Goal: Task Accomplishment & Management: Manage account settings

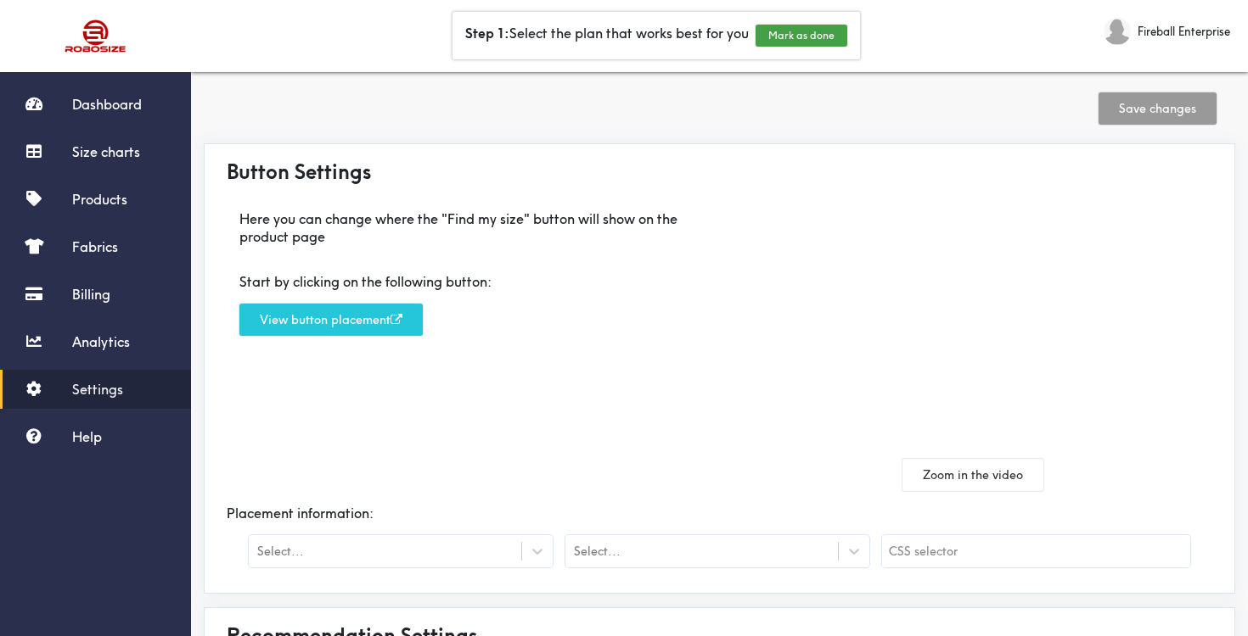
scroll to position [3, 0]
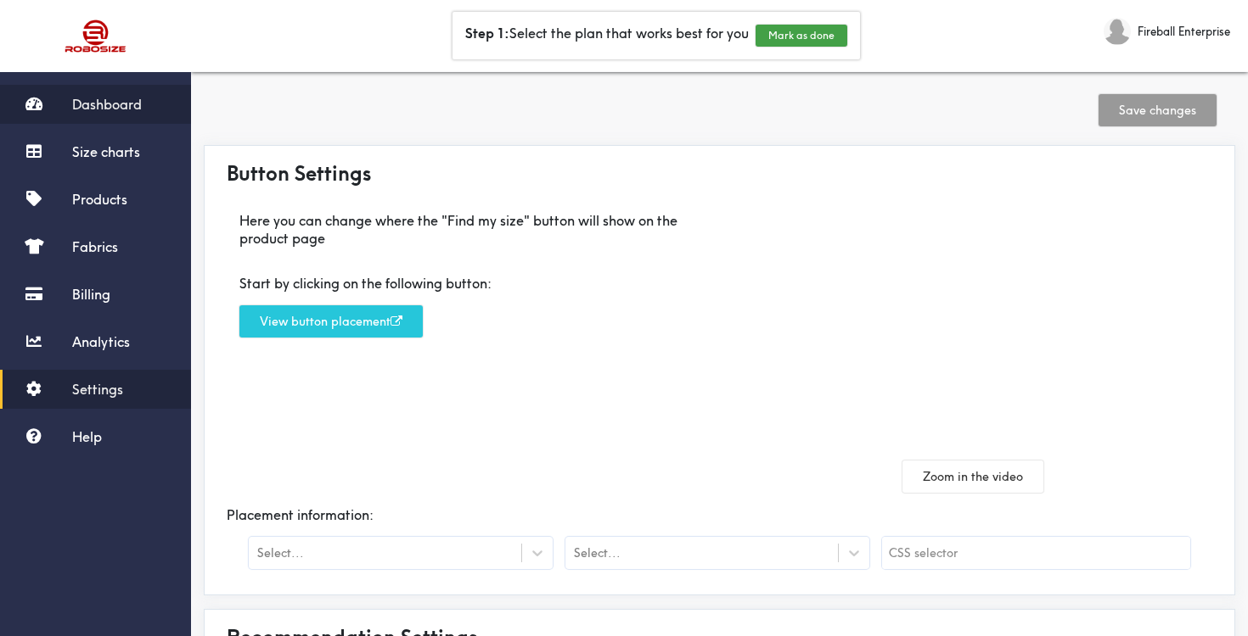
click at [121, 104] on span "Dashboard" at bounding box center [107, 104] width 70 height 17
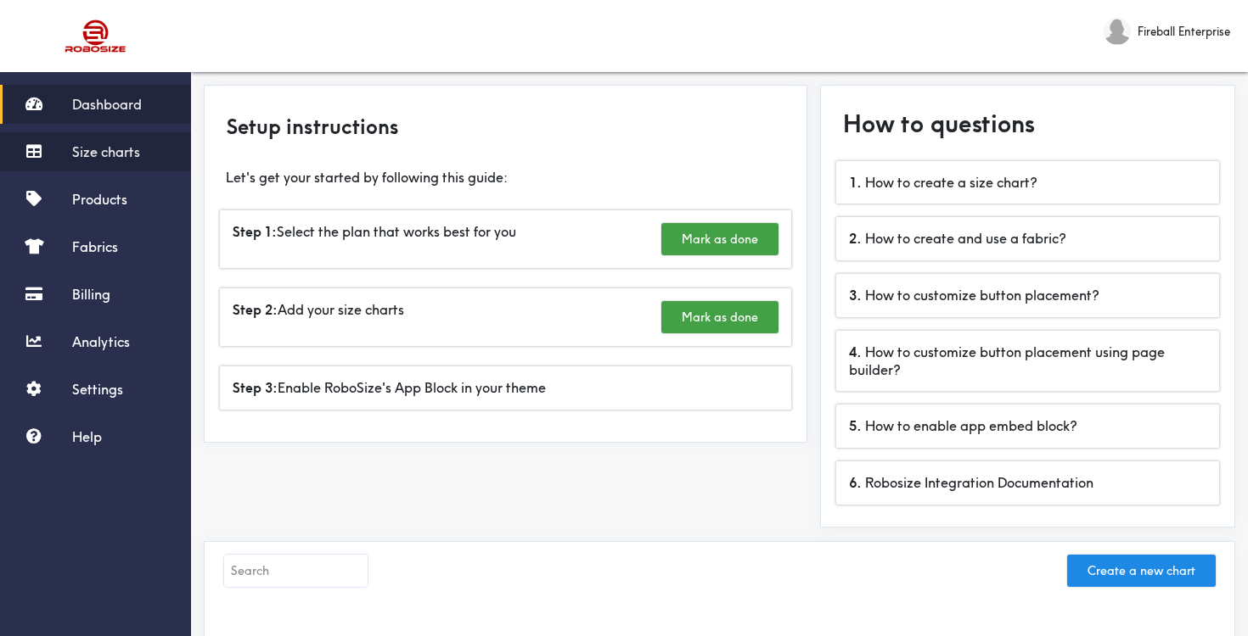
click at [111, 150] on span "Size charts" at bounding box center [106, 151] width 68 height 17
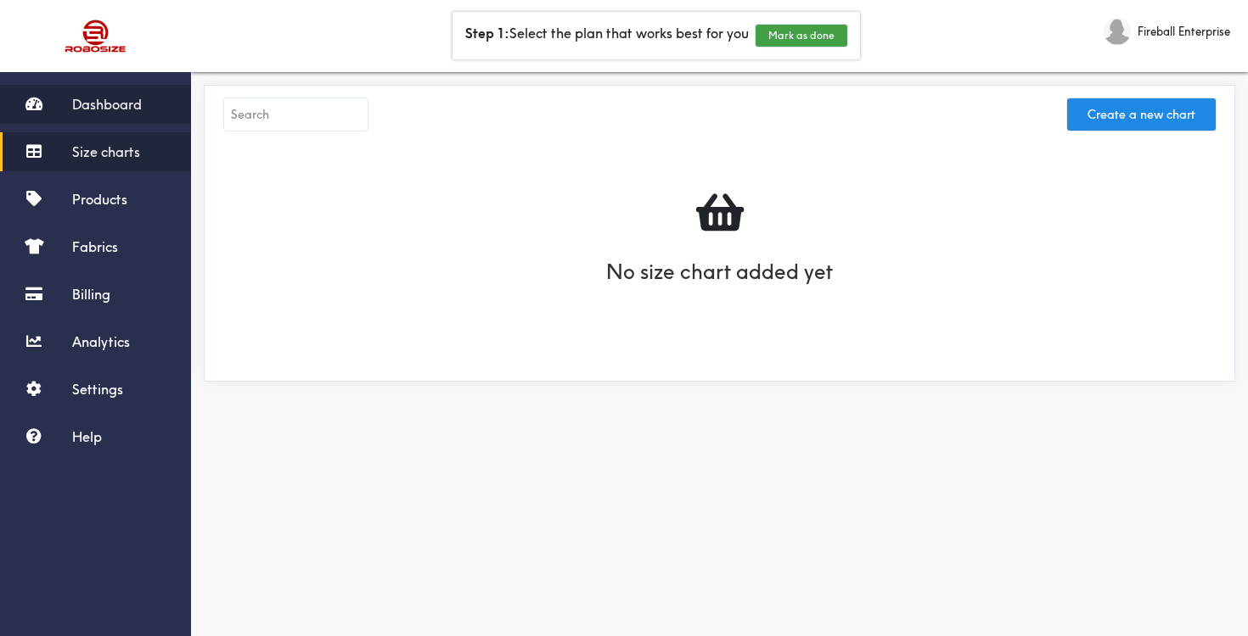
click at [114, 99] on span "Dashboard" at bounding box center [107, 104] width 70 height 17
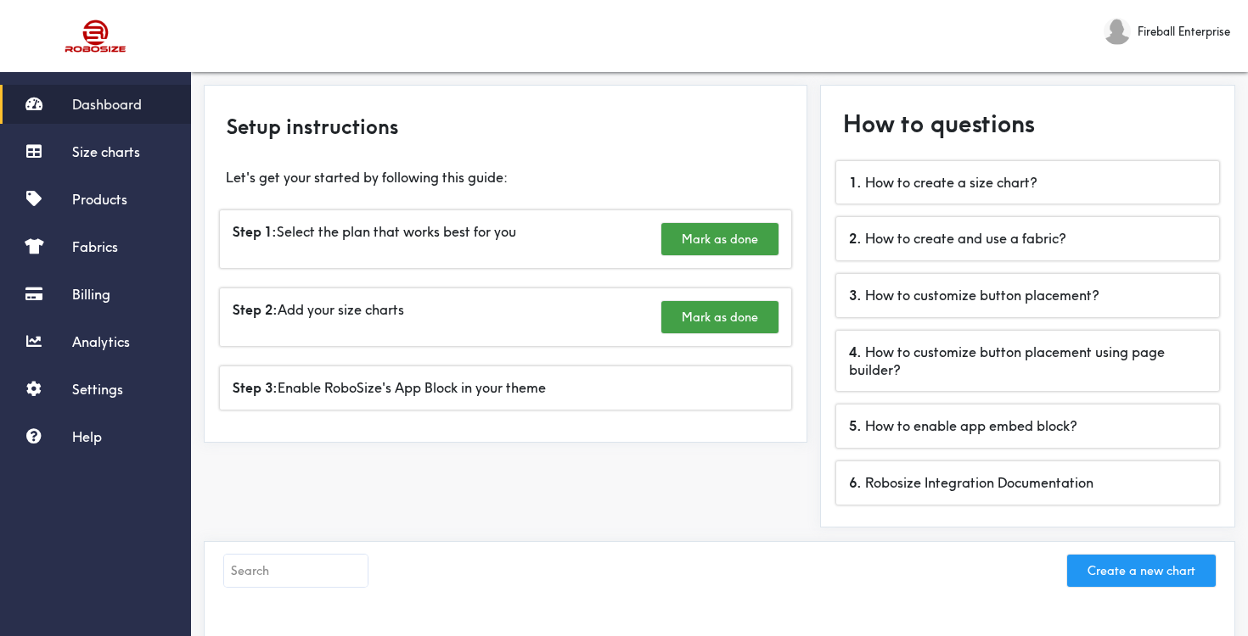
click at [1095, 564] on button "Create a new chart" at bounding box center [1141, 571] width 149 height 32
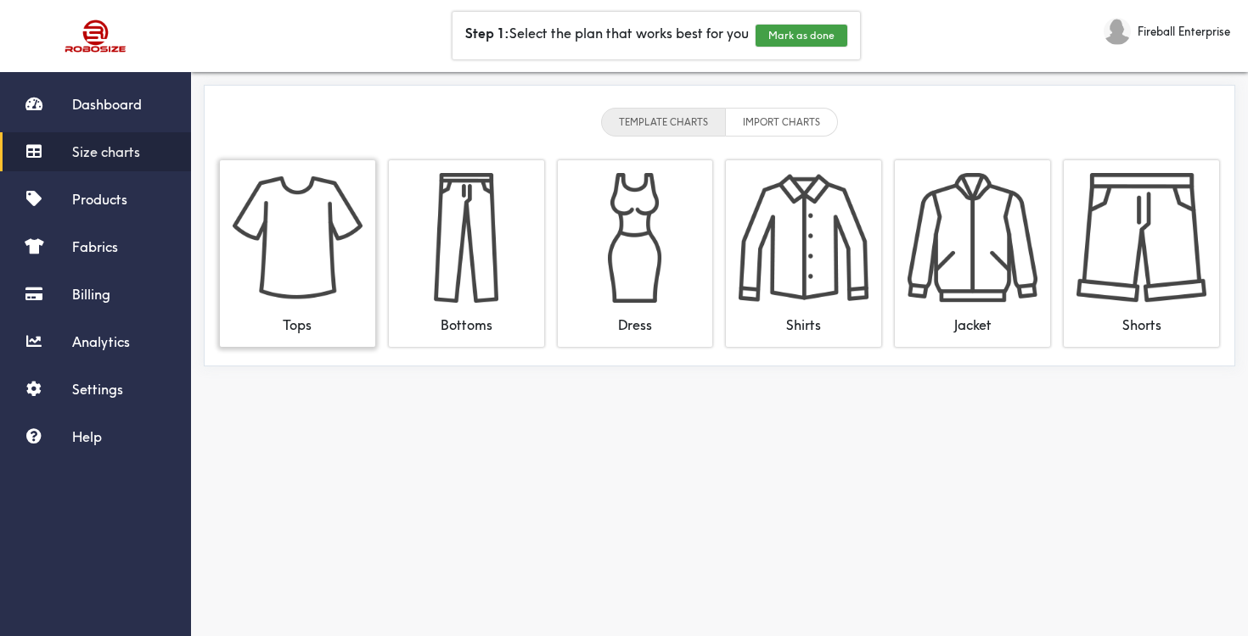
click at [334, 266] on img at bounding box center [298, 238] width 130 height 130
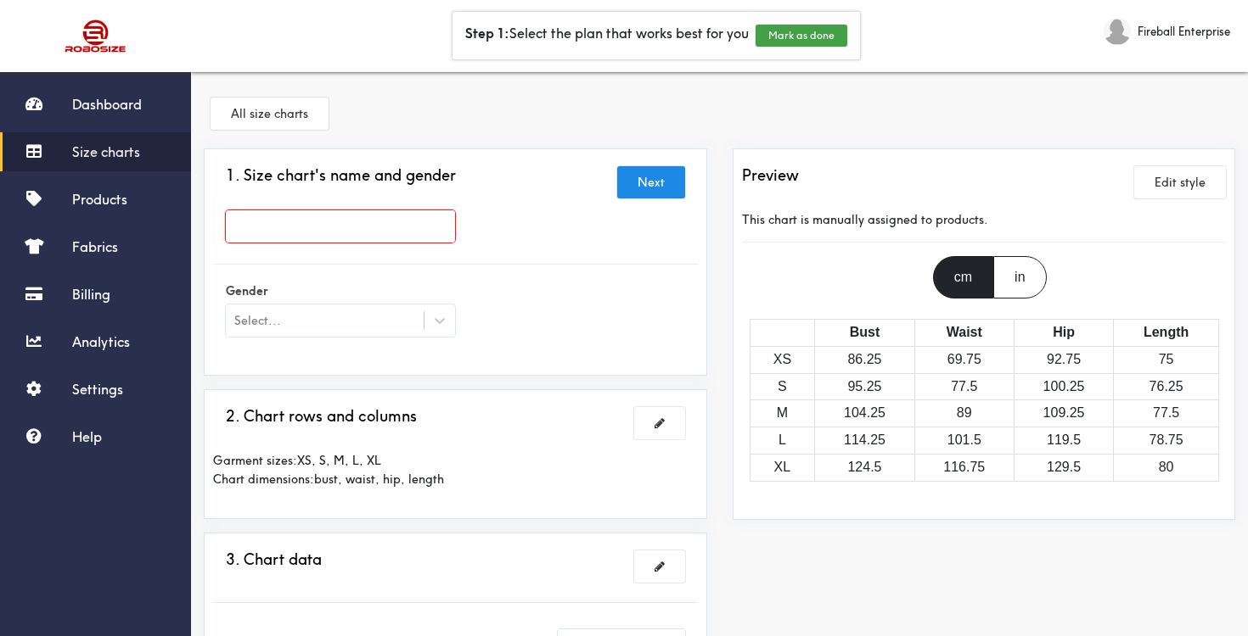
click at [248, 232] on input "text" at bounding box center [340, 226] width 229 height 32
type input "Next Level 6010"
click at [426, 322] on div at bounding box center [624, 318] width 1248 height 636
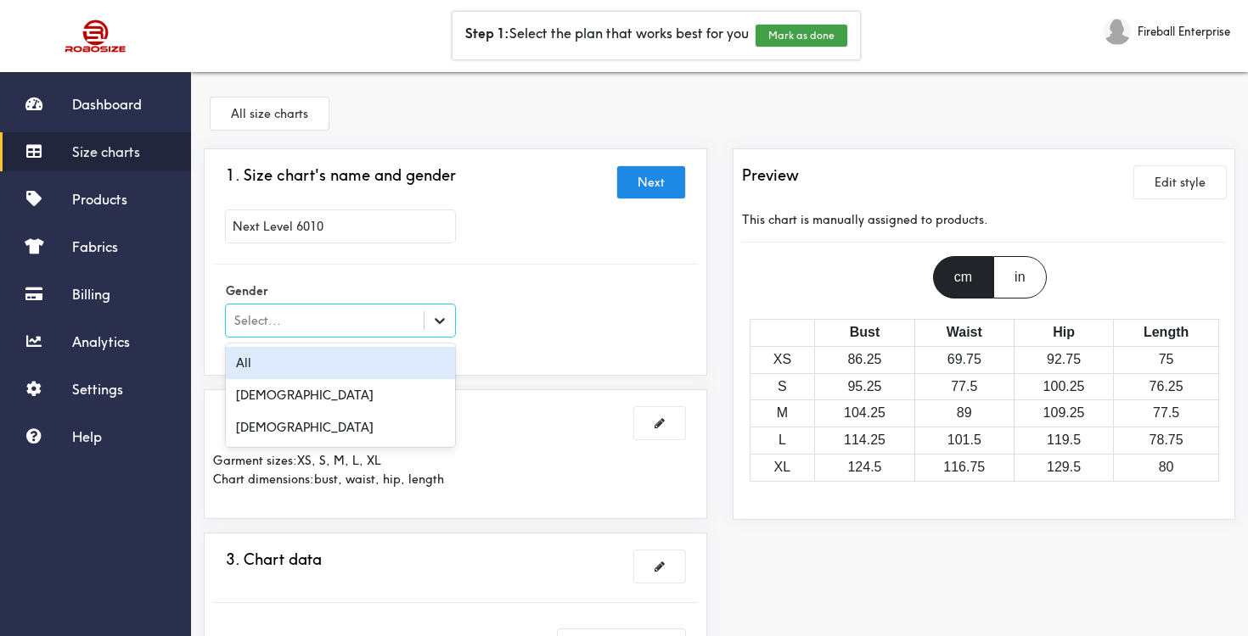
click at [446, 317] on icon at bounding box center [439, 320] width 17 height 17
click at [404, 356] on div "All" at bounding box center [340, 363] width 229 height 32
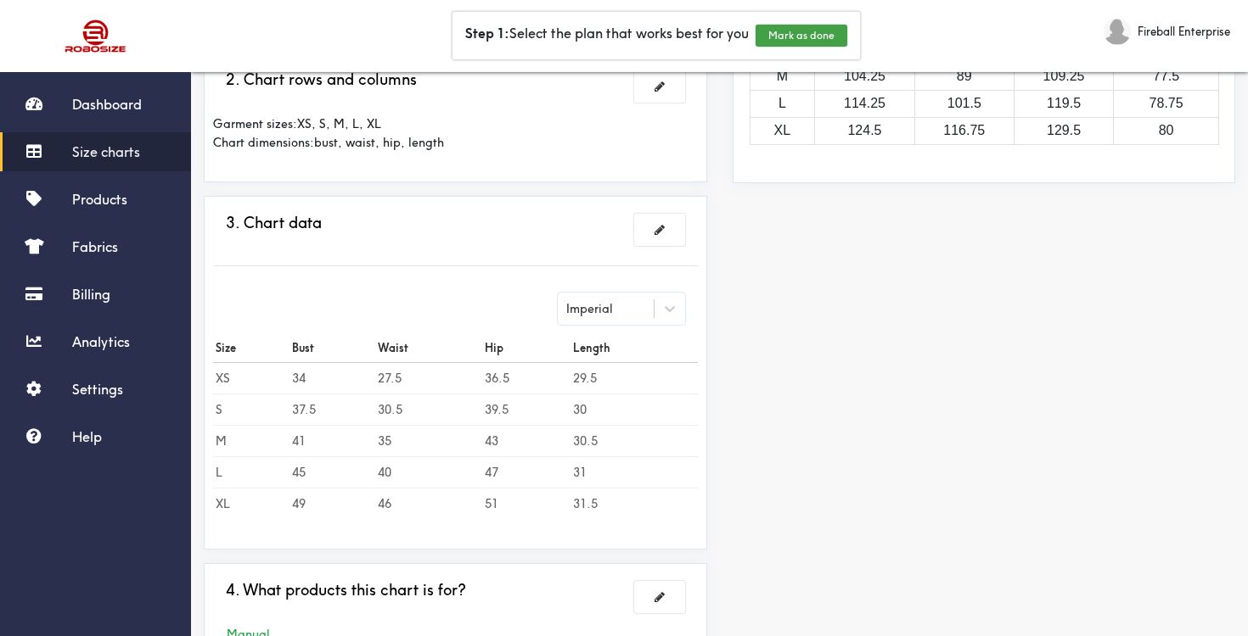
scroll to position [333, 0]
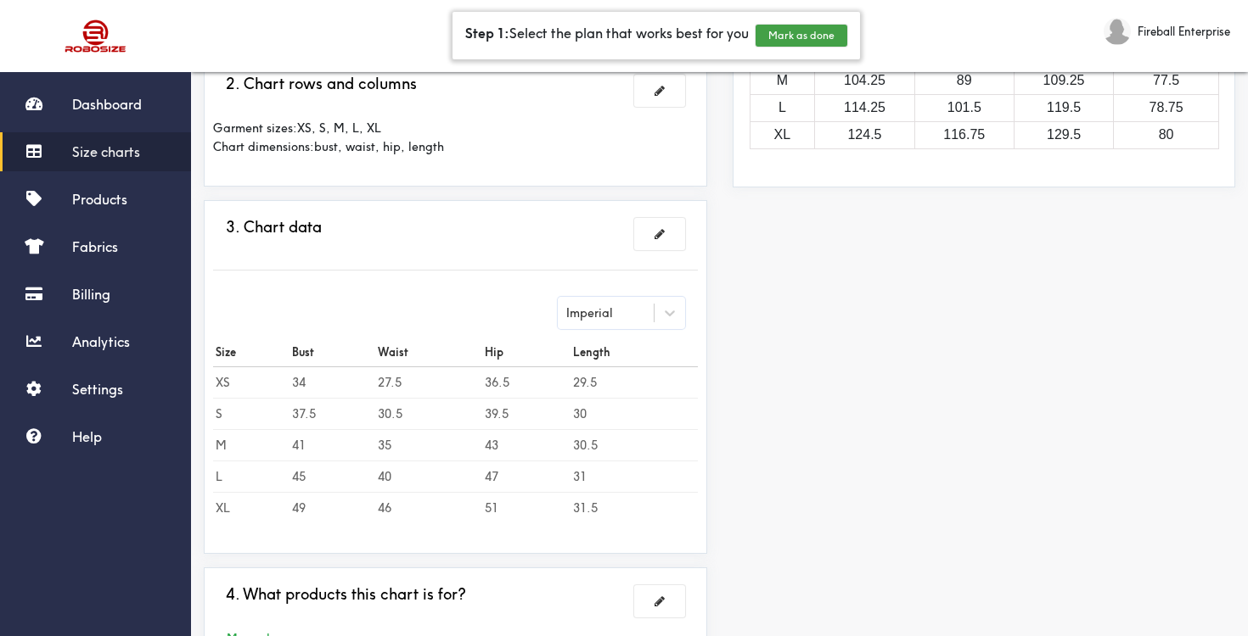
click at [592, 30] on div "Step 1: Select the plan that works best for you Mark as done" at bounding box center [655, 36] width 407 height 48
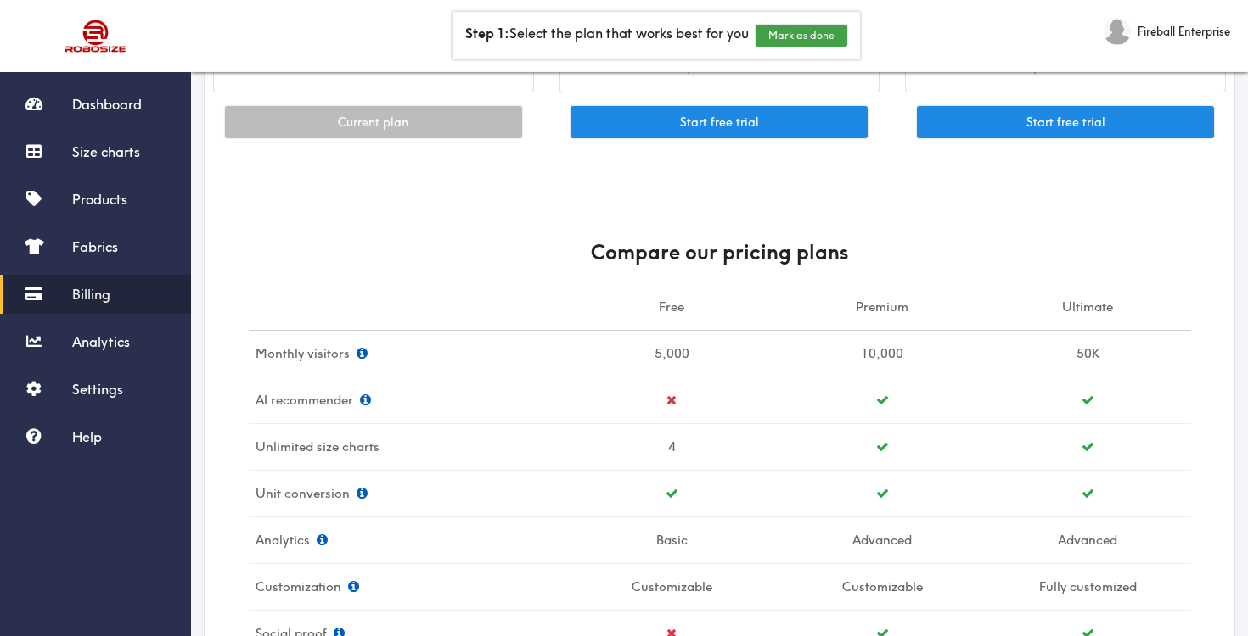
scroll to position [266, 0]
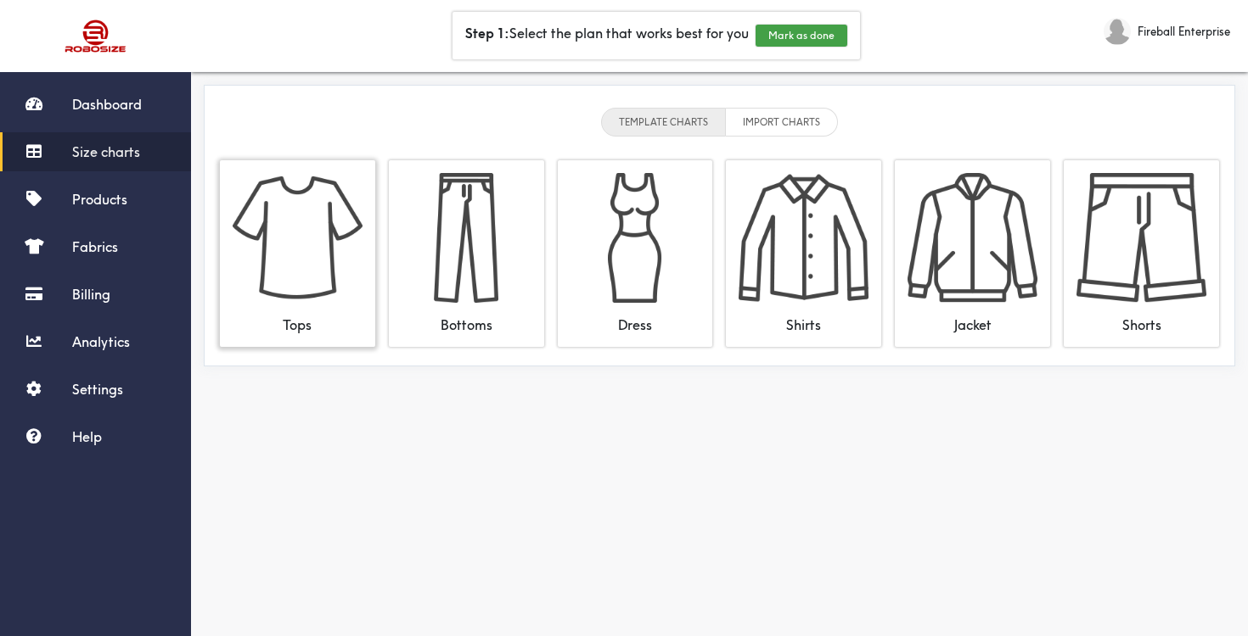
click at [293, 233] on img at bounding box center [298, 238] width 130 height 130
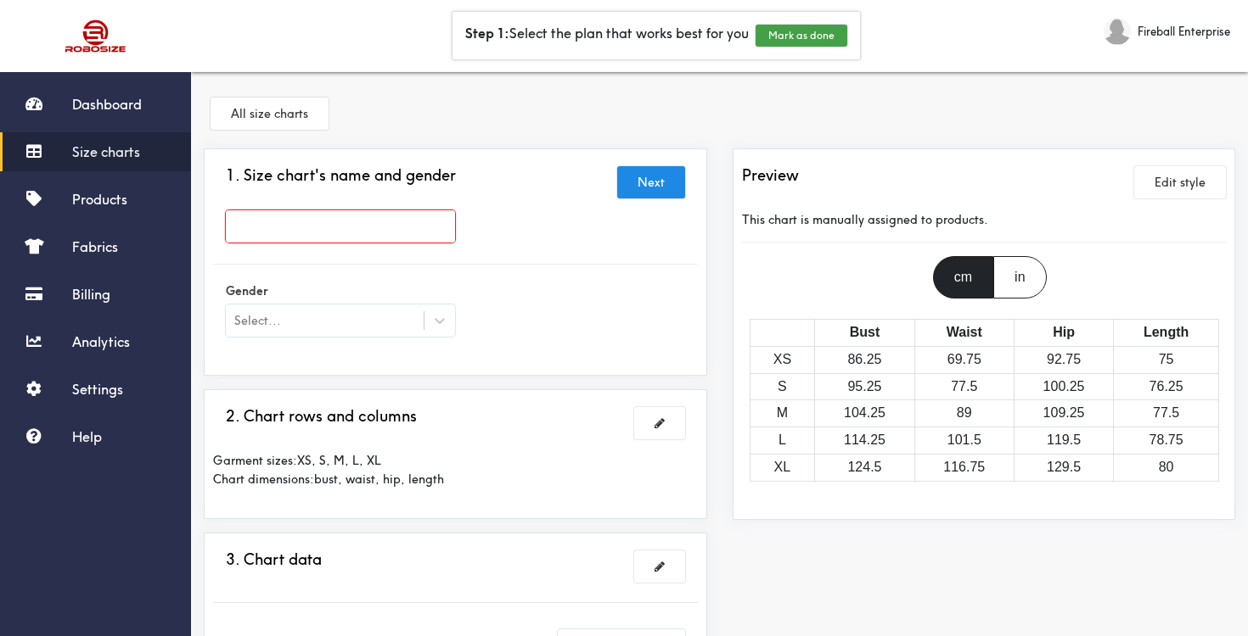
click at [293, 233] on input "text" at bounding box center [340, 226] width 229 height 32
type input "Next Level 6010"
click at [435, 313] on div at bounding box center [624, 318] width 1248 height 636
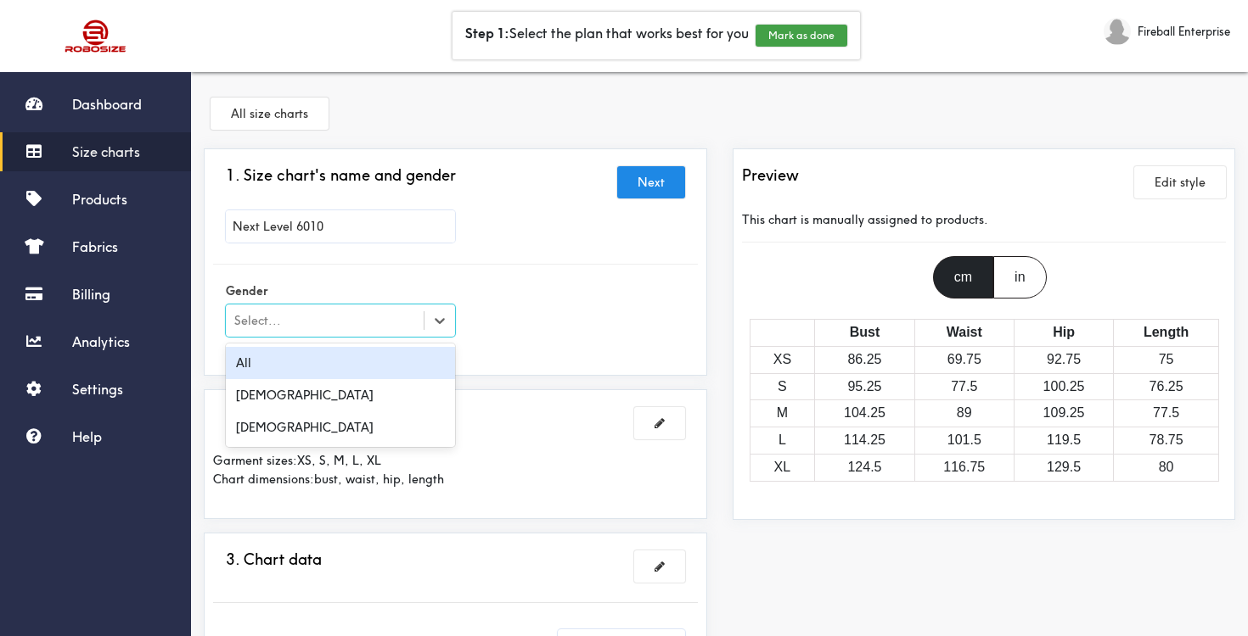
click at [375, 319] on div "Select..." at bounding box center [325, 320] width 198 height 17
click at [322, 356] on div "All" at bounding box center [340, 363] width 229 height 32
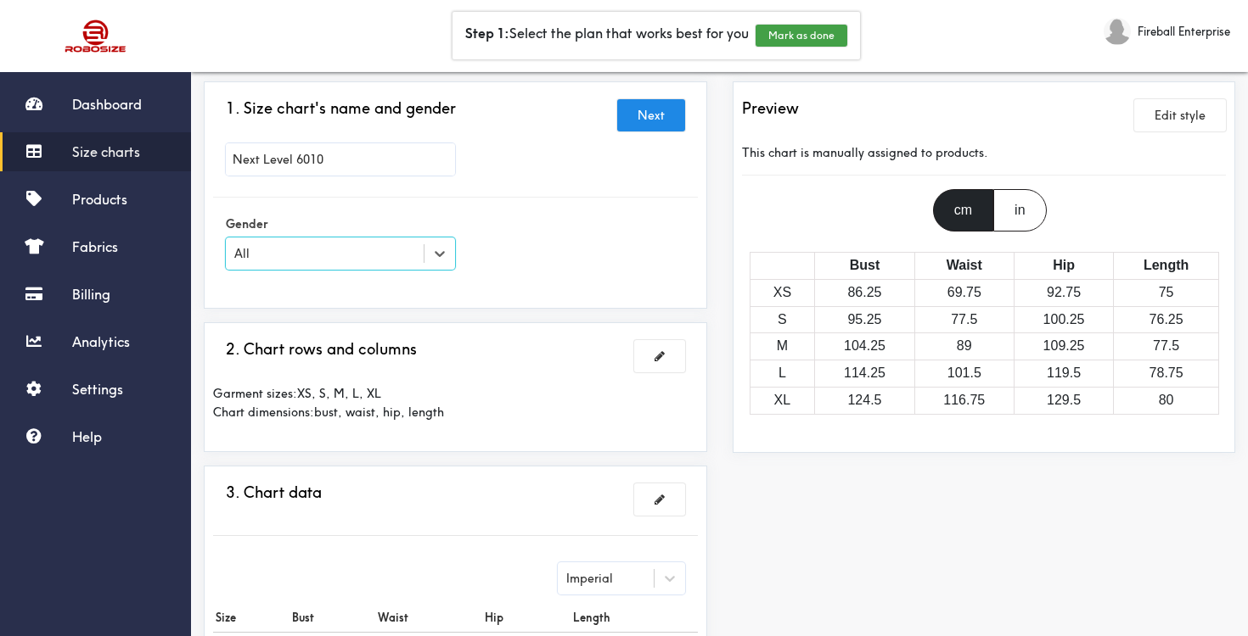
scroll to position [73, 0]
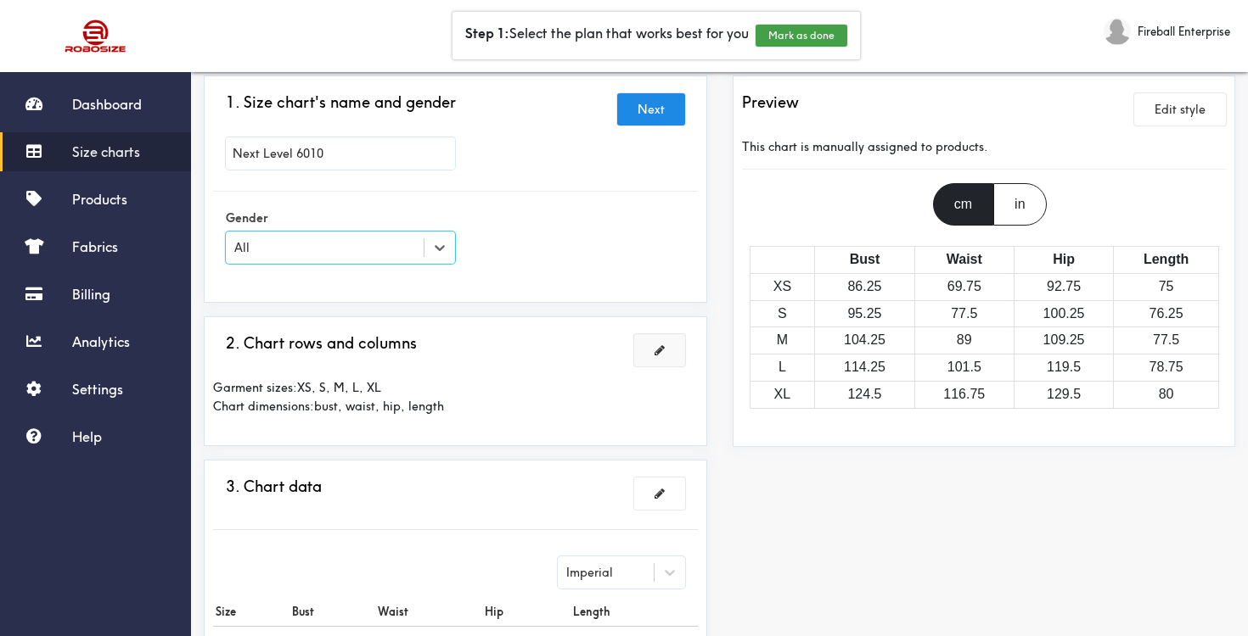
click at [650, 351] on button at bounding box center [659, 350] width 51 height 32
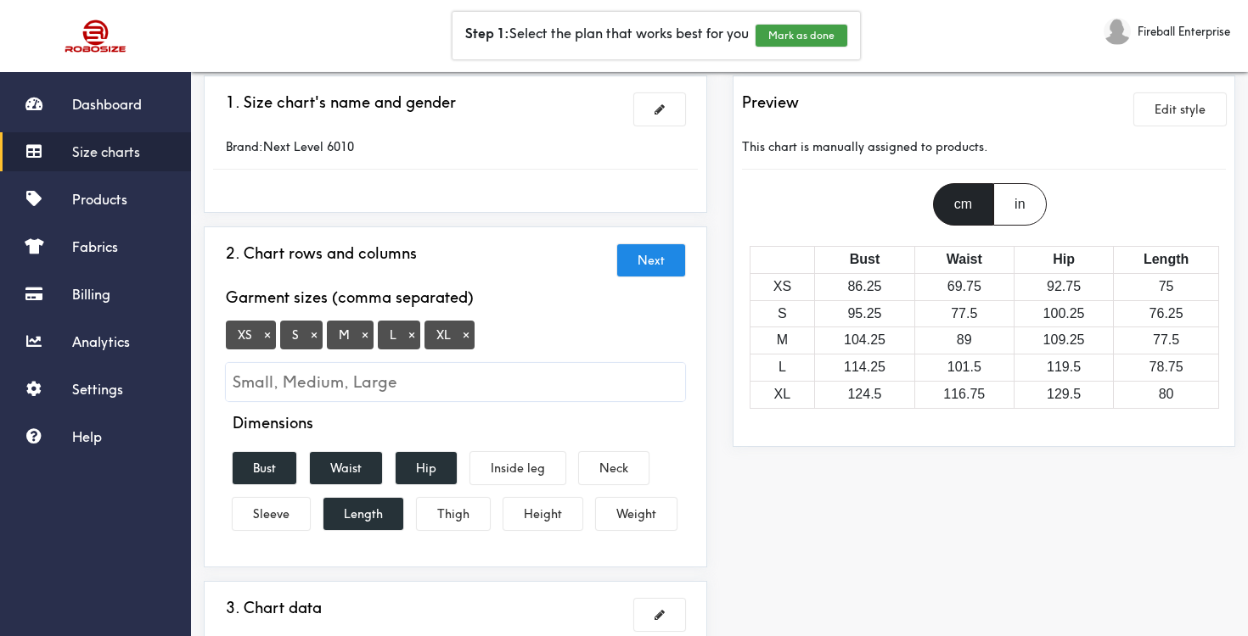
click at [266, 339] on button "×" at bounding box center [267, 335] width 17 height 15
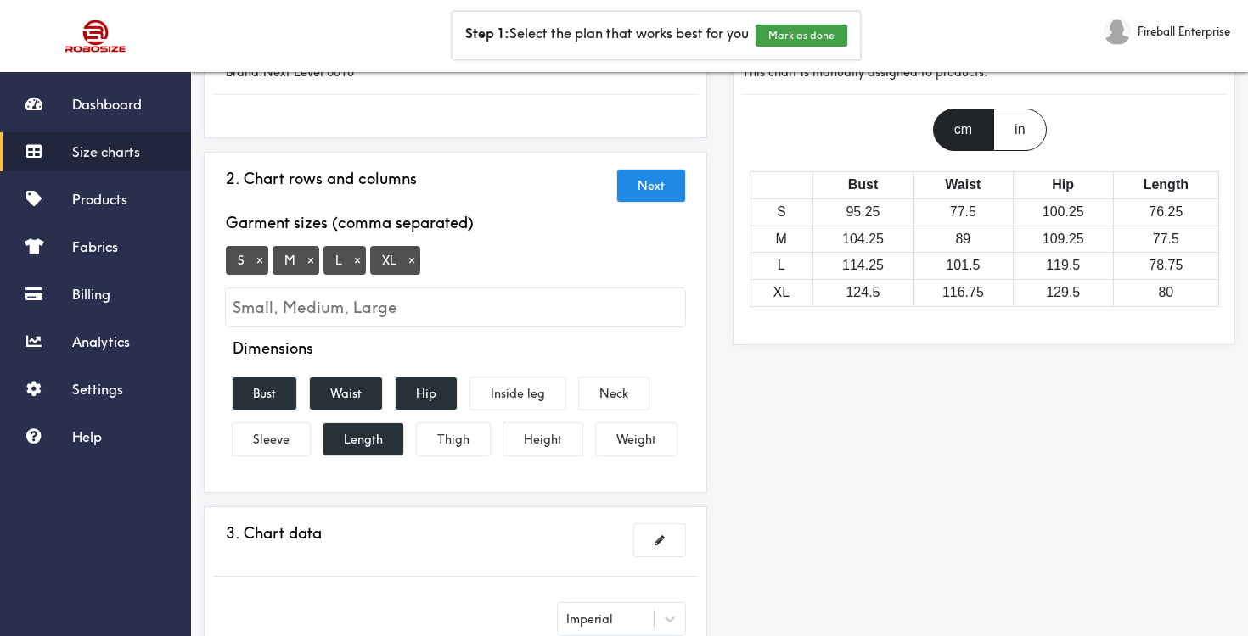
scroll to position [160, 0]
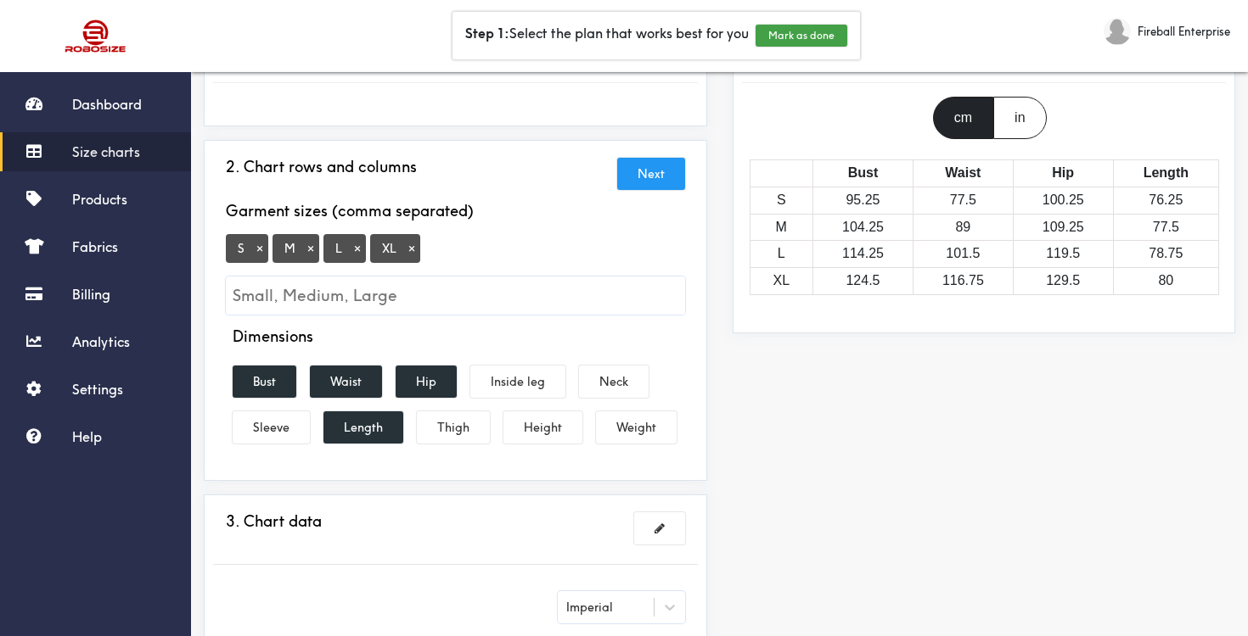
click at [652, 183] on button "Next" at bounding box center [651, 174] width 68 height 32
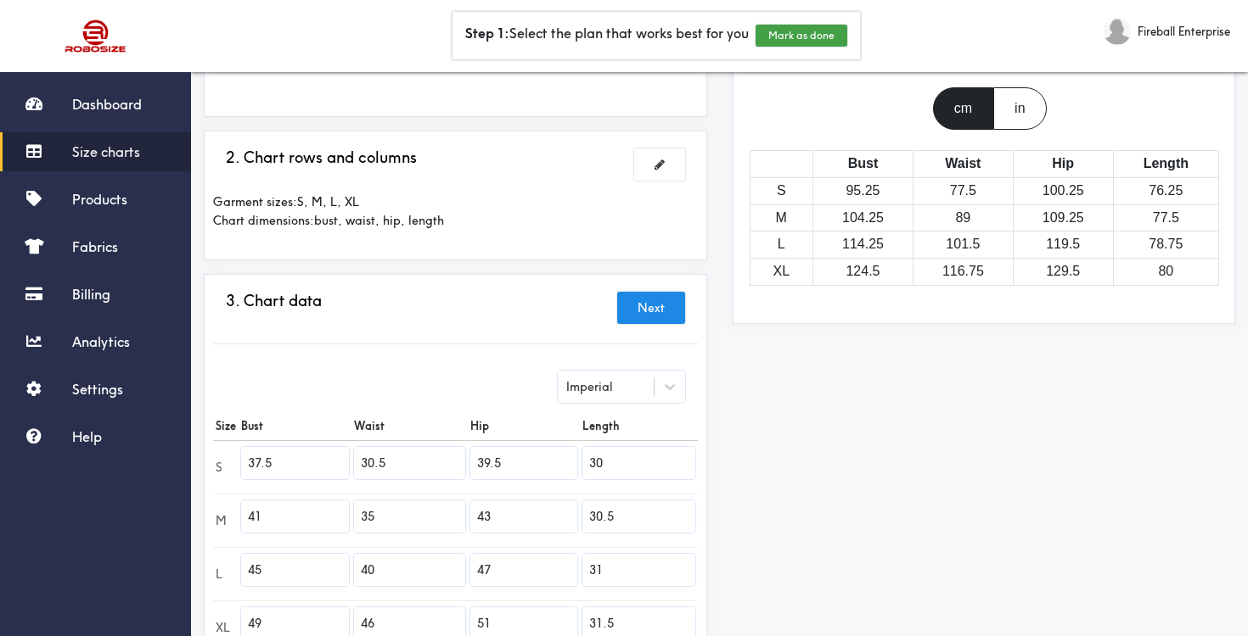
scroll to position [171, 0]
click at [1029, 115] on div "in" at bounding box center [1019, 107] width 53 height 42
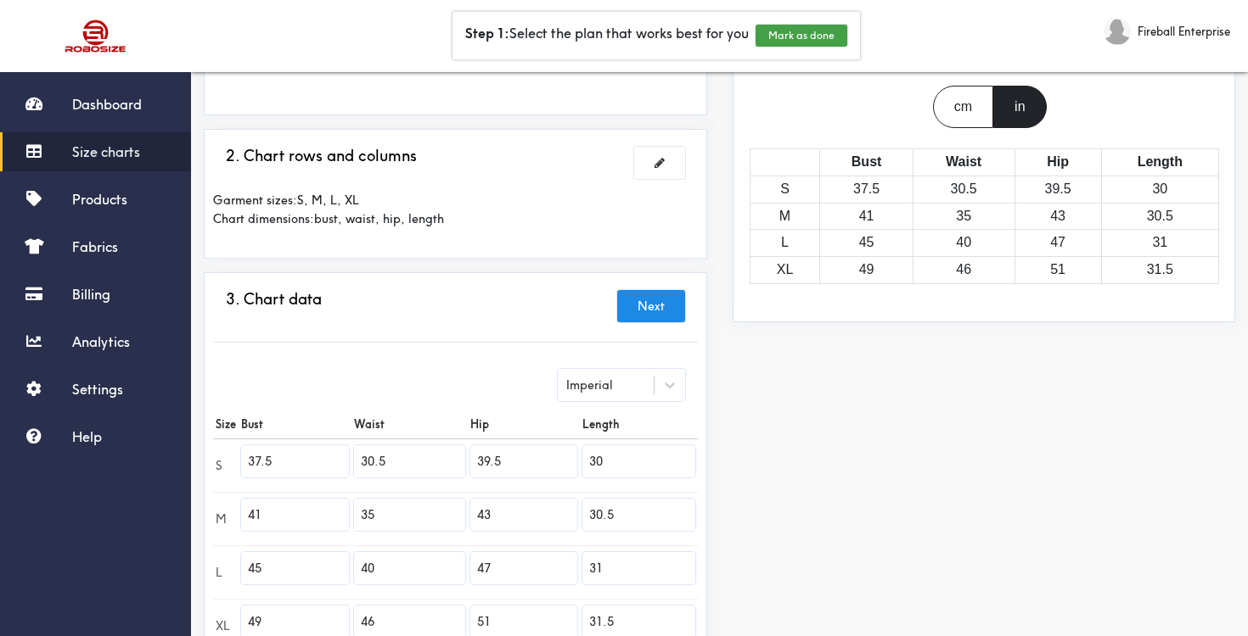
drag, startPoint x: 294, startPoint y: 463, endPoint x: 242, endPoint y: 460, distance: 51.9
click at [242, 460] on input "37.5" at bounding box center [295, 462] width 108 height 32
paste input "6"
type input "36.5"
drag, startPoint x: 414, startPoint y: 455, endPoint x: 353, endPoint y: 452, distance: 61.2
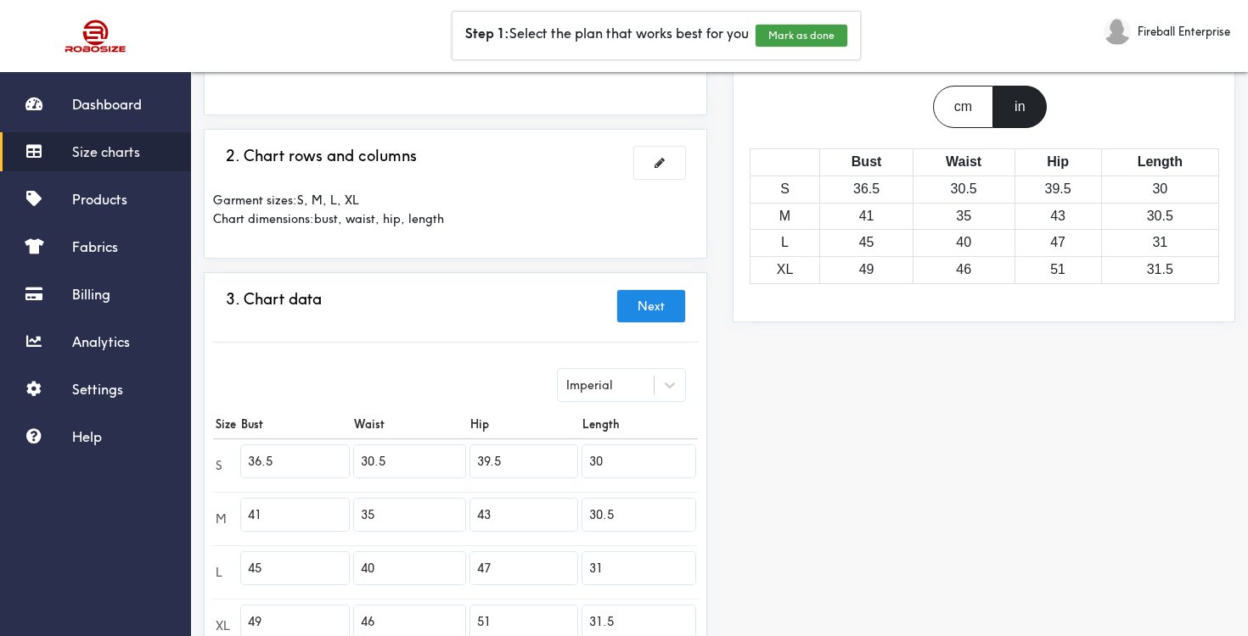
click at [353, 452] on td "30.5" at bounding box center [408, 465] width 115 height 53
paste input "4"
type input "34.5"
drag, startPoint x: 514, startPoint y: 460, endPoint x: 472, endPoint y: 458, distance: 42.5
click at [472, 458] on input "39.5" at bounding box center [523, 462] width 107 height 32
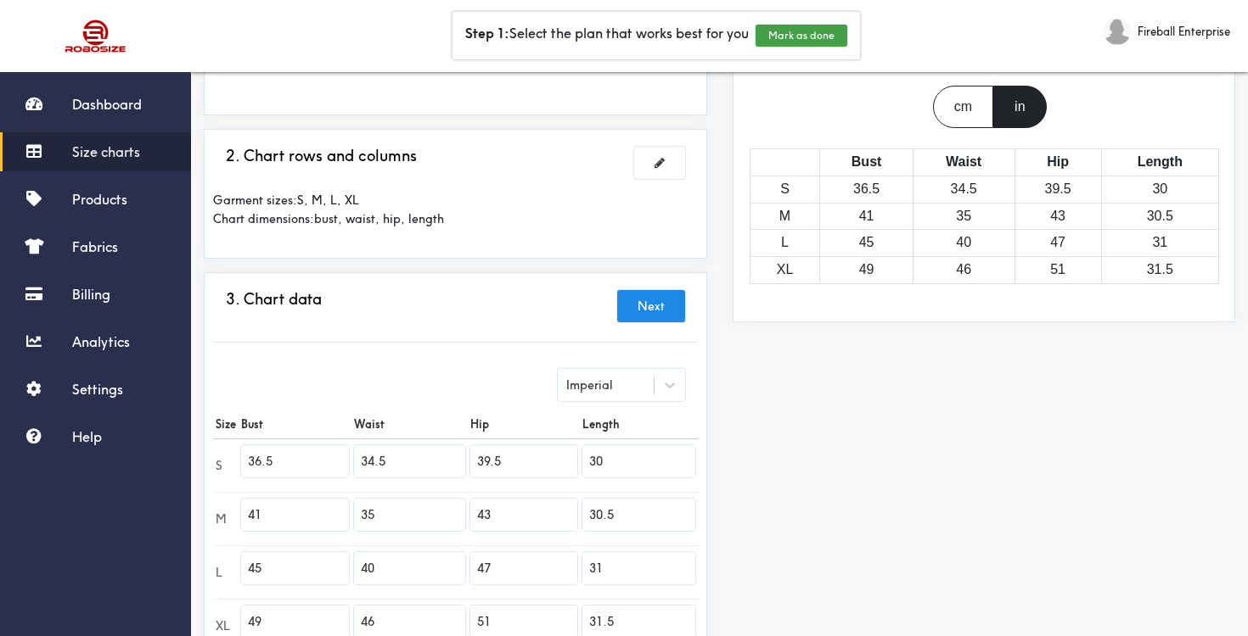
paste input "7"
type input "37"
drag, startPoint x: 618, startPoint y: 459, endPoint x: 587, endPoint y: 459, distance: 30.6
click at [587, 459] on input "30" at bounding box center [638, 462] width 113 height 32
paste input "27.5"
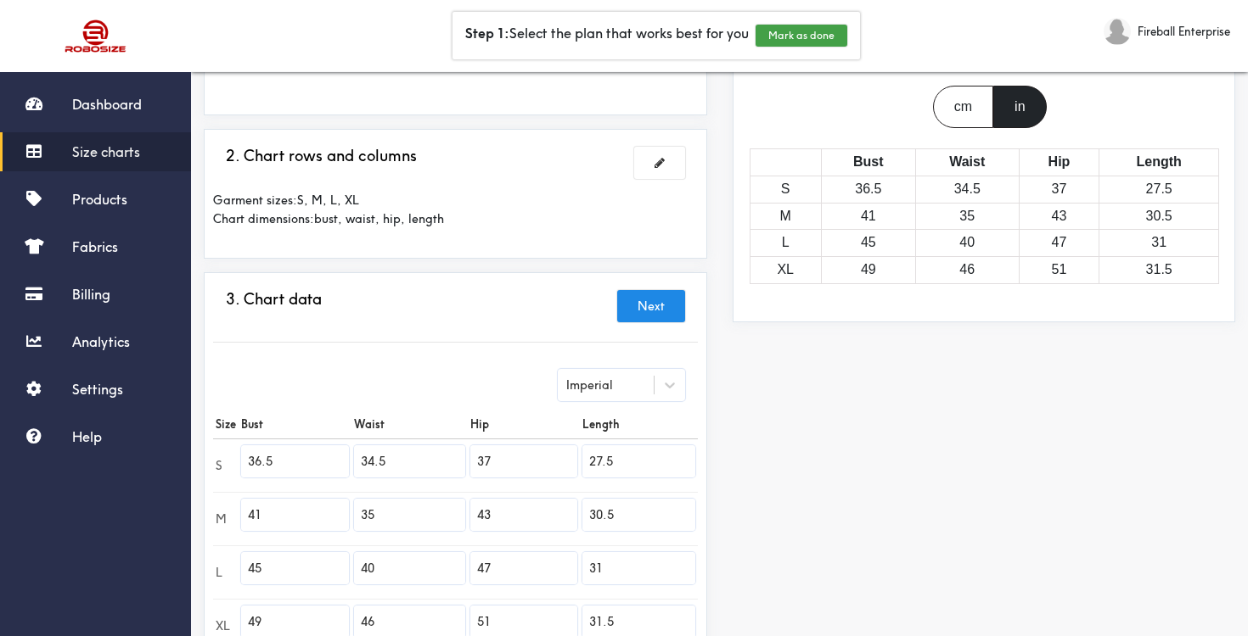
type input "27.5"
drag, startPoint x: 311, startPoint y: 515, endPoint x: 247, endPoint y: 508, distance: 64.0
click at [247, 508] on input "41" at bounding box center [295, 515] width 108 height 32
paste input "39.5"
type input "39.5"
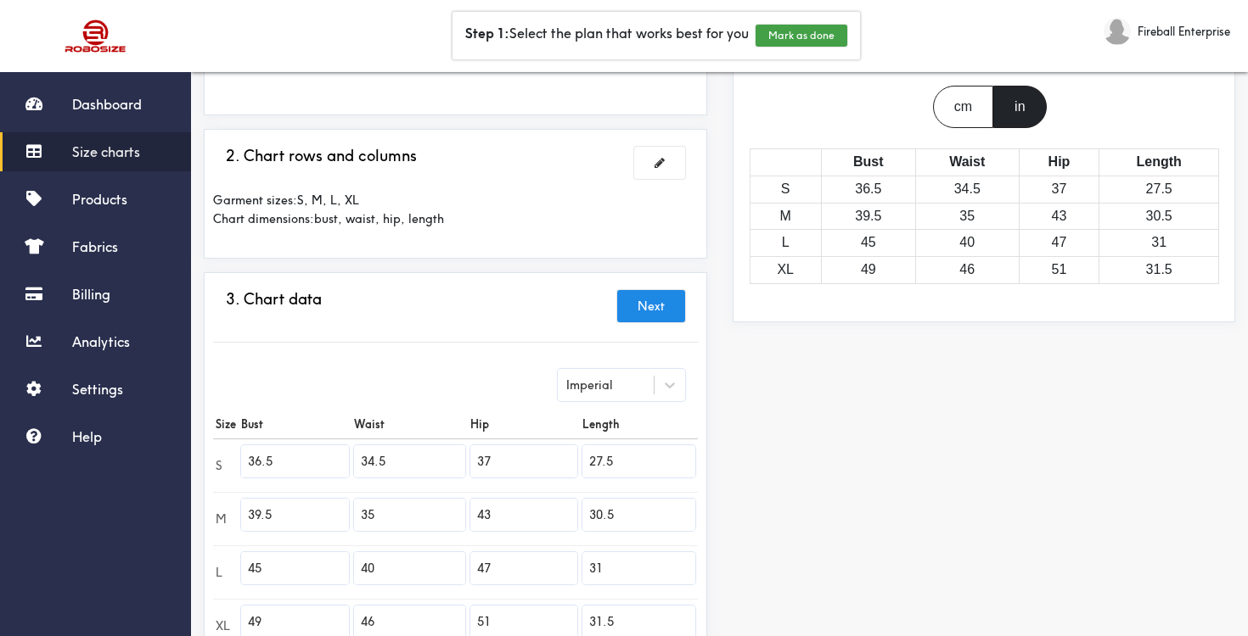
drag, startPoint x: 396, startPoint y: 512, endPoint x: 354, endPoint y: 509, distance: 42.5
click at [354, 509] on td "35" at bounding box center [408, 518] width 115 height 53
paste input "7."
type input "37.5"
drag, startPoint x: 505, startPoint y: 519, endPoint x: 474, endPoint y: 515, distance: 30.7
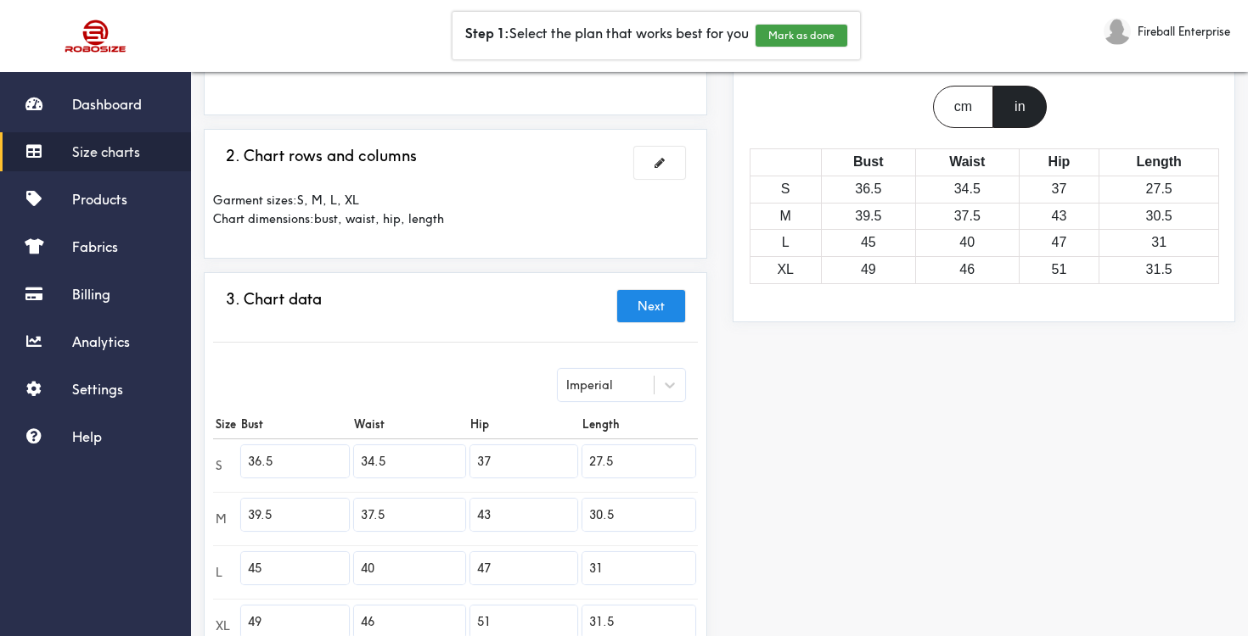
click at [474, 515] on input "43" at bounding box center [523, 515] width 107 height 32
paste input "0"
type input "40"
drag, startPoint x: 623, startPoint y: 515, endPoint x: 585, endPoint y: 513, distance: 38.3
click at [585, 513] on input "30.5" at bounding box center [638, 515] width 113 height 32
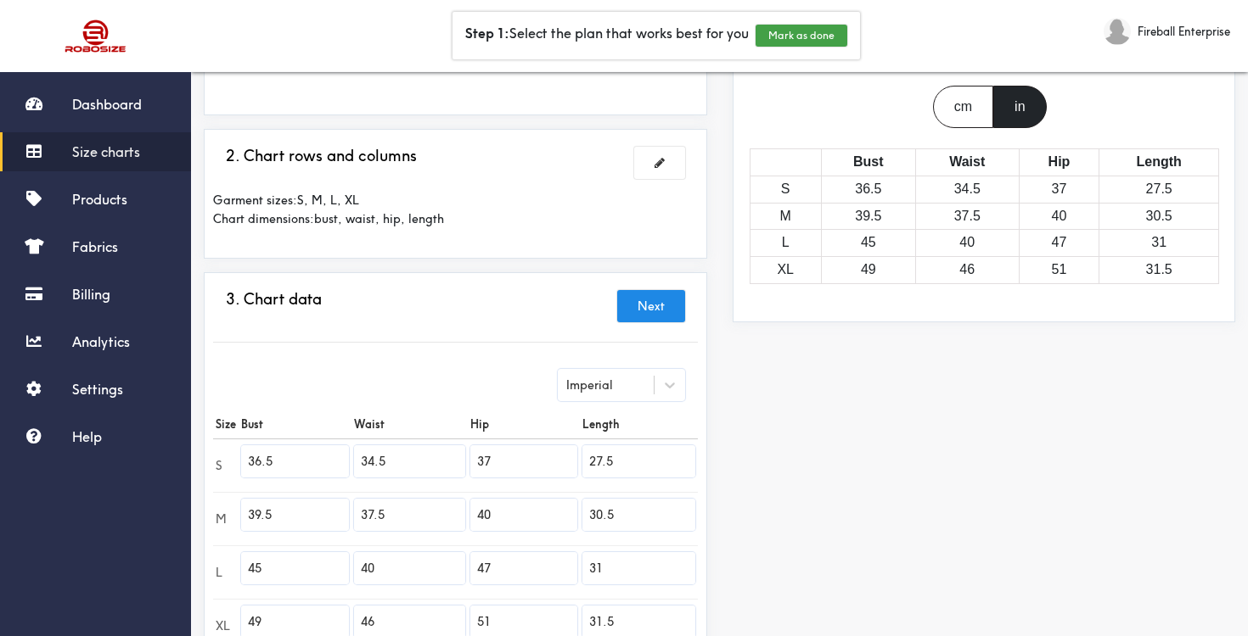
paste input "28"
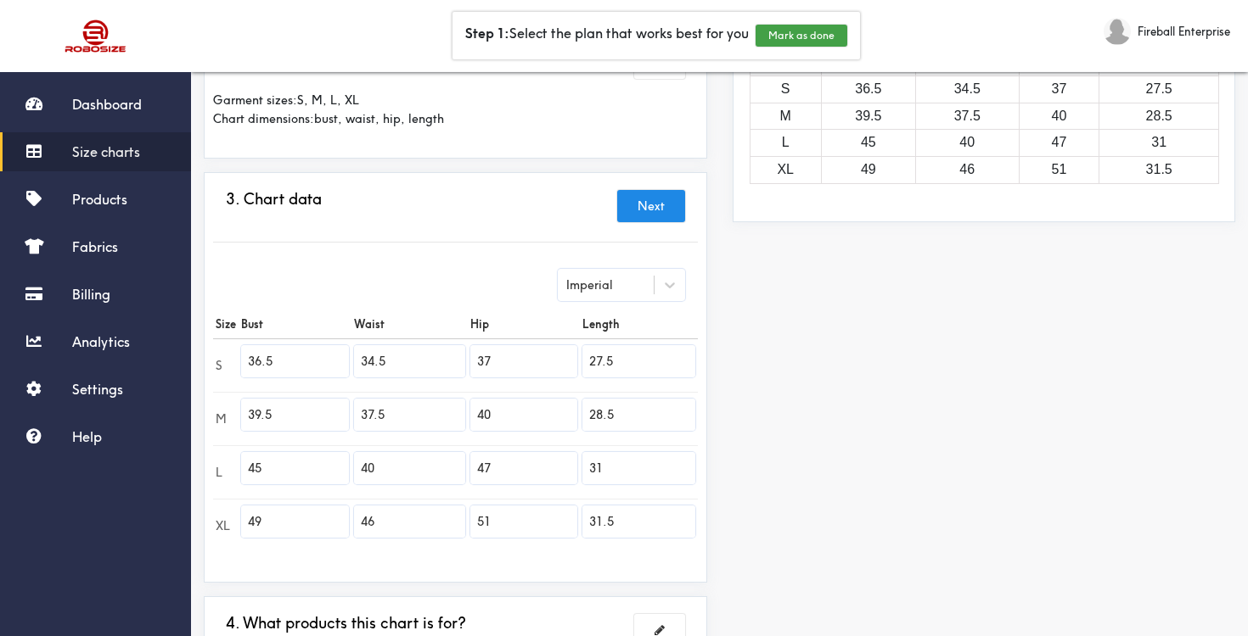
scroll to position [278, 0]
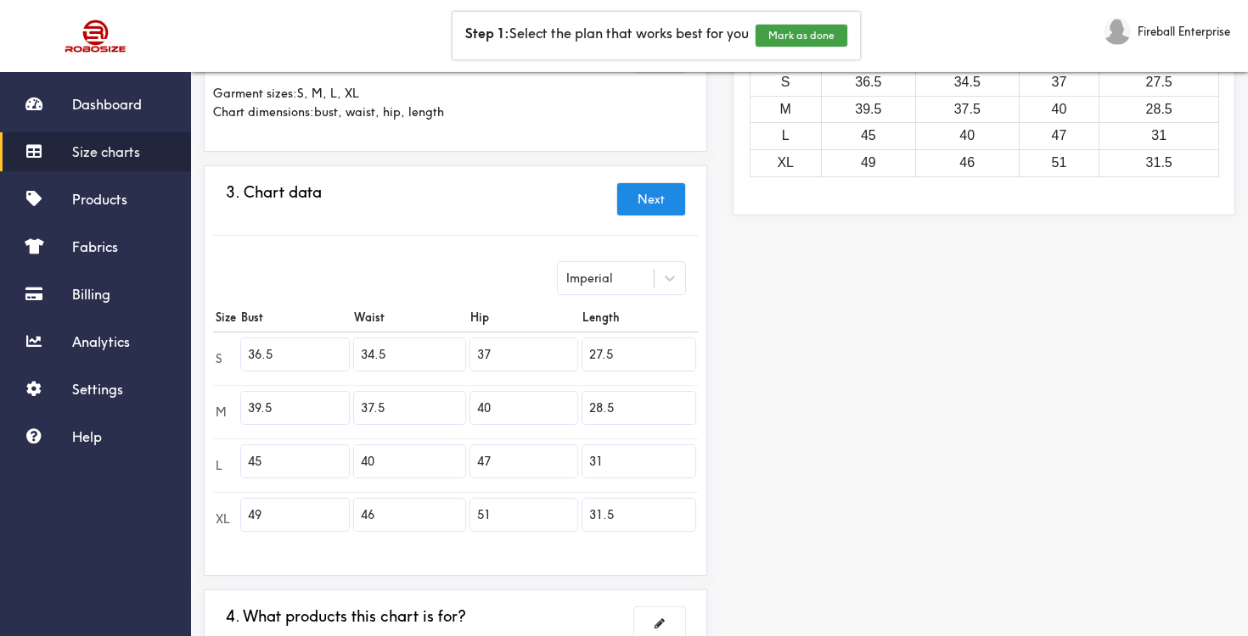
type input "28.5"
drag, startPoint x: 303, startPoint y: 458, endPoint x: 244, endPoint y: 455, distance: 58.7
click at [244, 455] on input "45" at bounding box center [295, 462] width 108 height 32
paste input "2."
type input "42.5"
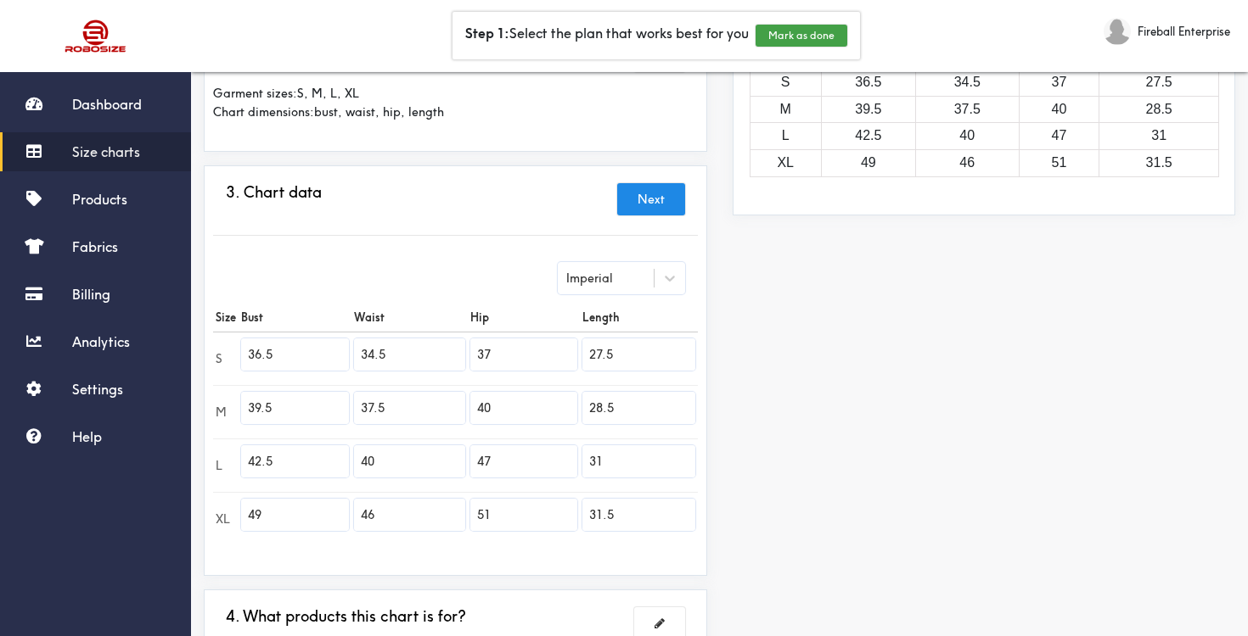
drag, startPoint x: 410, startPoint y: 460, endPoint x: 352, endPoint y: 453, distance: 58.1
click at [352, 453] on td "40" at bounding box center [408, 465] width 115 height 53
paste input ".5"
type input "40.5"
drag, startPoint x: 505, startPoint y: 458, endPoint x: 458, endPoint y: 458, distance: 46.7
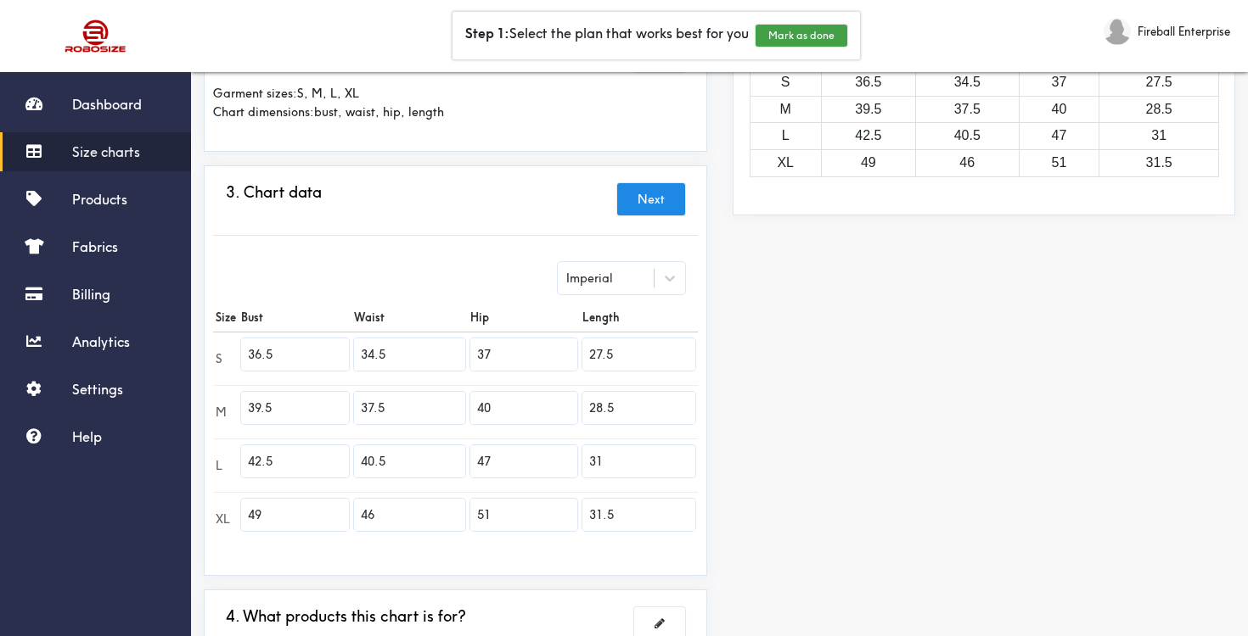
click at [458, 458] on tr "L 42.5 40.5 47 31" at bounding box center [455, 465] width 485 height 53
paste input "3"
type input "43"
drag, startPoint x: 616, startPoint y: 459, endPoint x: 587, endPoint y: 459, distance: 28.9
click at [587, 459] on input "31" at bounding box center [638, 462] width 113 height 32
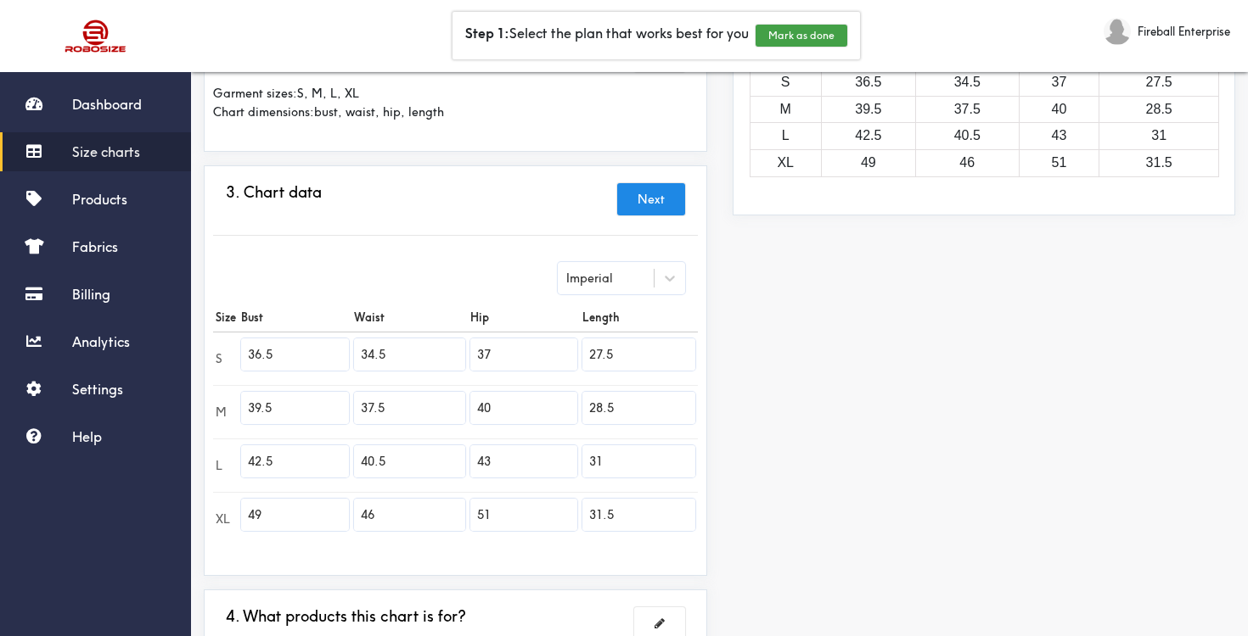
paste input "29.5"
type input "29.5"
drag, startPoint x: 285, startPoint y: 517, endPoint x: 243, endPoint y: 514, distance: 42.5
click at [243, 514] on input "49" at bounding box center [295, 515] width 108 height 32
paste input "5.5"
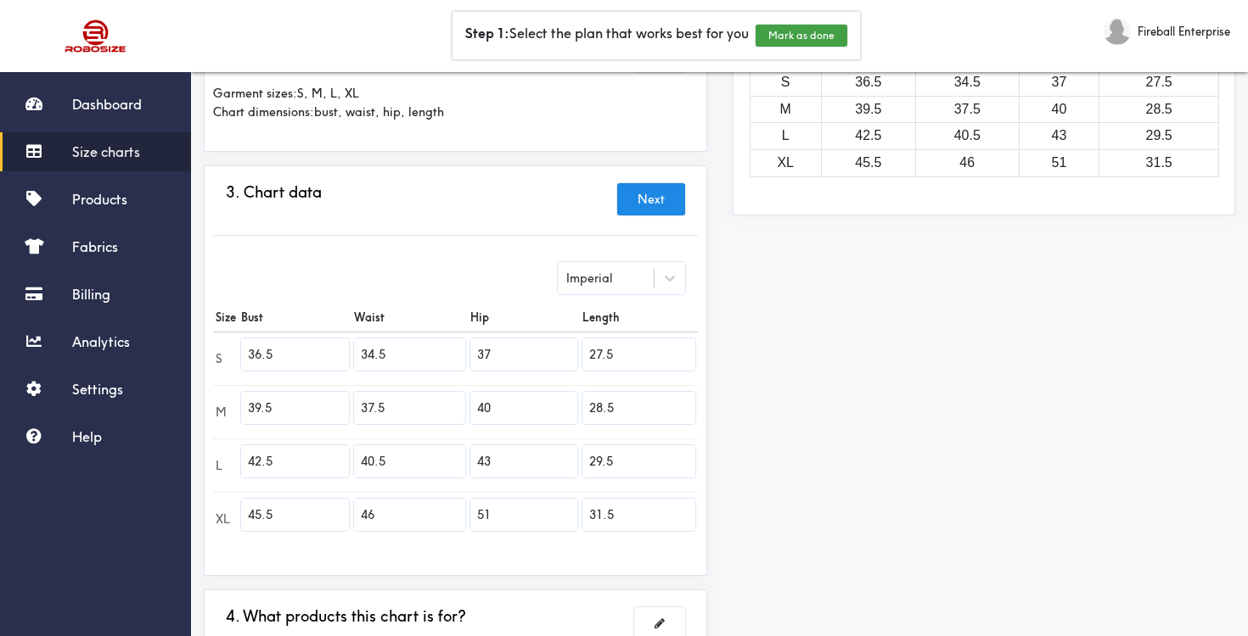
type input "45.5"
drag, startPoint x: 409, startPoint y: 519, endPoint x: 355, endPoint y: 511, distance: 54.8
click at [356, 513] on input "46" at bounding box center [409, 515] width 110 height 32
paste input "3.5"
type input "43.5"
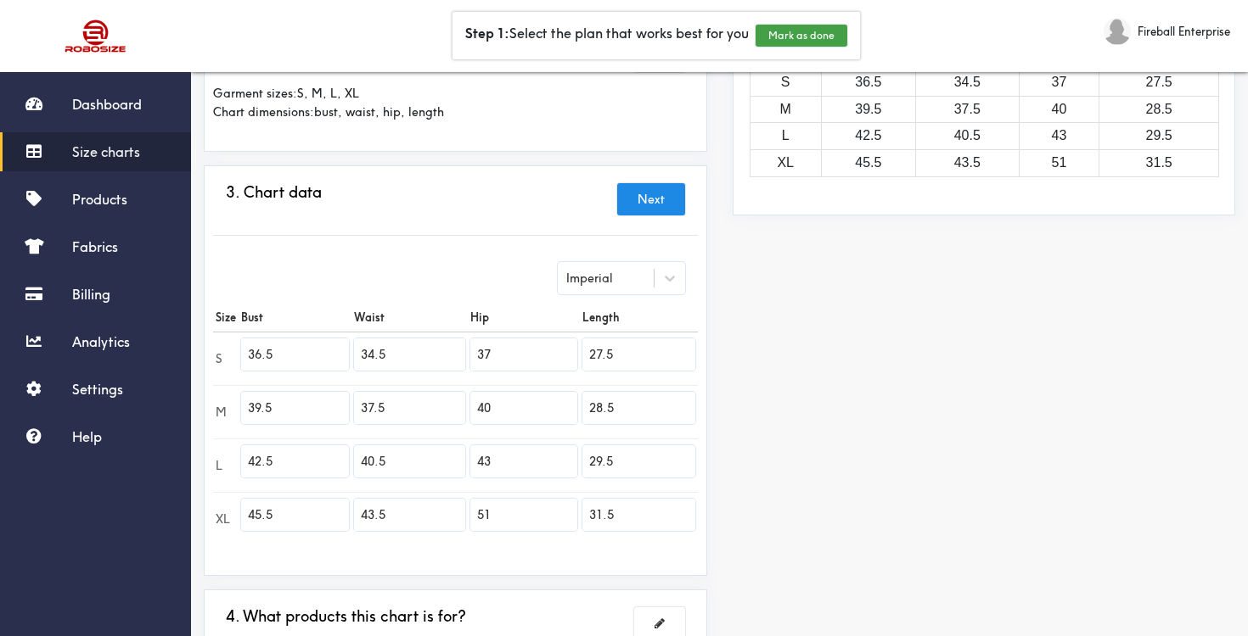
drag, startPoint x: 509, startPoint y: 516, endPoint x: 459, endPoint y: 508, distance: 50.6
click at [459, 508] on tr "XL 45.5 43.5 51 31.5" at bounding box center [455, 518] width 485 height 53
paste input "46"
type input "46"
drag, startPoint x: 626, startPoint y: 516, endPoint x: 572, endPoint y: 506, distance: 55.3
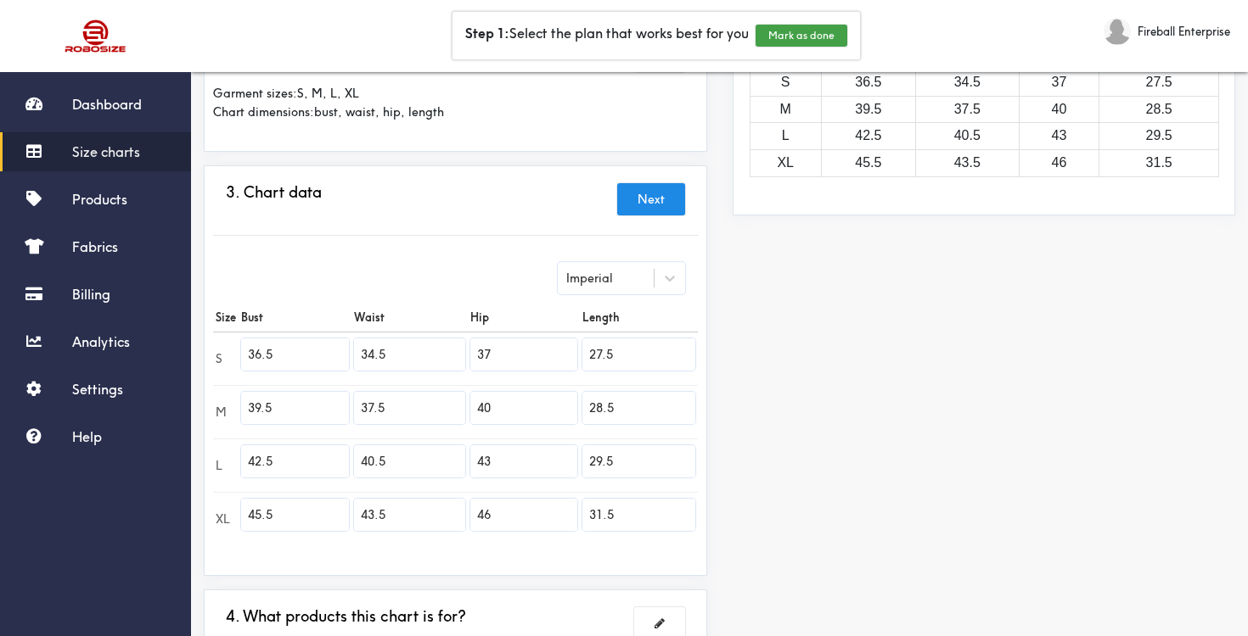
click at [575, 507] on tr "XL 45.5 43.5 46 31.5" at bounding box center [455, 518] width 485 height 53
paste input "0"
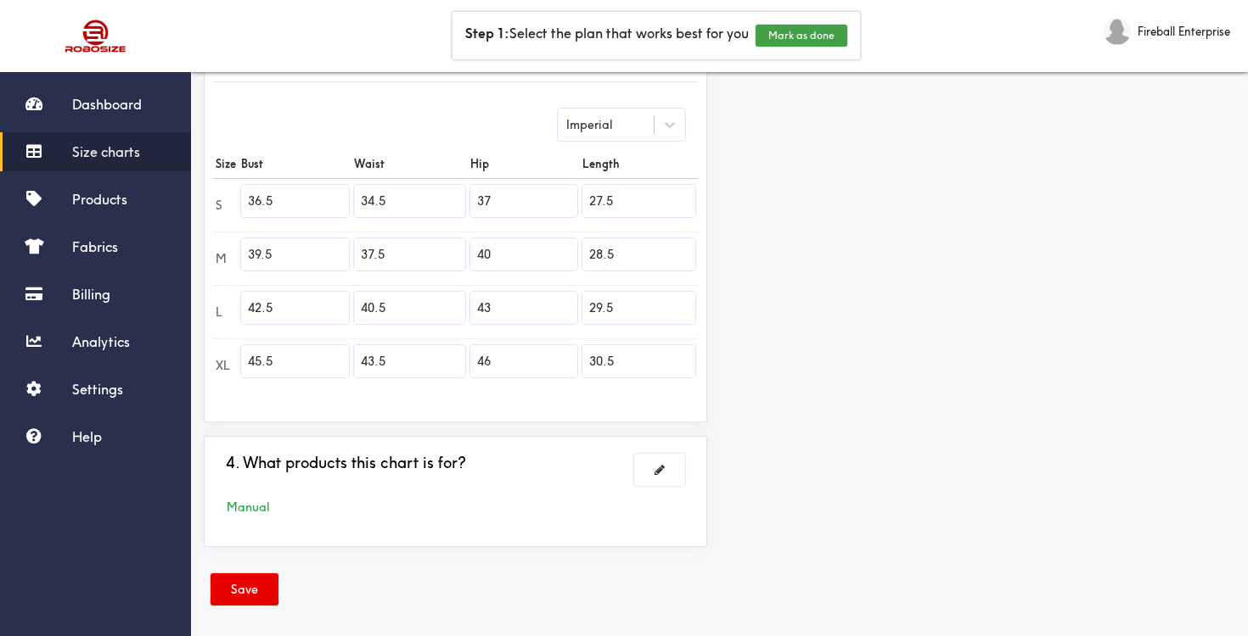
scroll to position [440, 0]
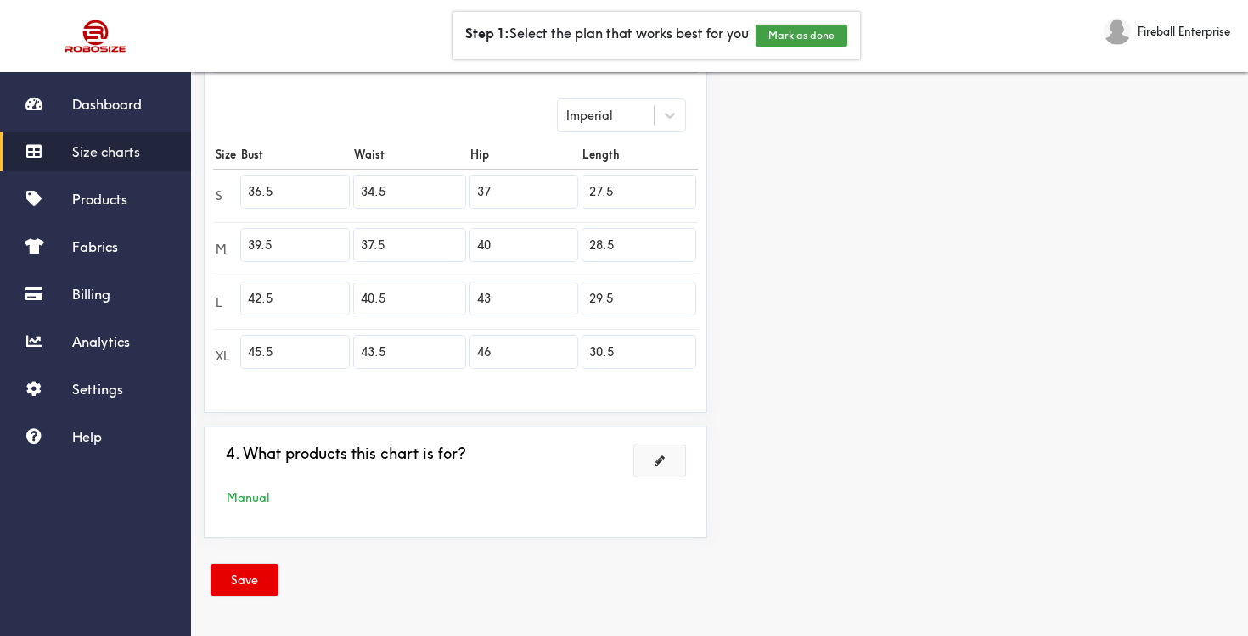
type input "30.5"
click at [657, 464] on span at bounding box center [659, 461] width 10 height 12
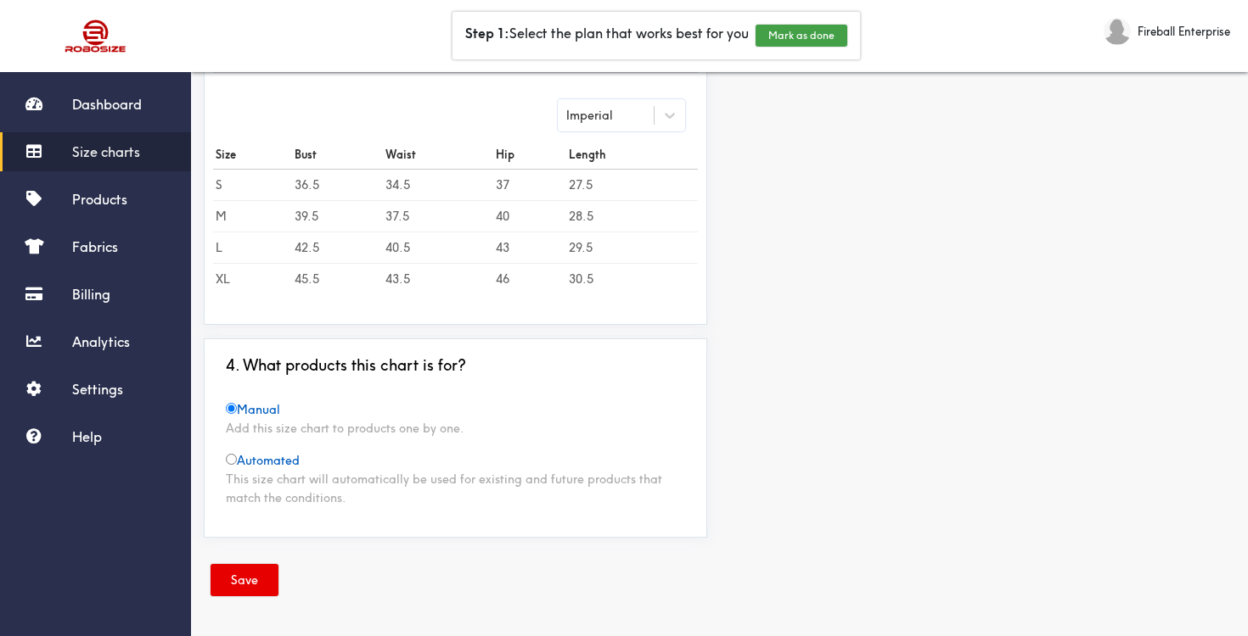
click at [231, 461] on input "radio" at bounding box center [231, 459] width 11 height 11
radio input "true"
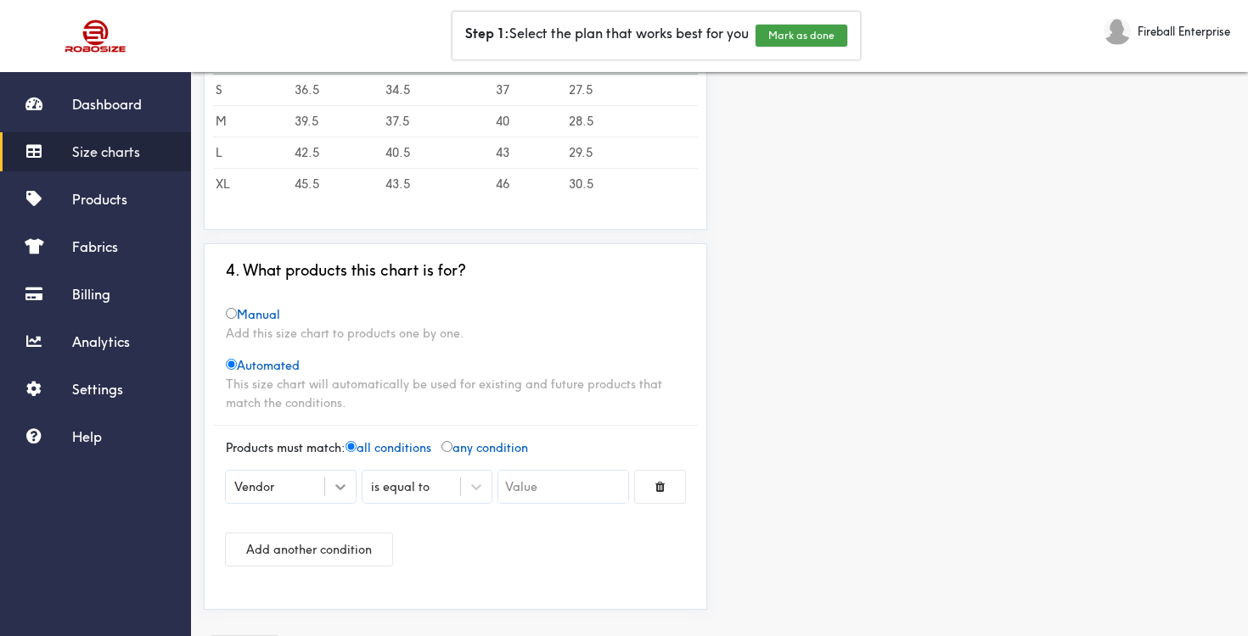
click at [340, 485] on icon at bounding box center [340, 487] width 17 height 17
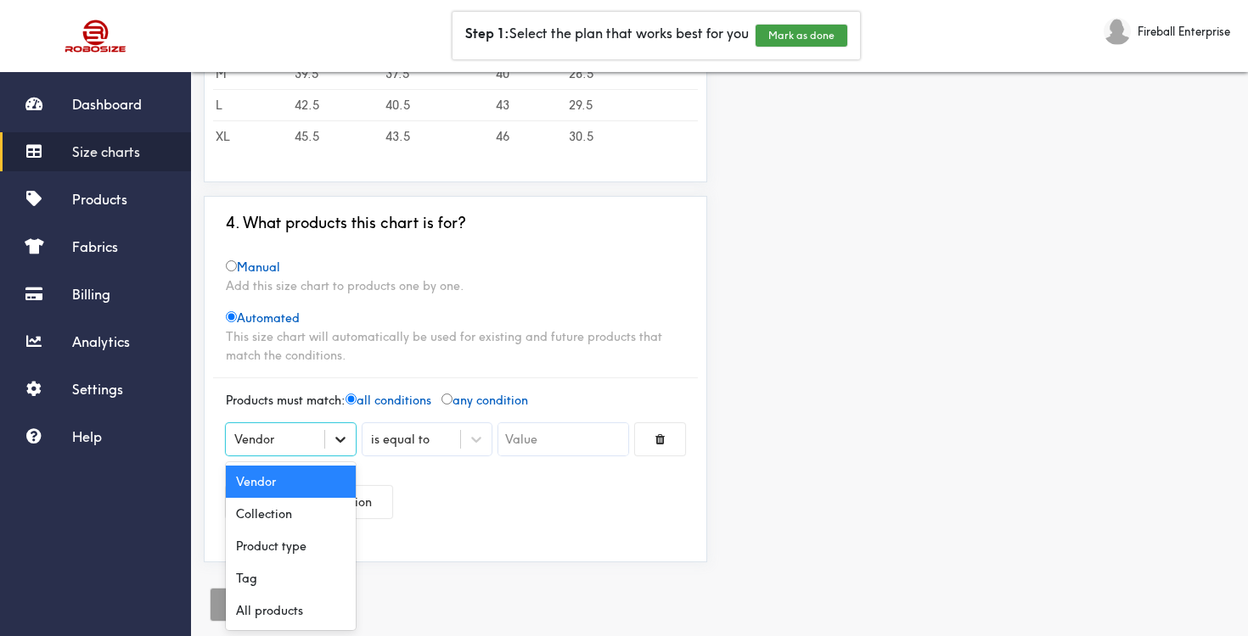
scroll to position [584, 0]
click at [276, 582] on div "Tag" at bounding box center [291, 578] width 130 height 32
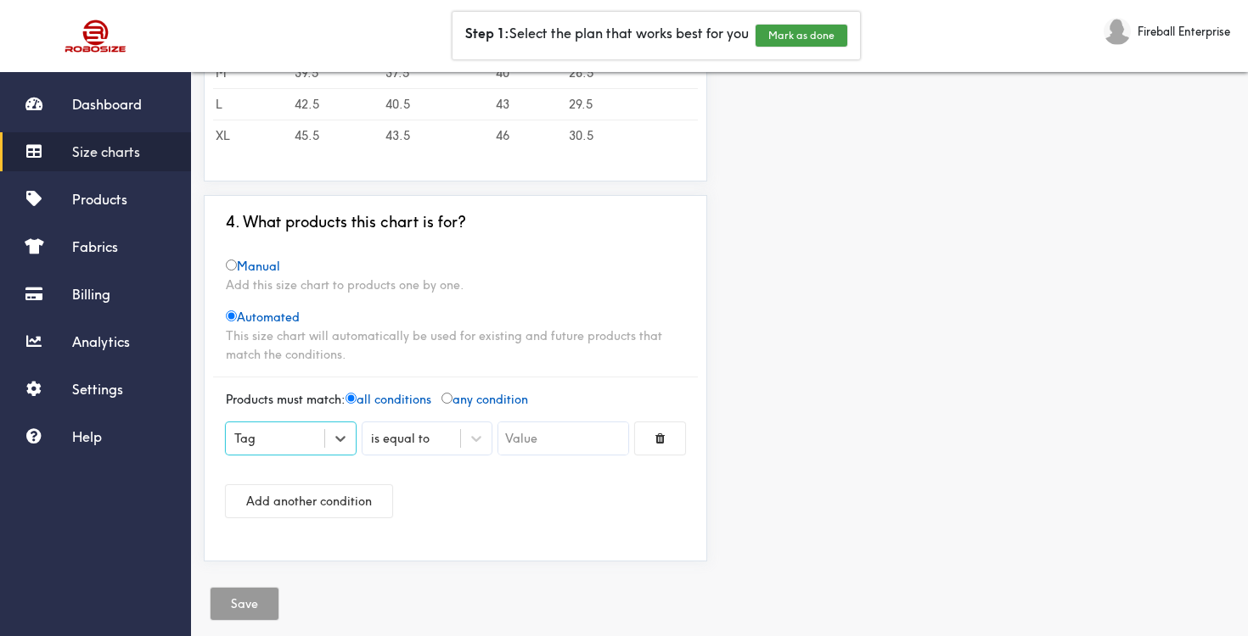
click at [520, 443] on input "text" at bounding box center [563, 439] width 130 height 32
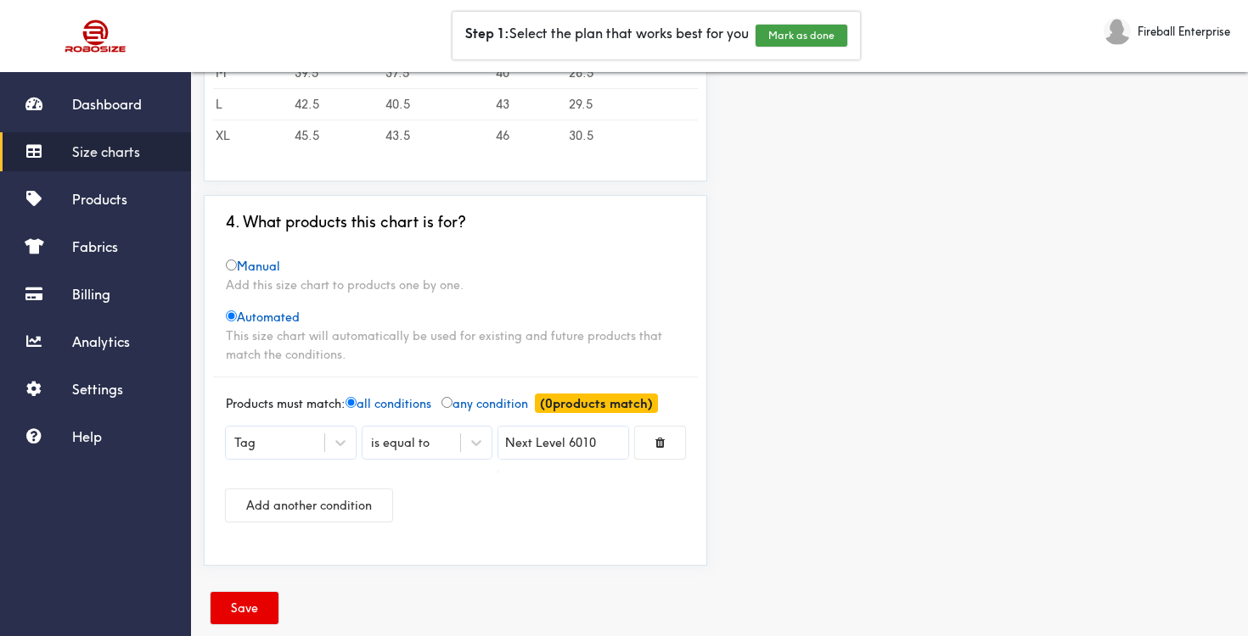
click at [530, 502] on div at bounding box center [624, 318] width 1248 height 636
click at [601, 444] on input "Next Level 6010" at bounding box center [563, 443] width 130 height 32
click at [599, 440] on div at bounding box center [624, 318] width 1248 height 636
click at [605, 440] on input "Next_Level_6010" at bounding box center [563, 443] width 130 height 32
type input "Next_Level_6010"
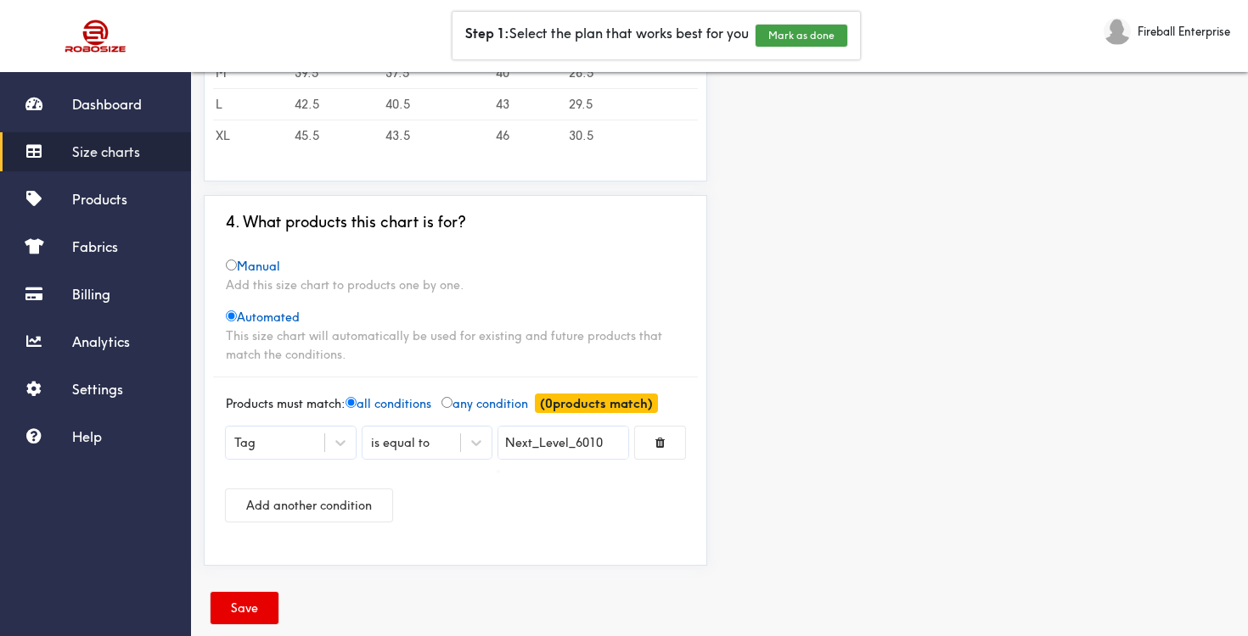
click at [254, 606] on div at bounding box center [624, 318] width 1248 height 636
click at [246, 608] on button "Save" at bounding box center [244, 608] width 68 height 32
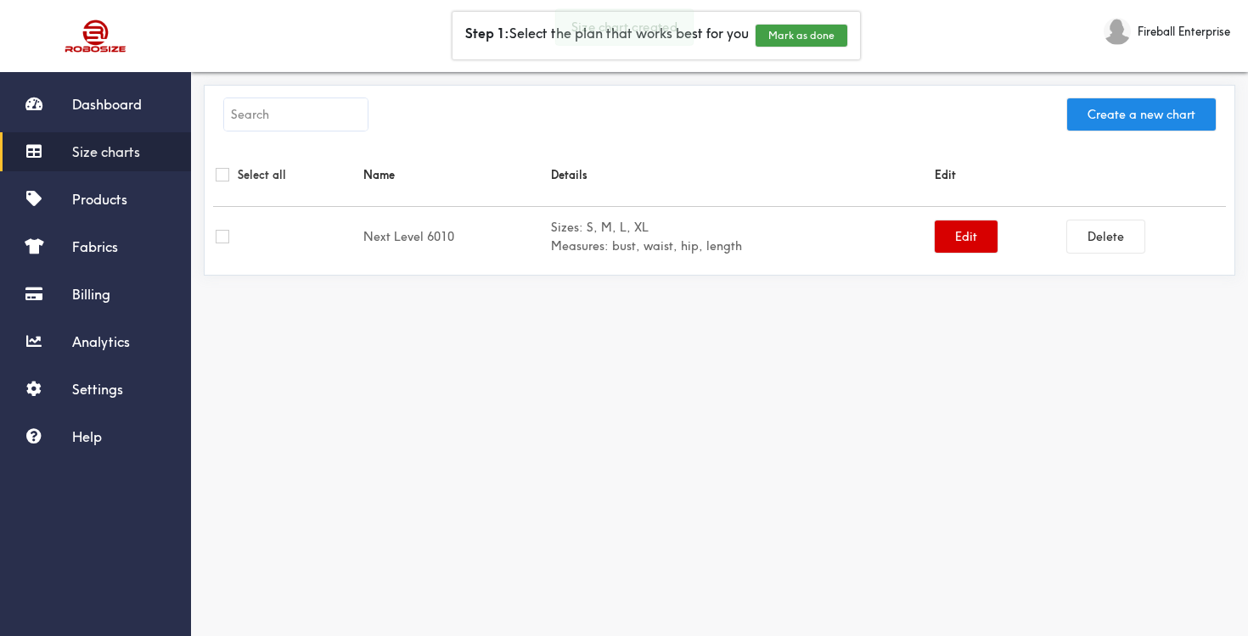
click at [963, 247] on button "Edit" at bounding box center [965, 237] width 63 height 32
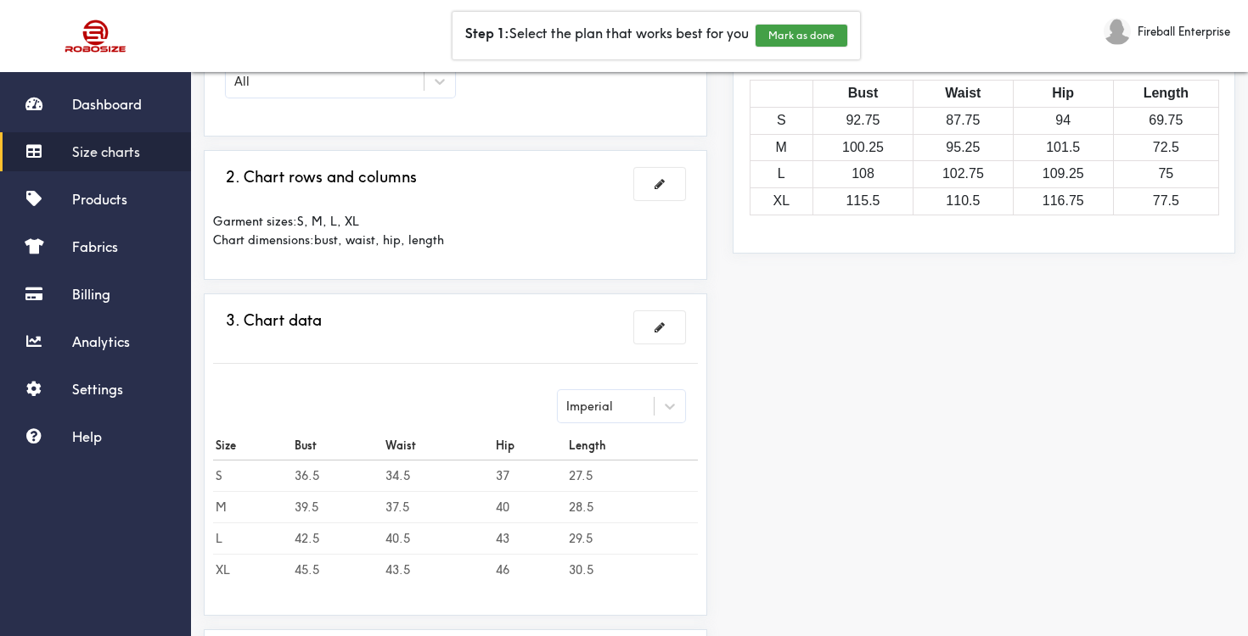
scroll to position [442, 0]
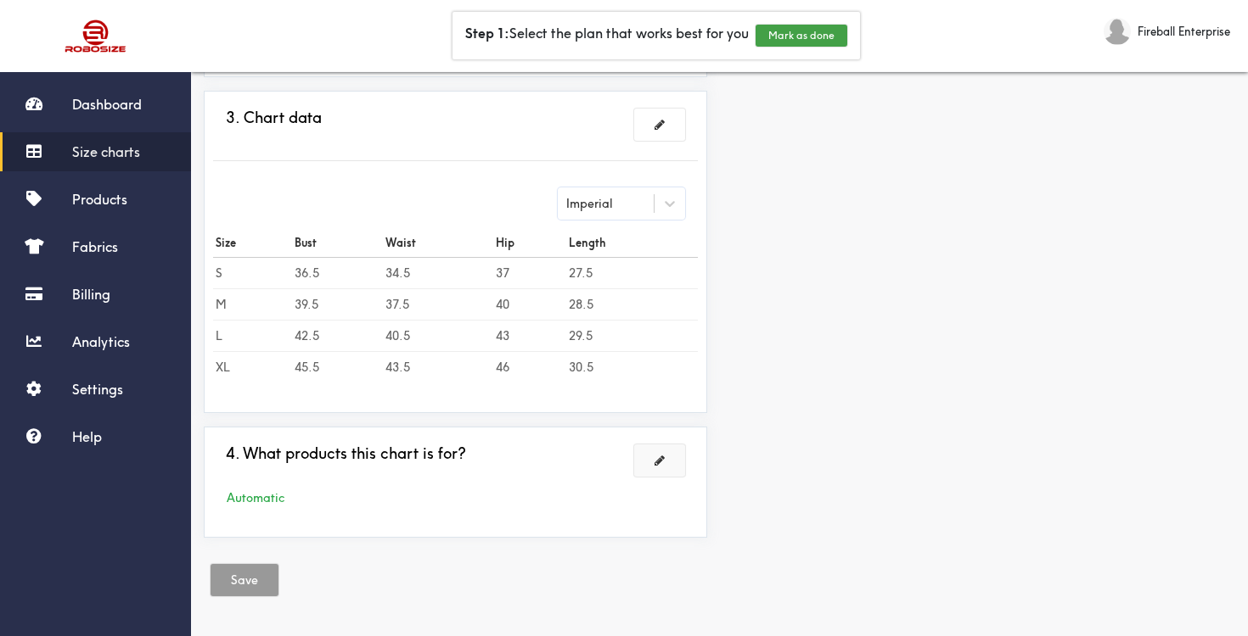
click at [654, 465] on span at bounding box center [659, 461] width 10 height 12
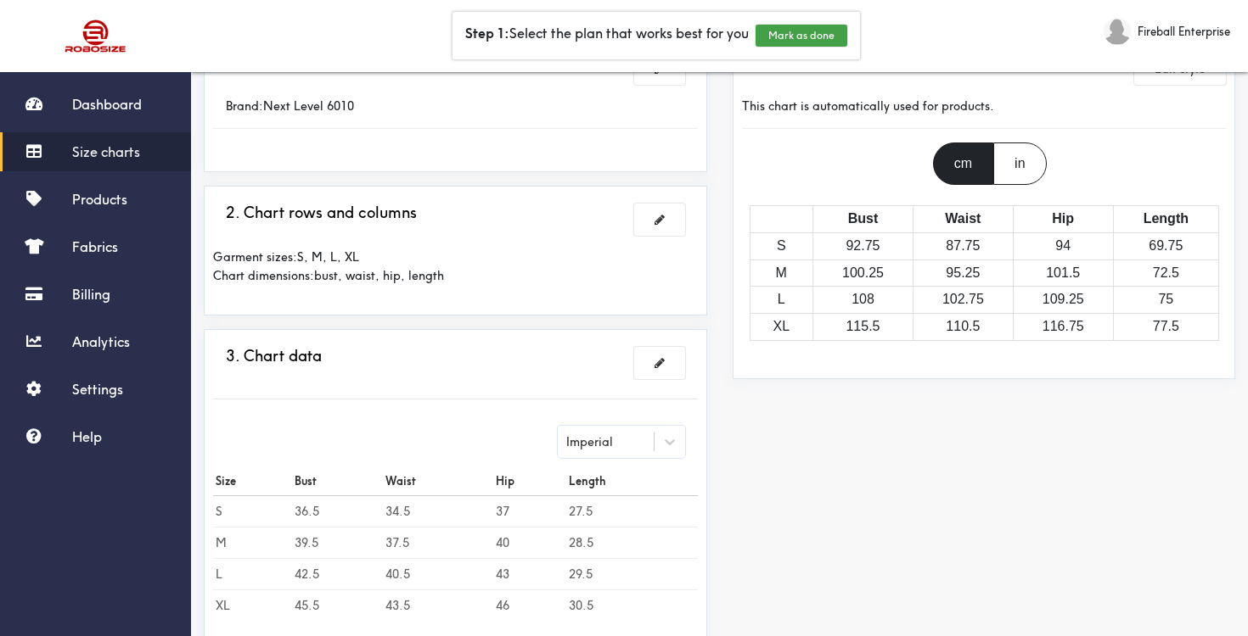
scroll to position [0, 0]
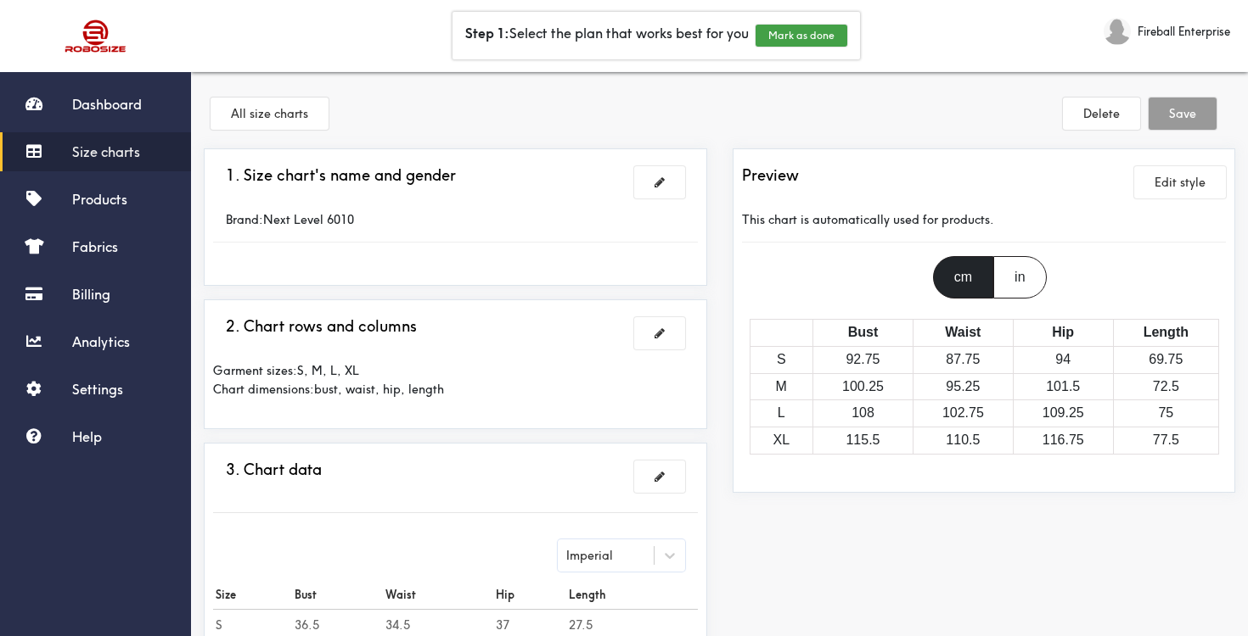
click at [1030, 265] on div "in" at bounding box center [1019, 277] width 53 height 42
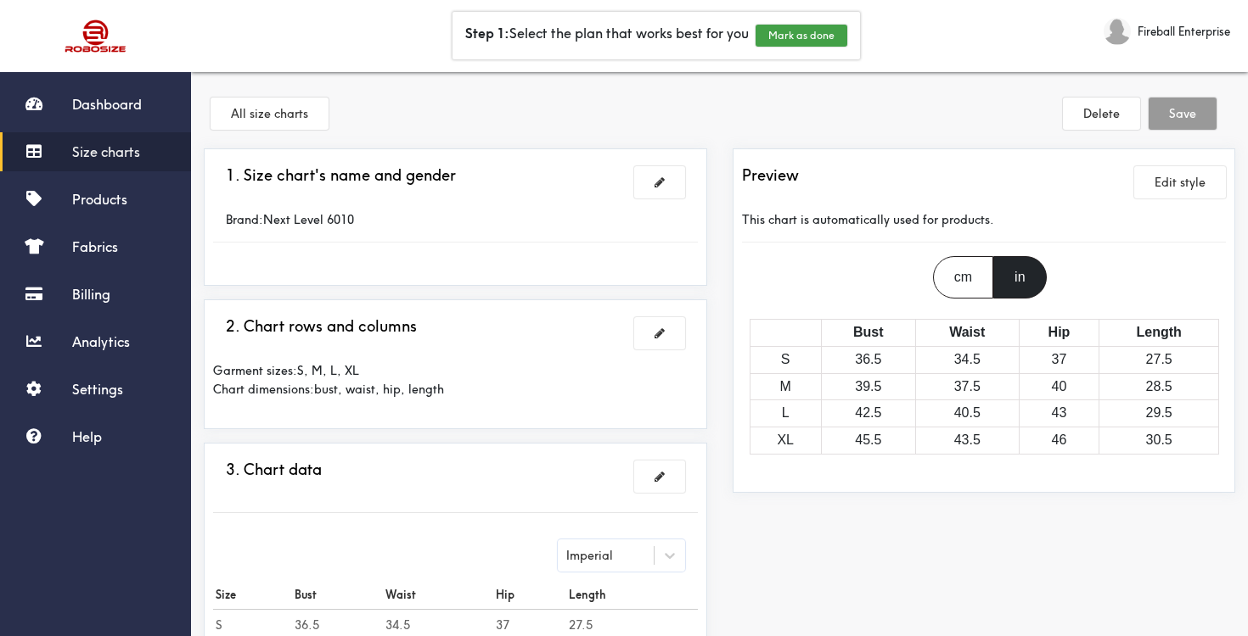
click at [981, 266] on div "cm" at bounding box center [963, 277] width 60 height 42
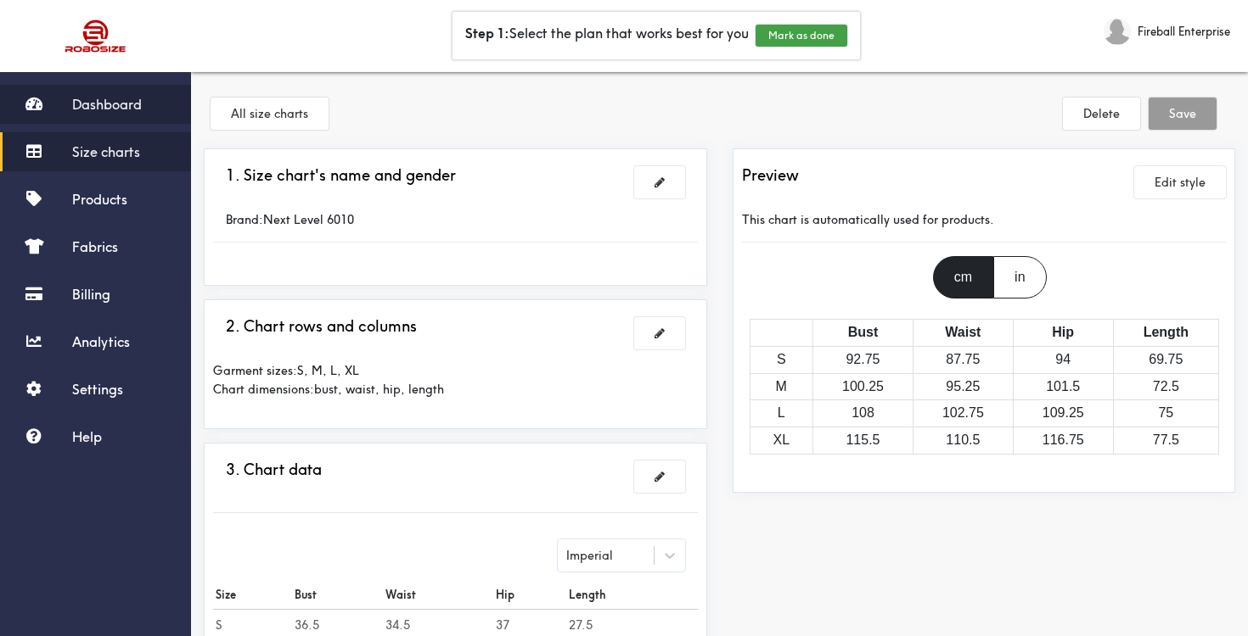
click at [130, 98] on span "Dashboard" at bounding box center [107, 104] width 70 height 17
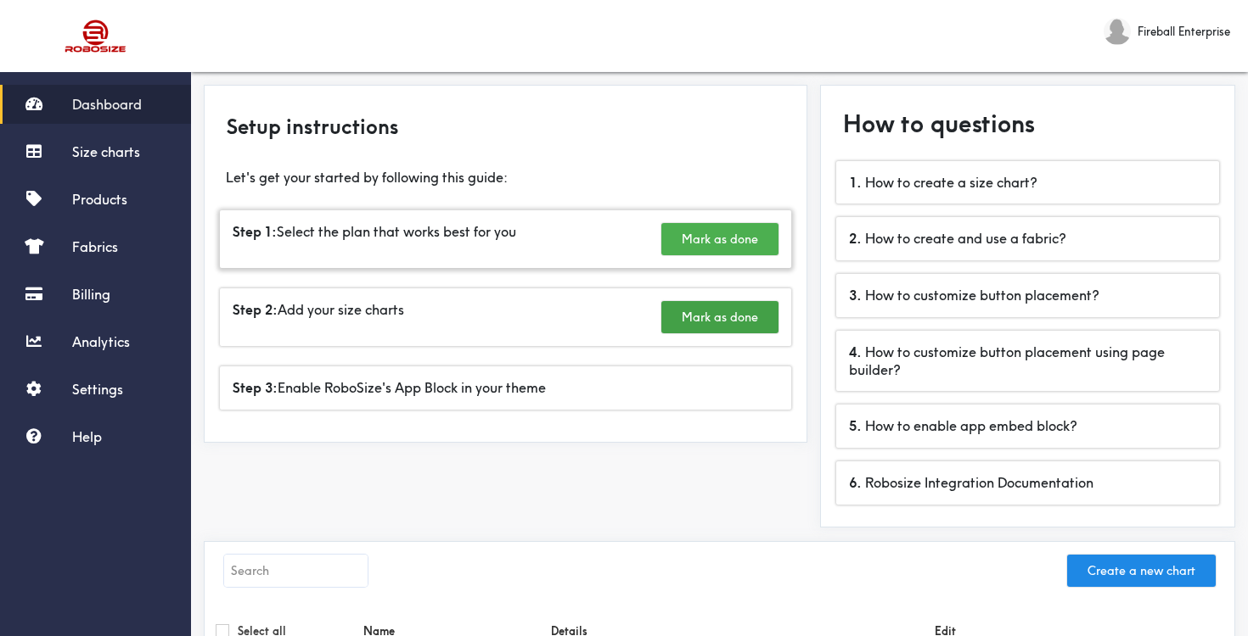
click at [677, 244] on button "Mark as done" at bounding box center [719, 239] width 117 height 32
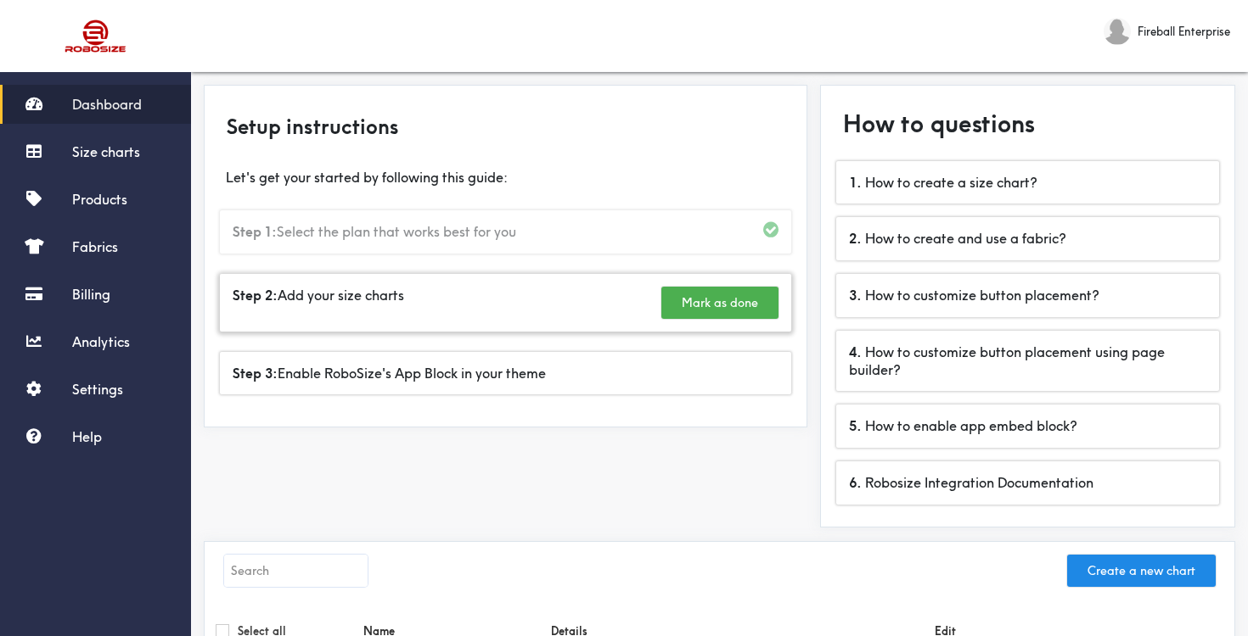
click at [696, 307] on button "Mark as done" at bounding box center [719, 303] width 117 height 32
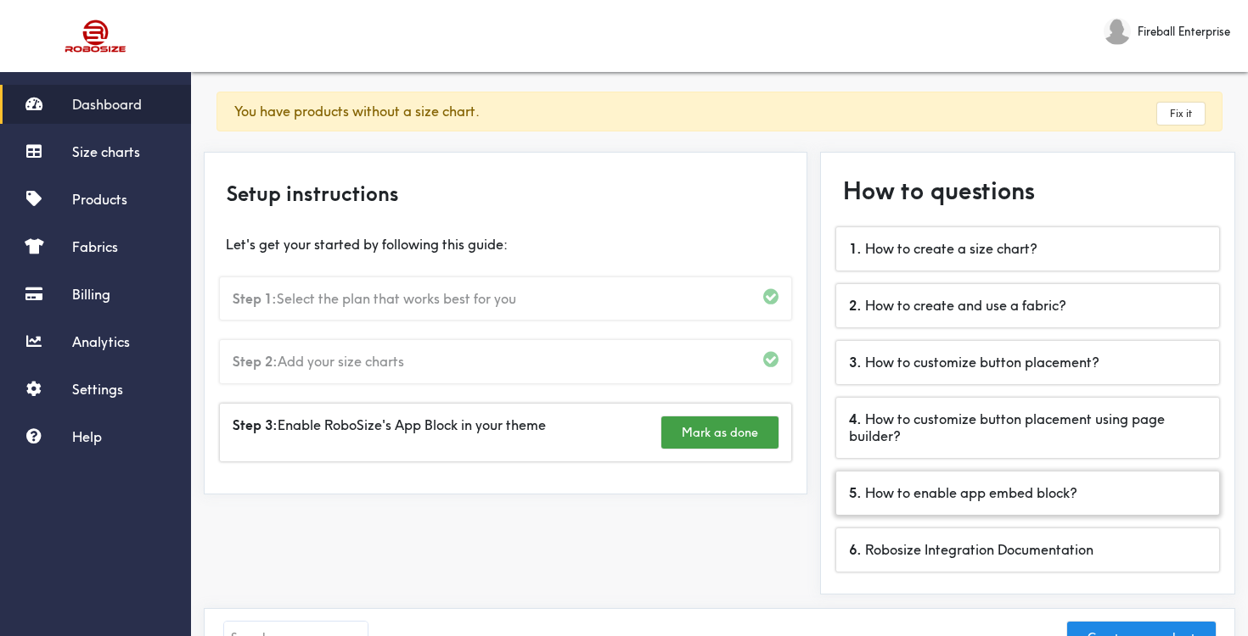
click at [1004, 488] on div "5 . How to enable app embed block?" at bounding box center [1027, 493] width 383 height 43
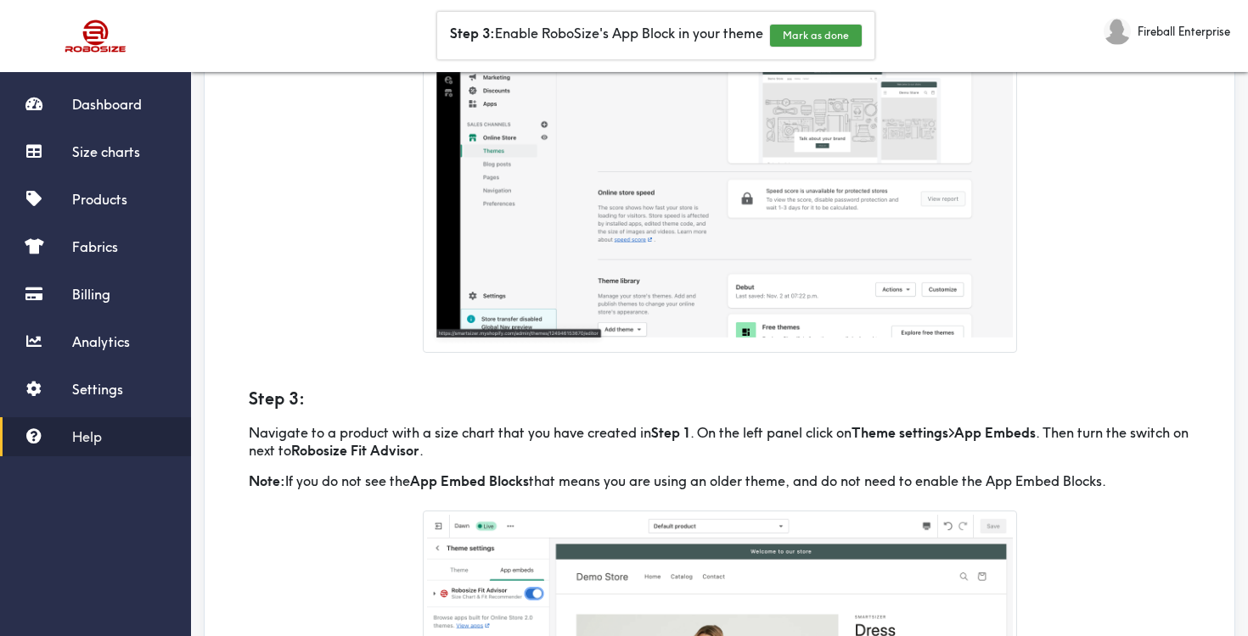
scroll to position [574, 0]
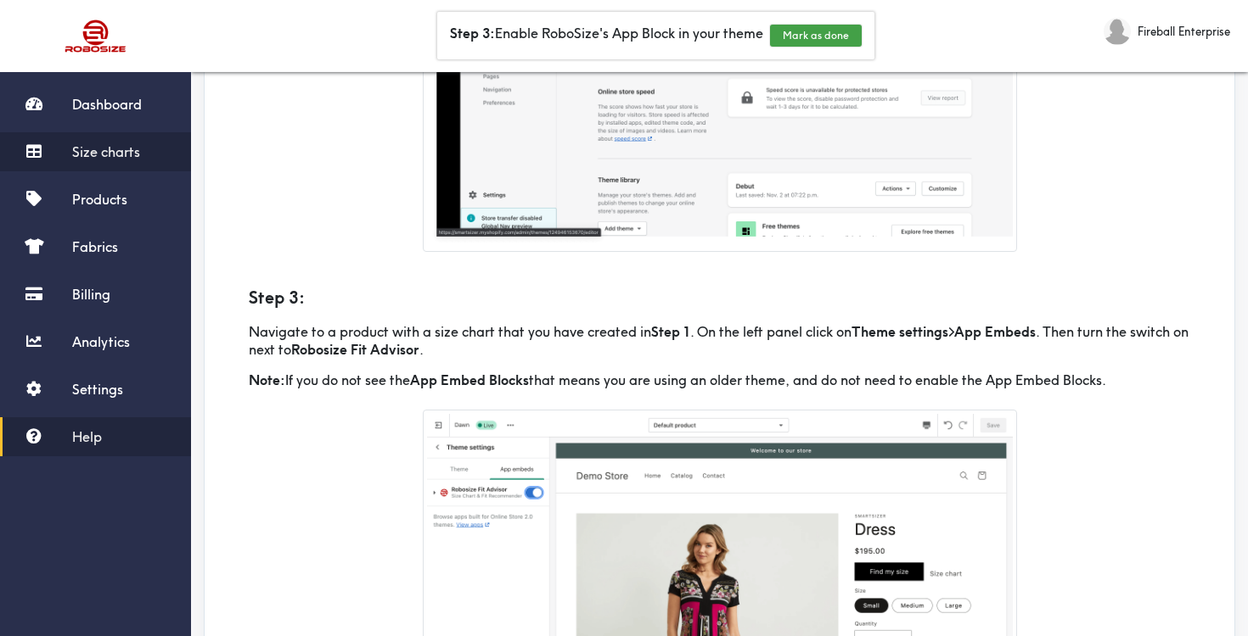
click at [139, 149] on span "Size charts" at bounding box center [106, 151] width 68 height 17
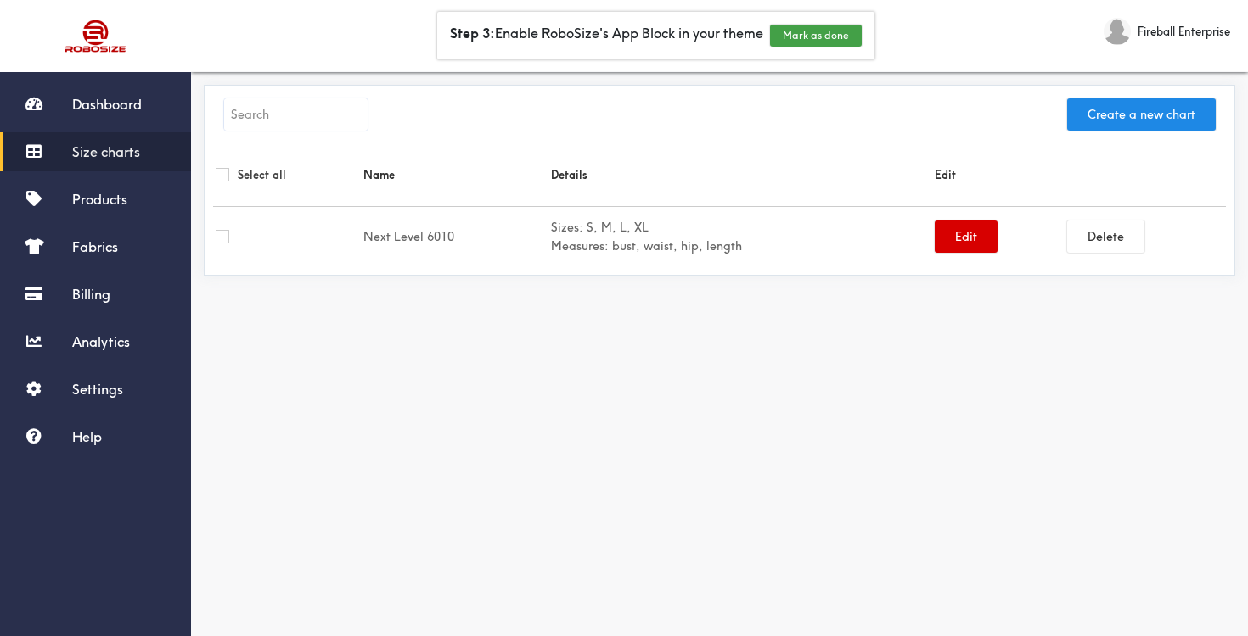
click at [962, 239] on button "Edit" at bounding box center [965, 237] width 63 height 32
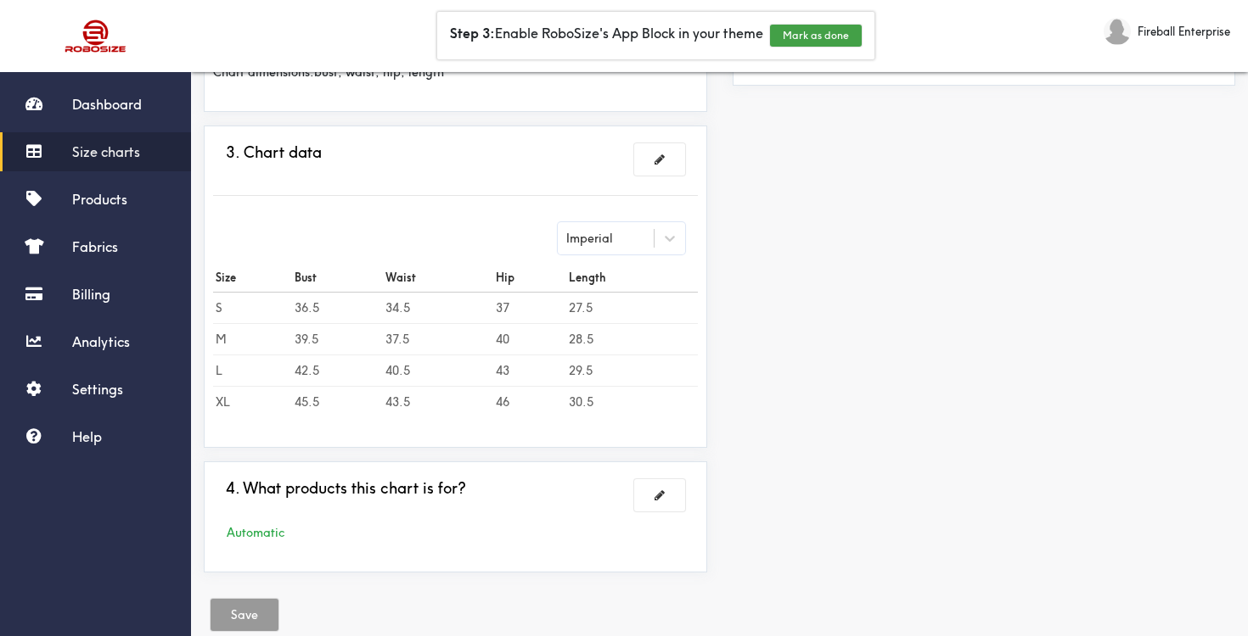
scroll to position [442, 0]
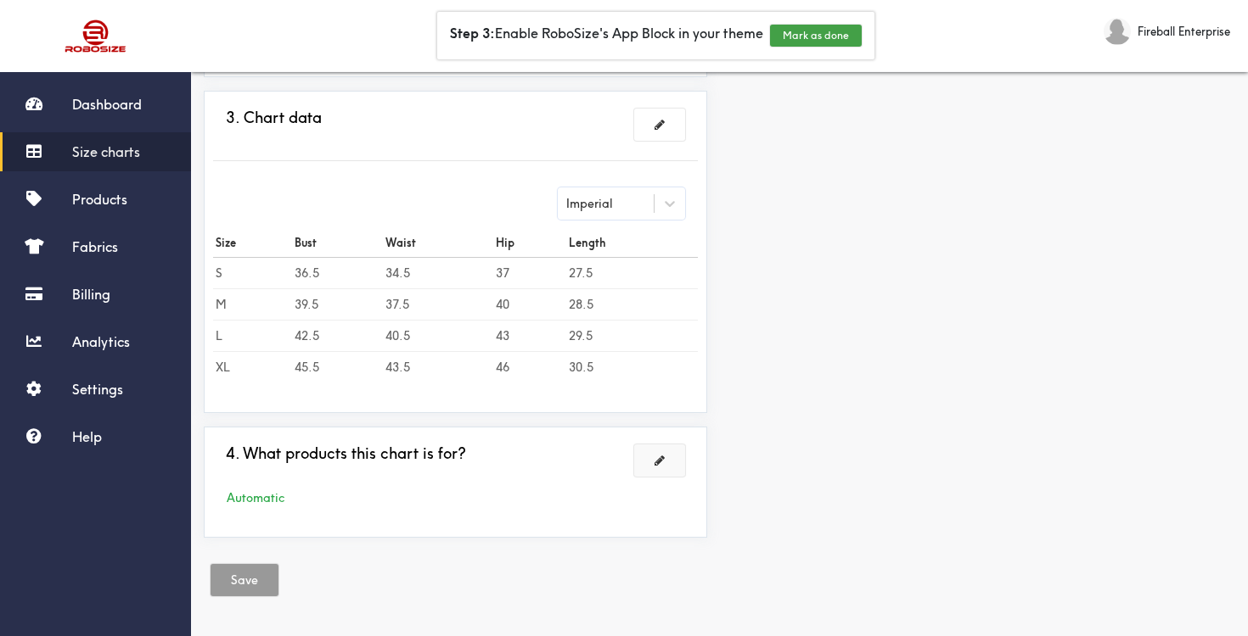
click at [653, 458] on button at bounding box center [659, 461] width 51 height 32
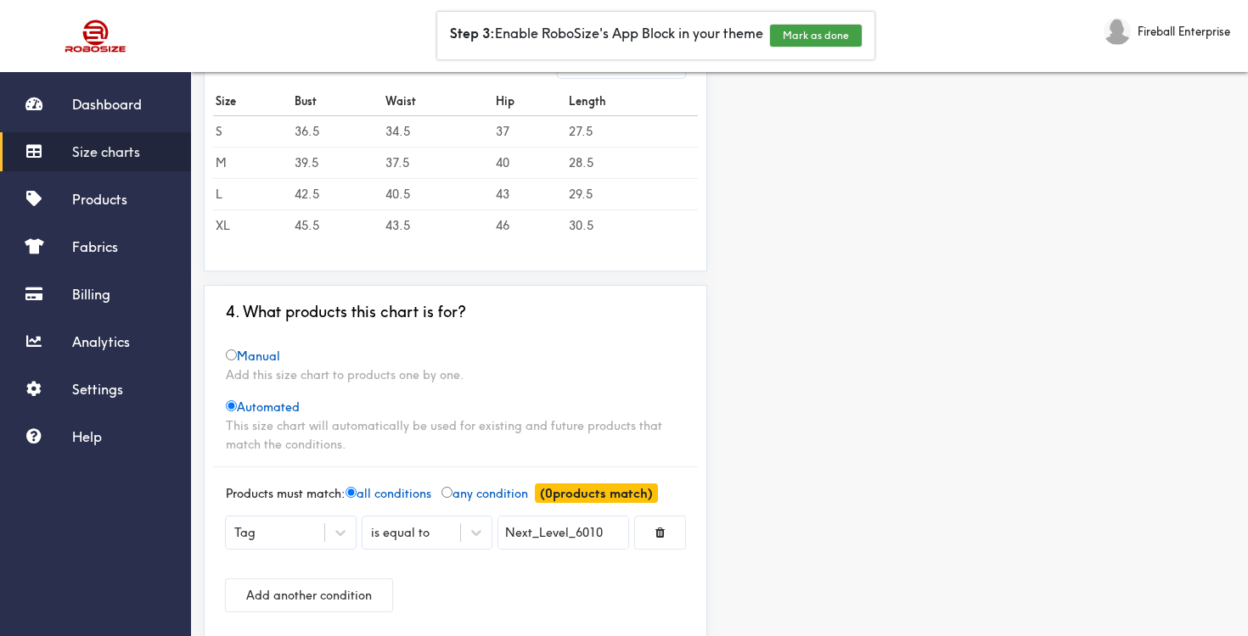
scroll to position [553, 0]
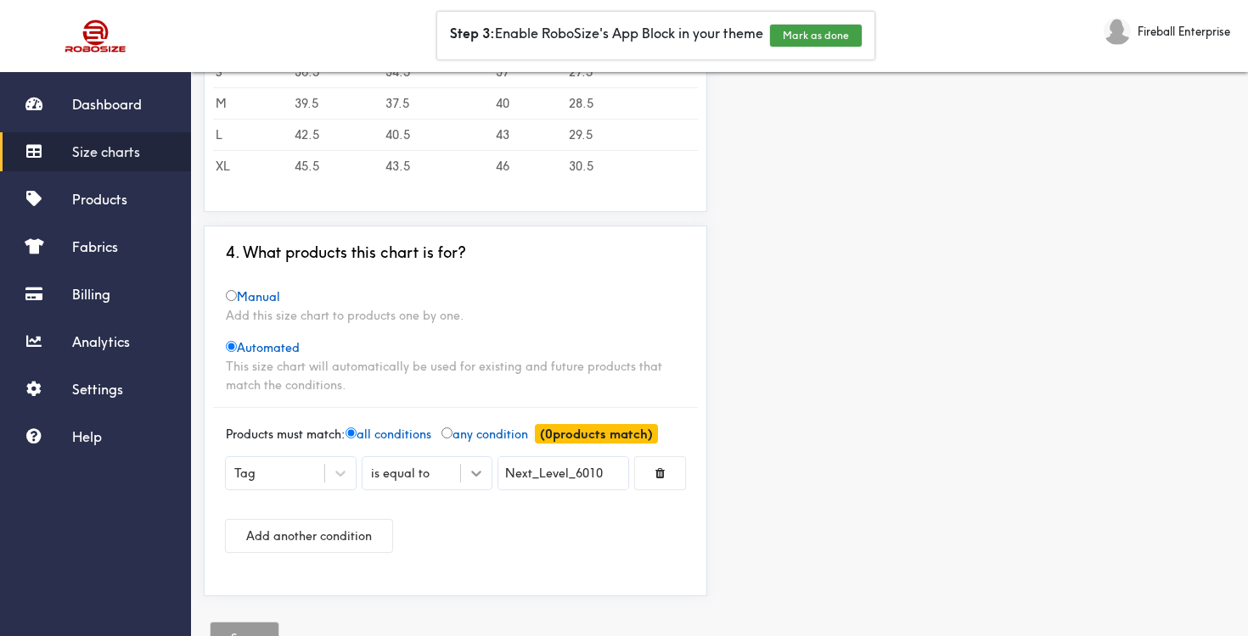
click at [482, 478] on div at bounding box center [476, 473] width 31 height 31
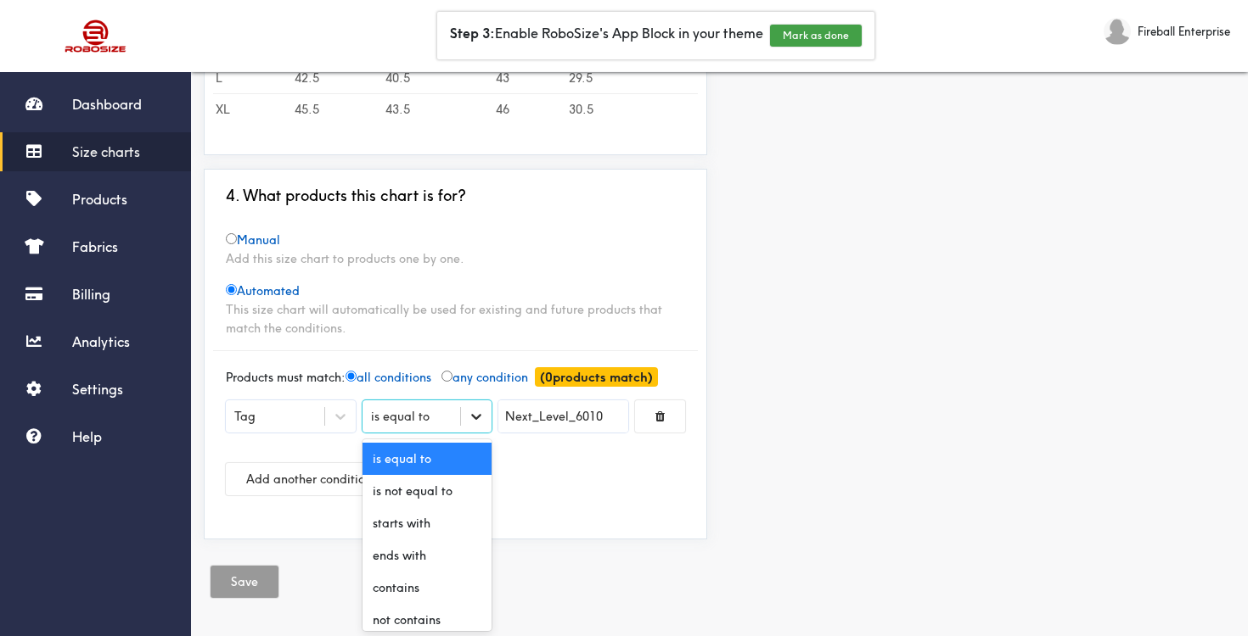
scroll to position [612, 0]
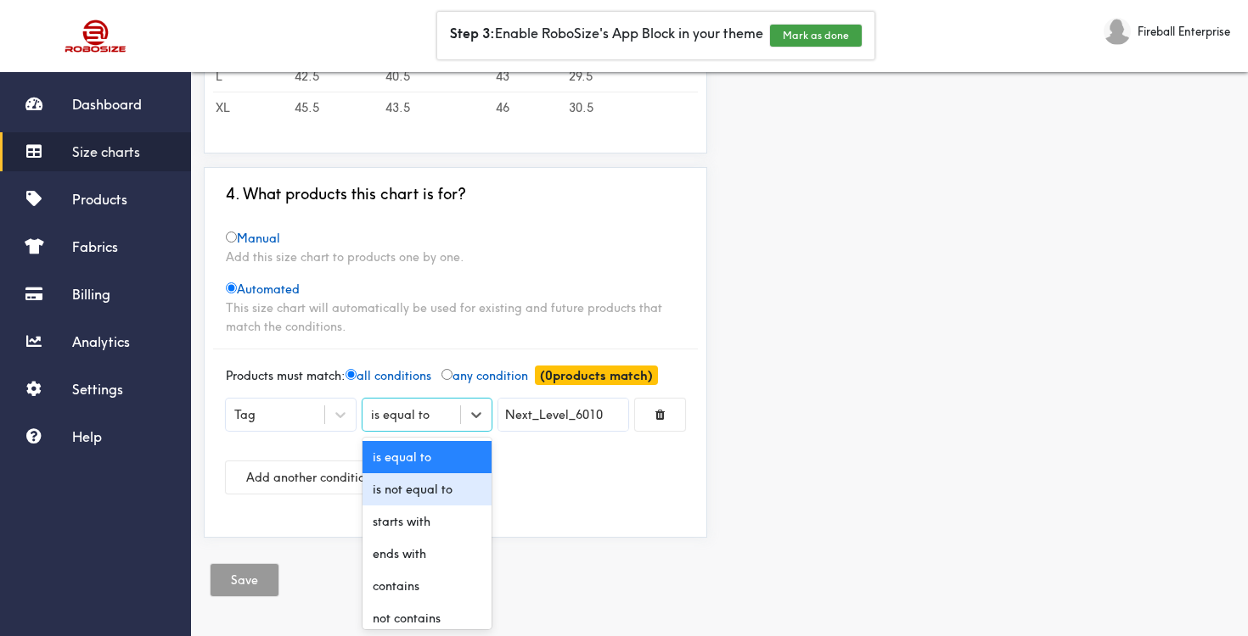
click at [596, 482] on div "Add another condition" at bounding box center [455, 477] width 459 height 59
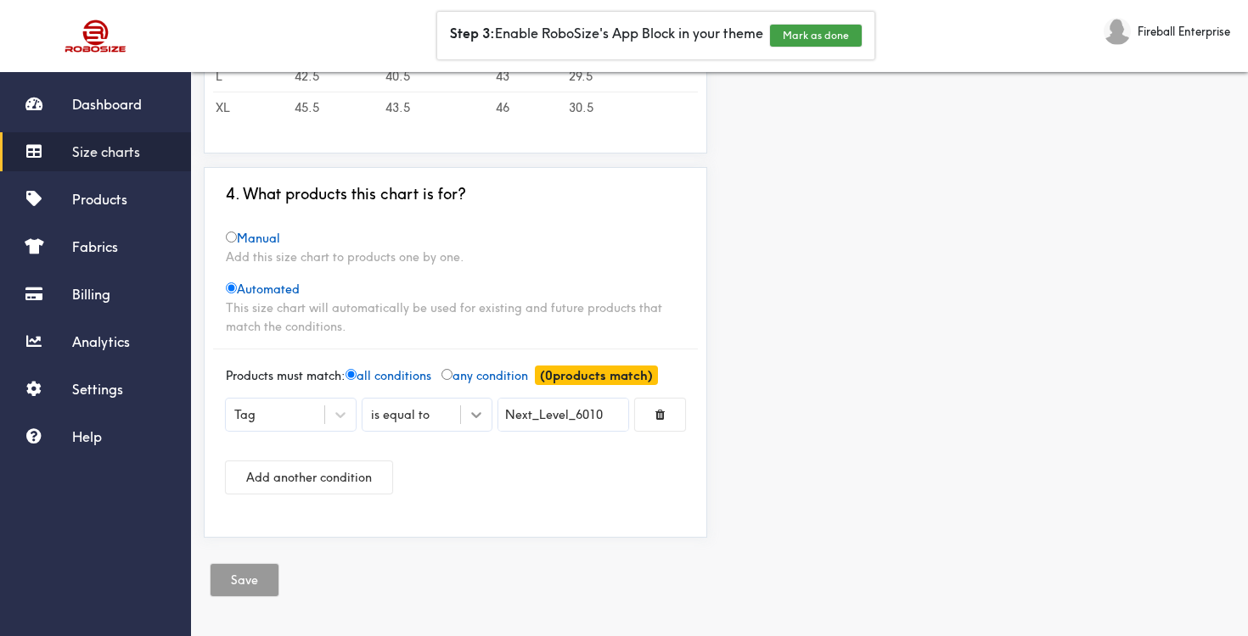
click at [478, 415] on icon at bounding box center [476, 416] width 10 height 6
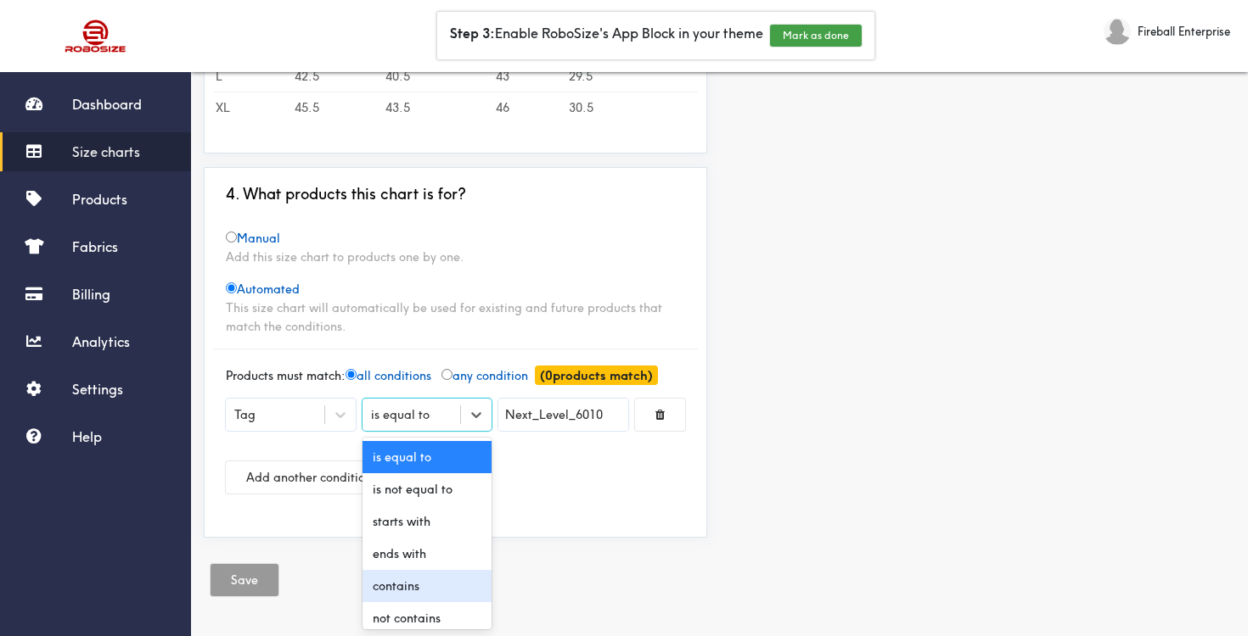
click at [434, 584] on div "contains" at bounding box center [427, 586] width 130 height 32
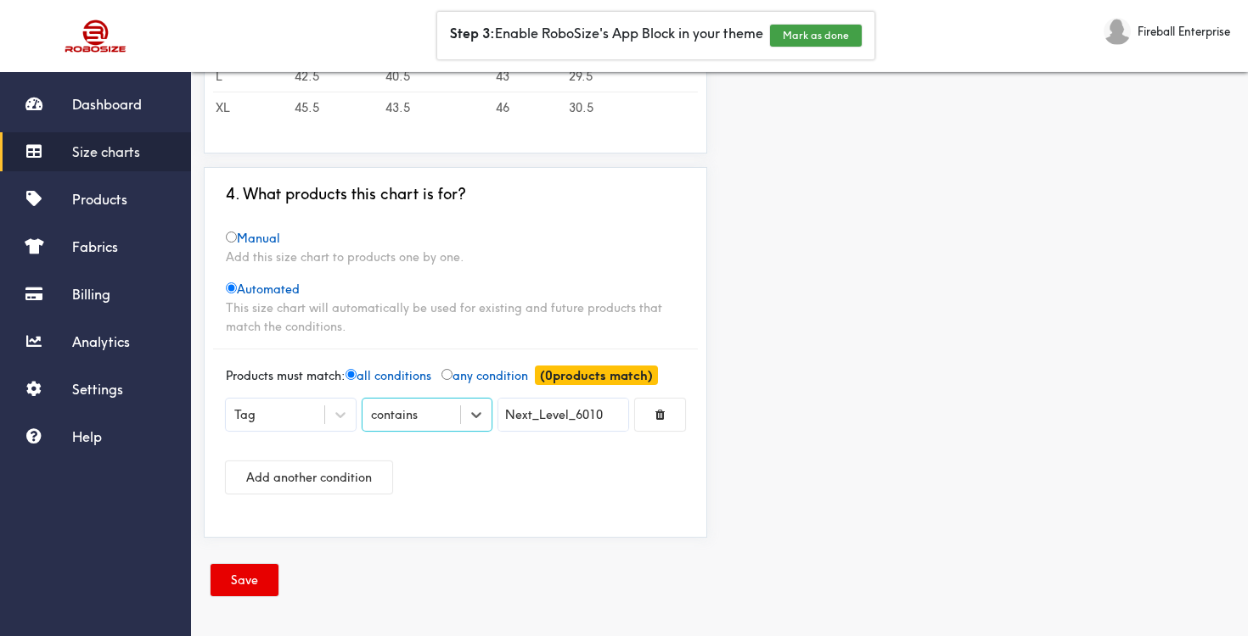
click at [573, 417] on input "Next_Level_6010" at bounding box center [563, 415] width 130 height 32
type input "6010"
click at [585, 420] on div at bounding box center [624, 318] width 1248 height 636
click at [567, 419] on input "6010" at bounding box center [563, 415] width 130 height 32
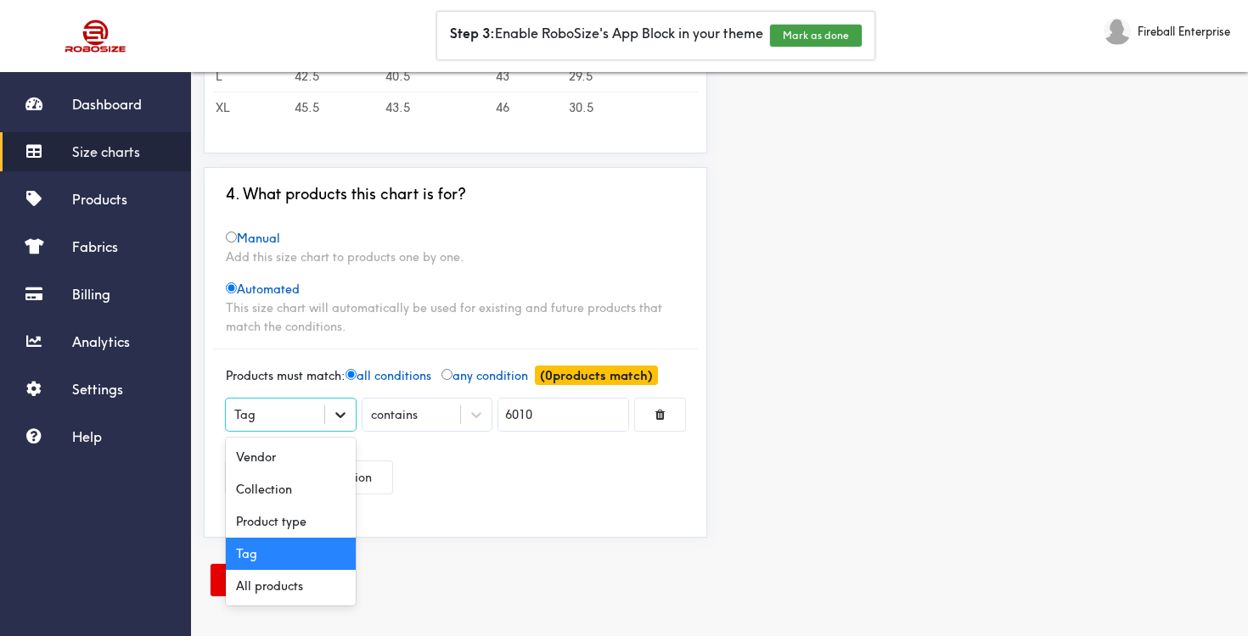
click at [336, 417] on icon at bounding box center [340, 415] width 17 height 17
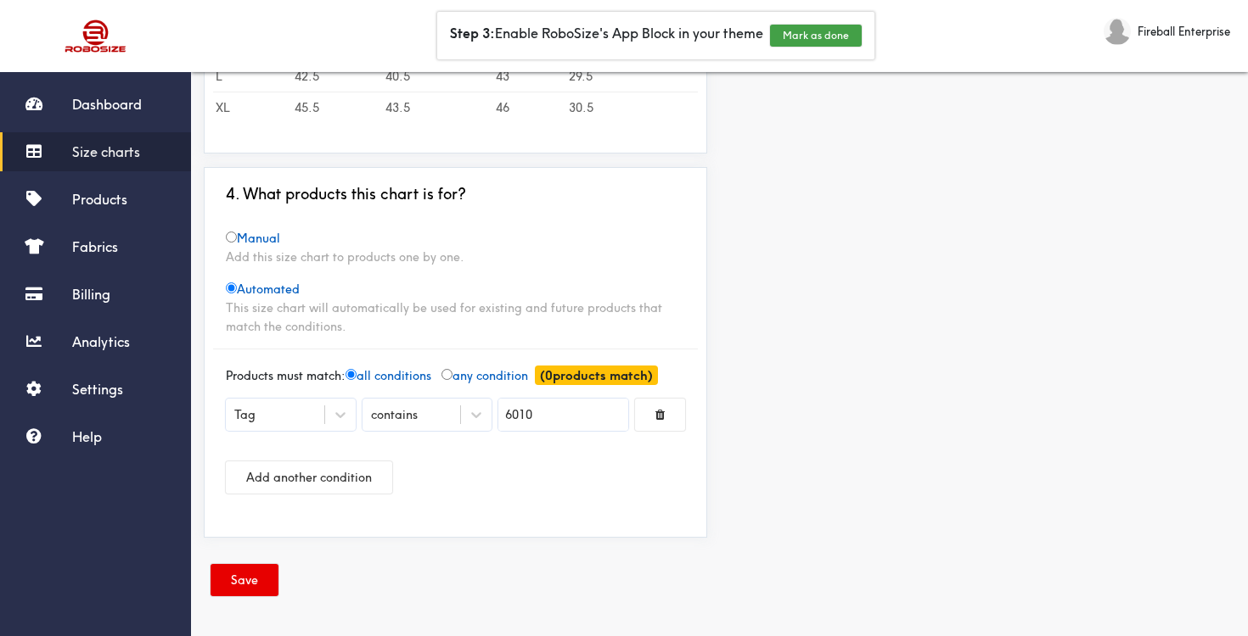
click at [454, 470] on div "Add another condition" at bounding box center [455, 477] width 459 height 59
click at [263, 574] on button "Save" at bounding box center [244, 580] width 68 height 32
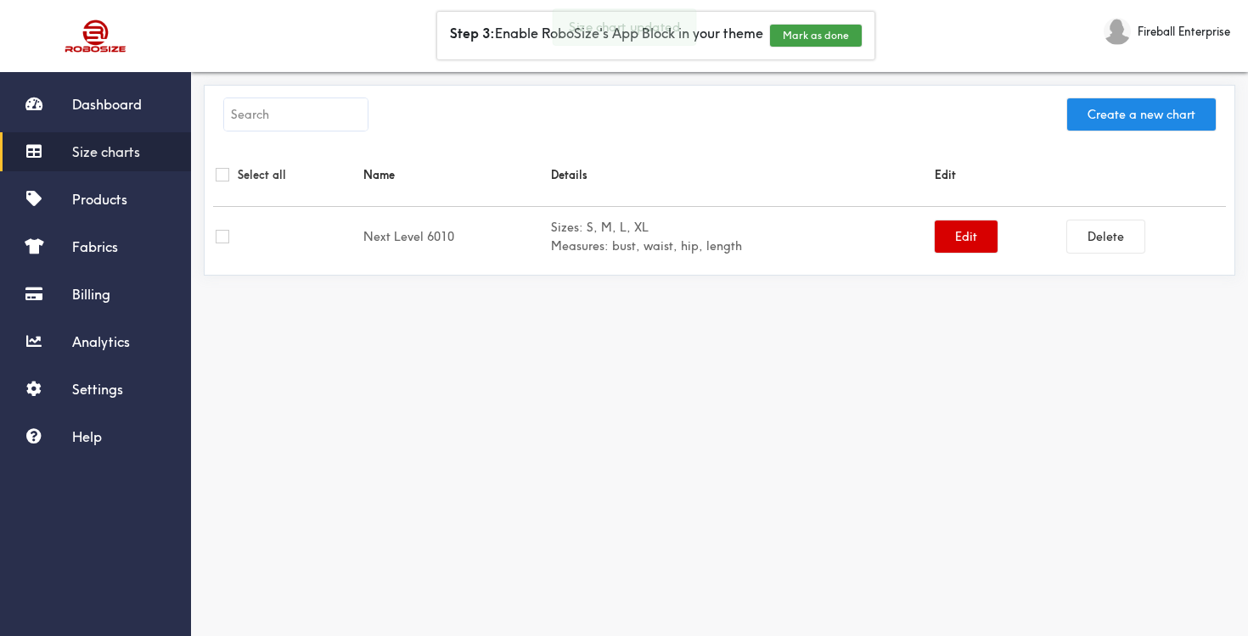
click at [957, 232] on button "Edit" at bounding box center [965, 237] width 63 height 32
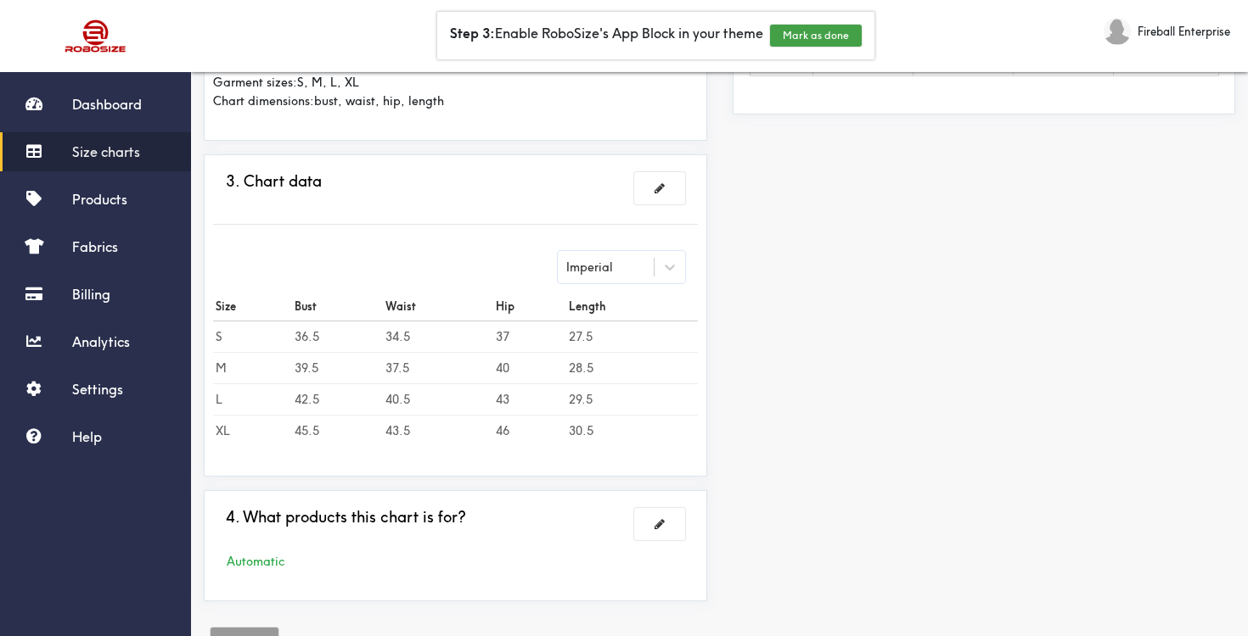
scroll to position [442, 0]
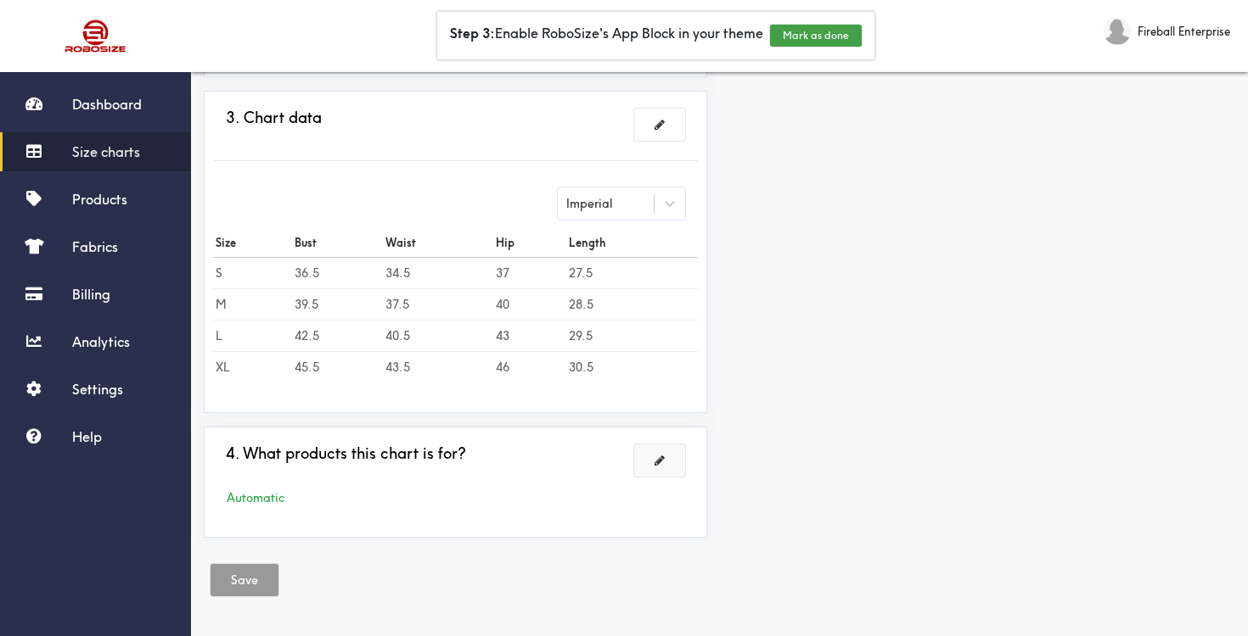
click at [652, 463] on button at bounding box center [659, 461] width 51 height 32
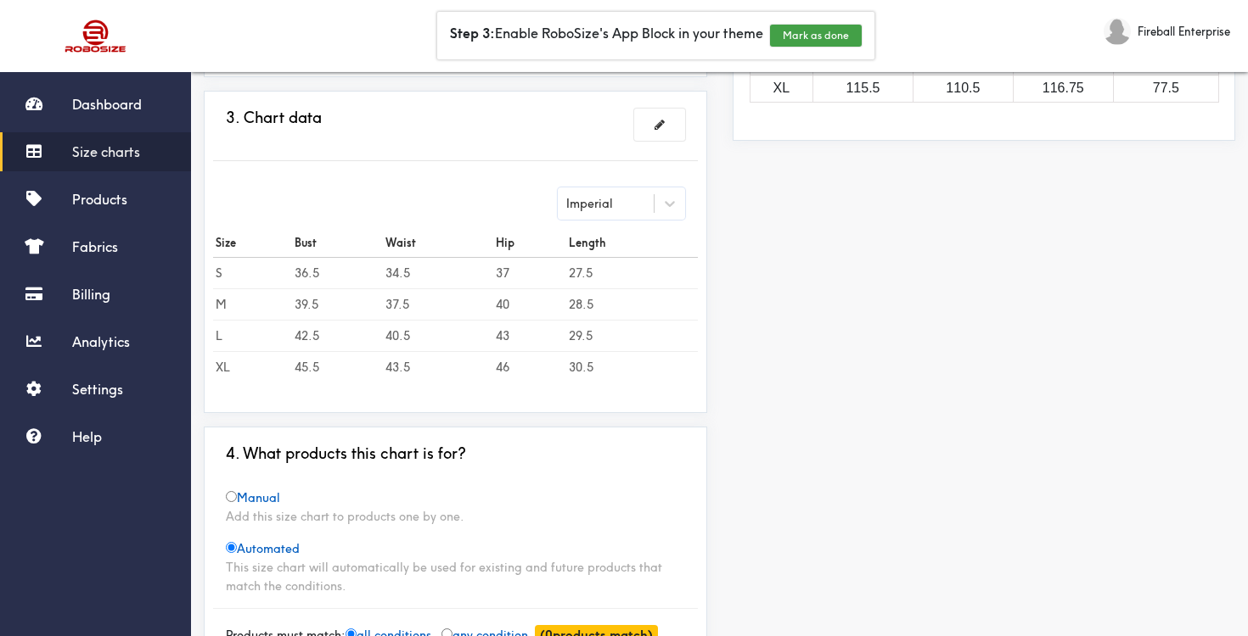
scroll to position [612, 0]
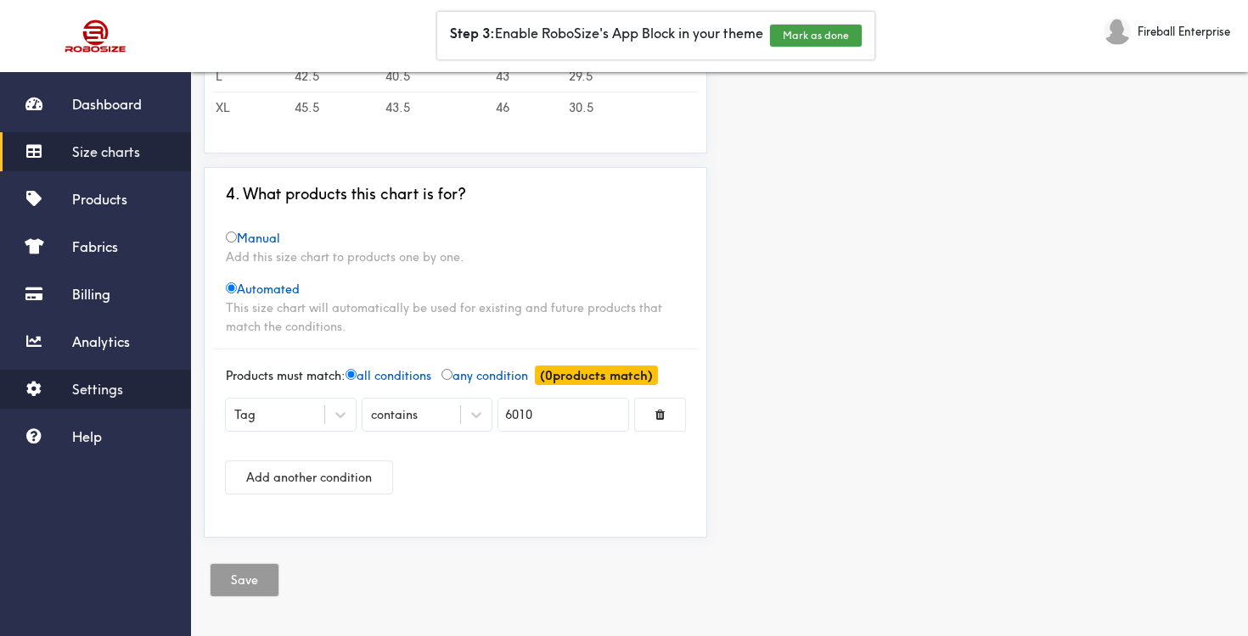
click at [120, 395] on span "Settings" at bounding box center [97, 389] width 51 height 17
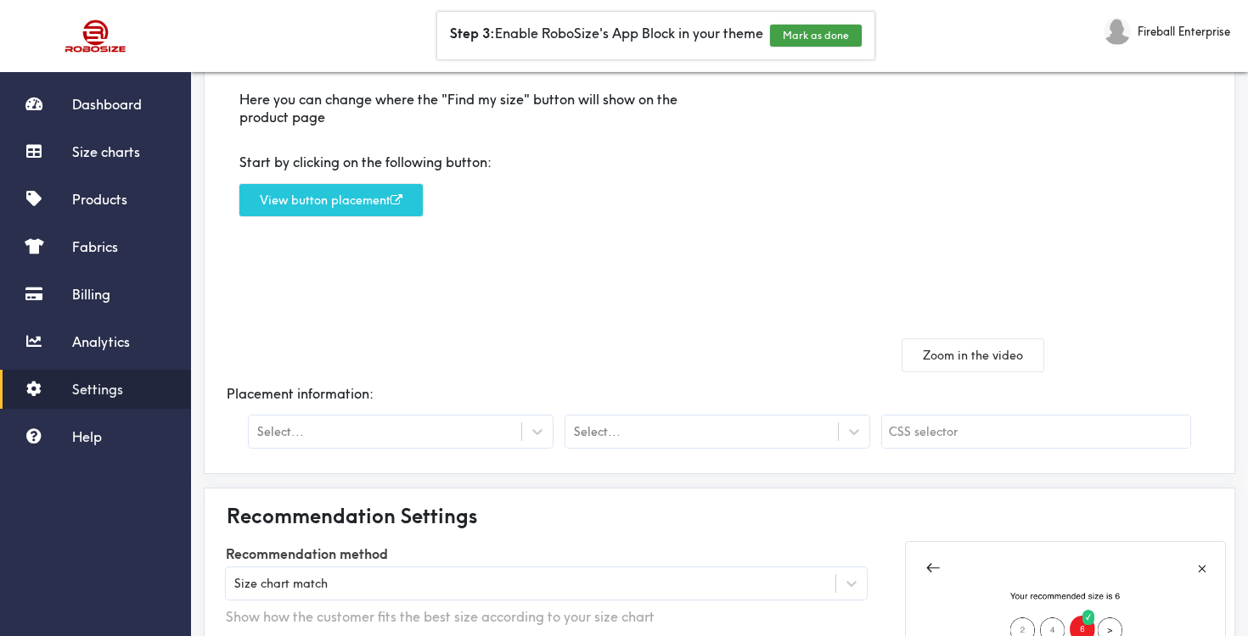
scroll to position [154, 0]
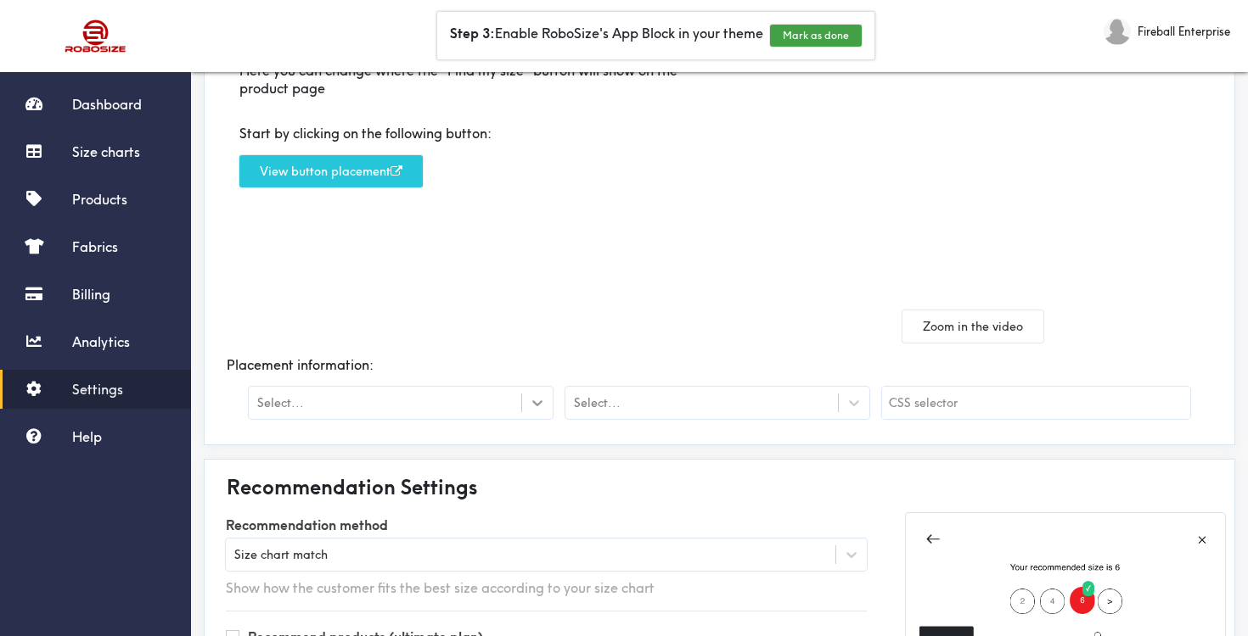
click at [542, 404] on icon at bounding box center [537, 403] width 17 height 17
click at [550, 318] on div "Here you can change where the "Find my size" button will show on the product pa…" at bounding box center [466, 195] width 507 height 294
click at [853, 405] on icon at bounding box center [854, 404] width 10 height 6
click at [698, 318] on div "Here you can change where the "Find my size" button will show on the product pa…" at bounding box center [466, 195] width 507 height 294
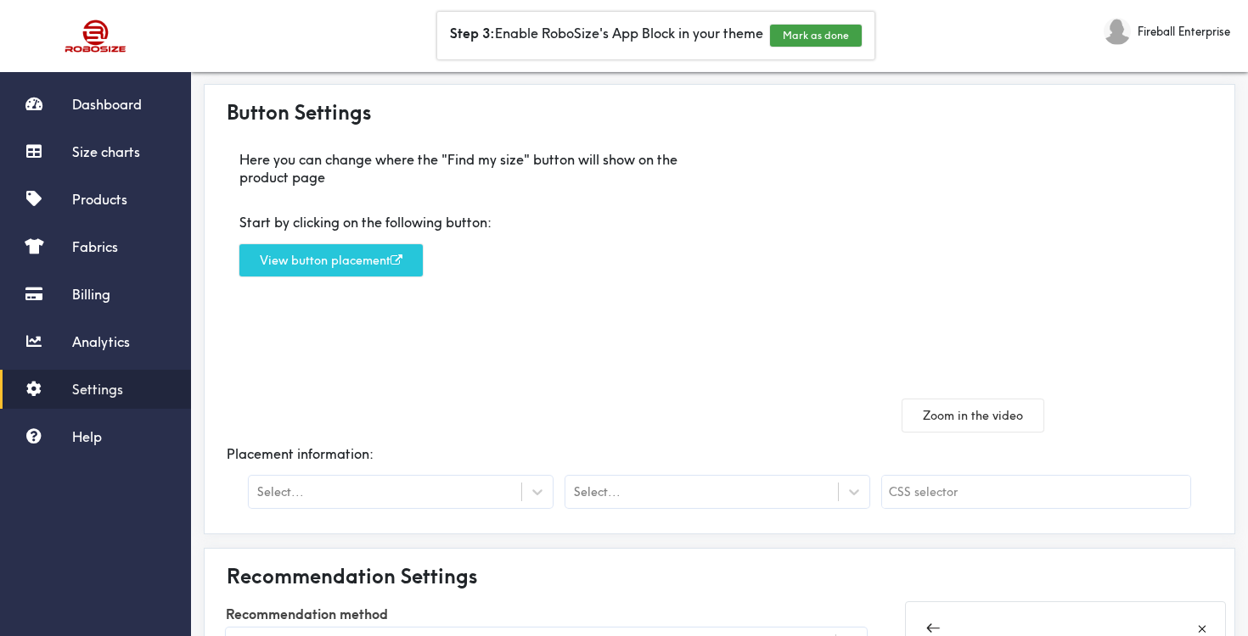
scroll to position [0, 0]
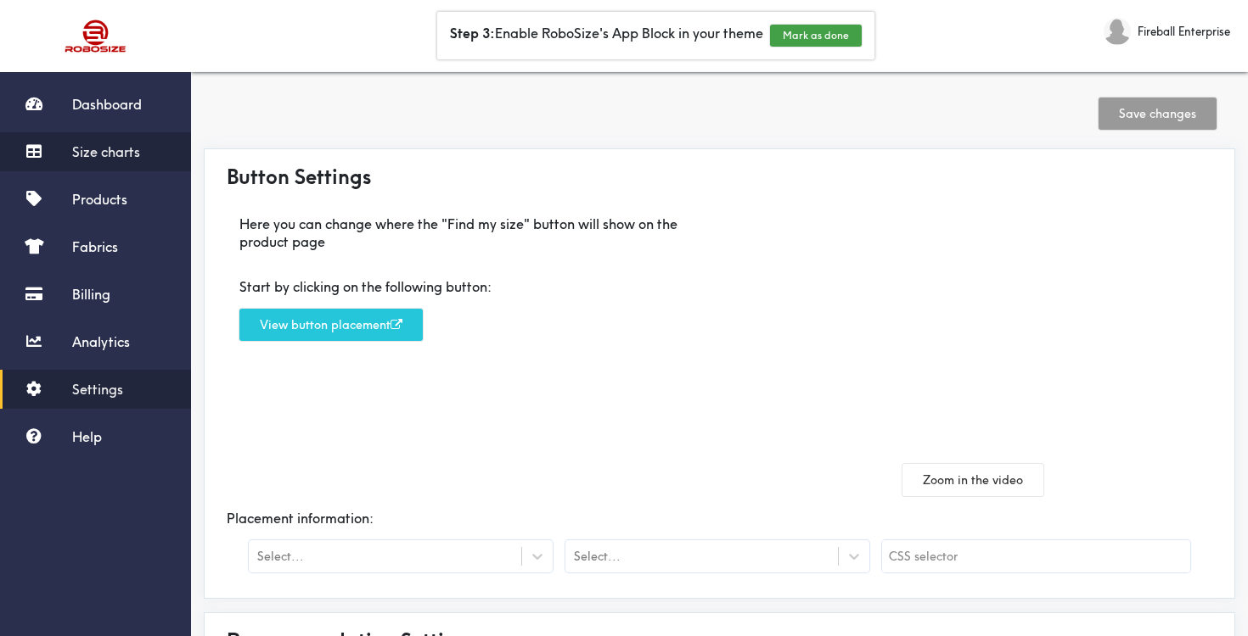
click at [105, 152] on span "Size charts" at bounding box center [106, 151] width 68 height 17
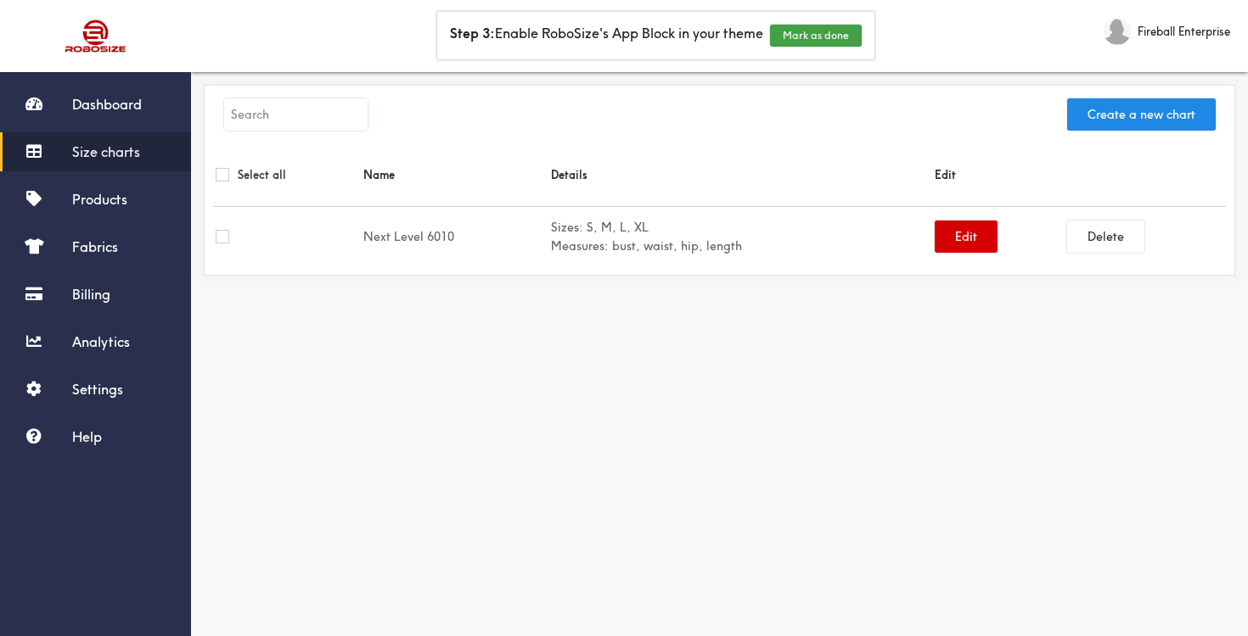
click at [942, 238] on button "Edit" at bounding box center [965, 237] width 63 height 32
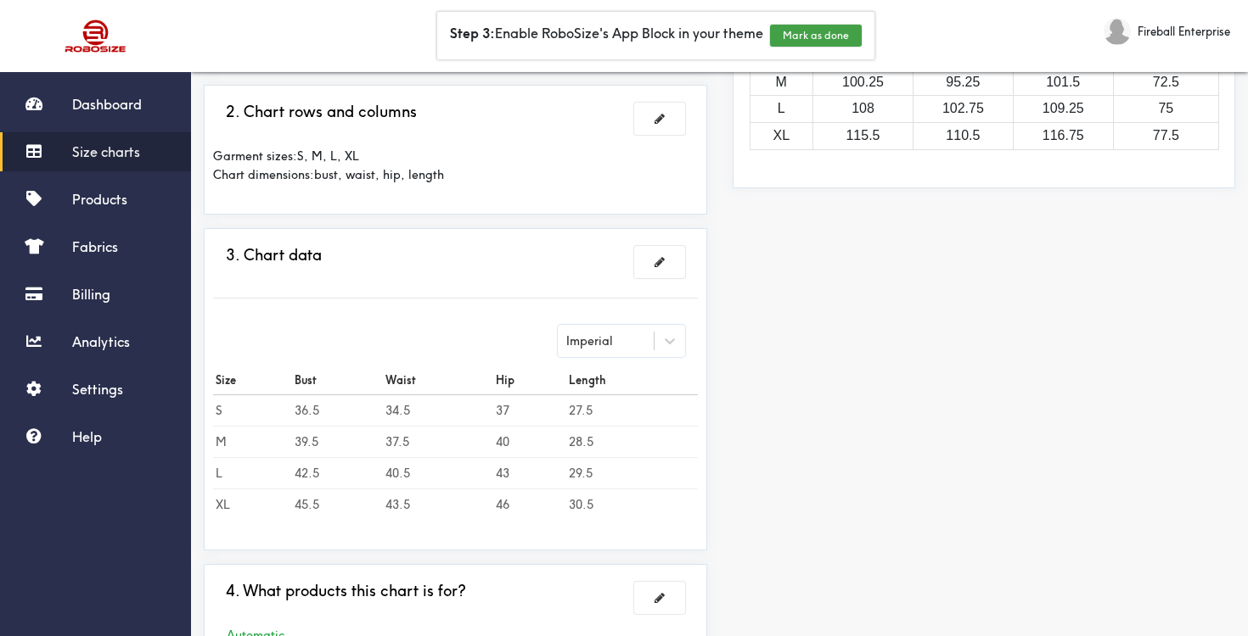
scroll to position [442, 0]
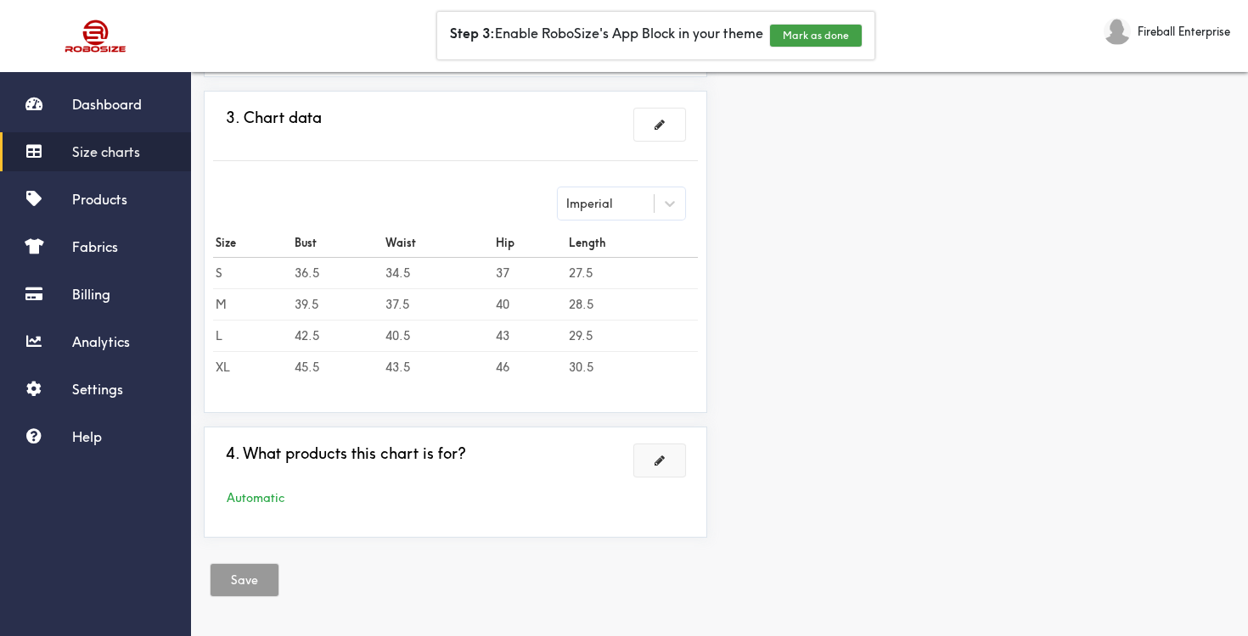
click at [665, 455] on button at bounding box center [659, 461] width 51 height 32
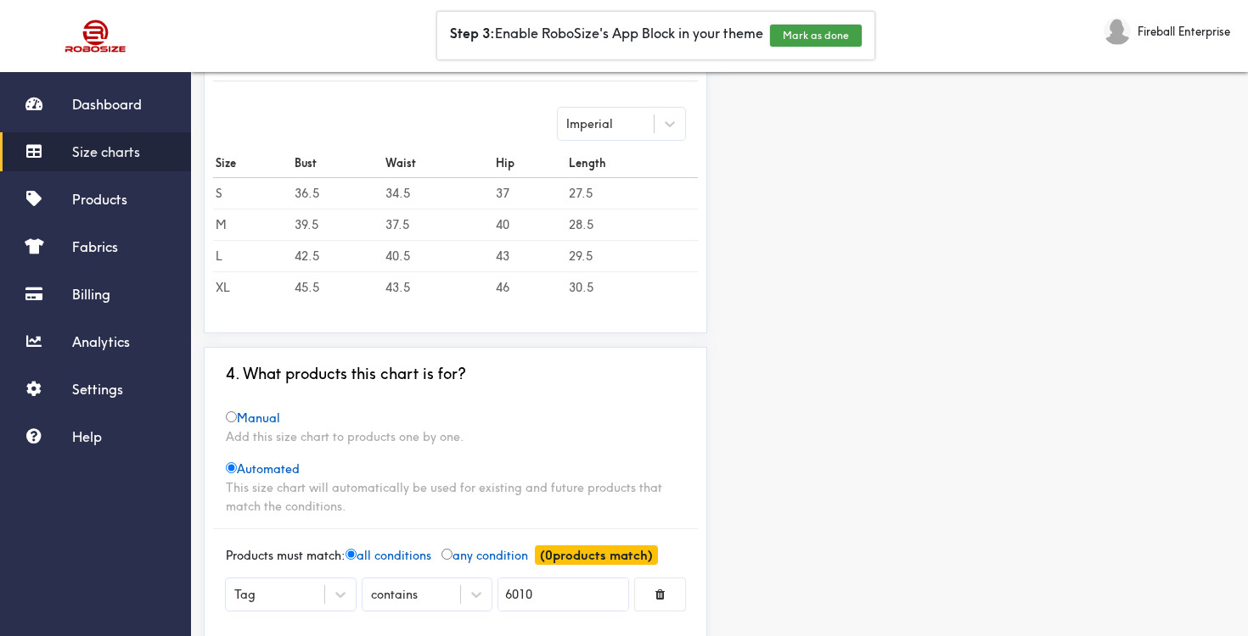
scroll to position [534, 0]
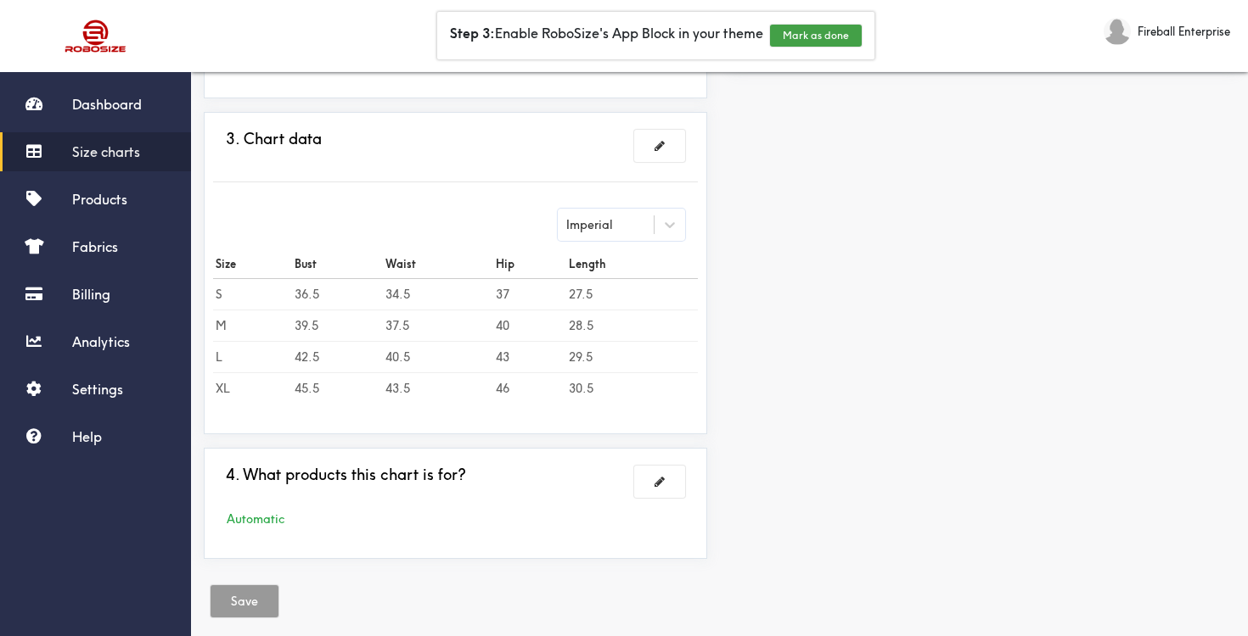
scroll to position [442, 0]
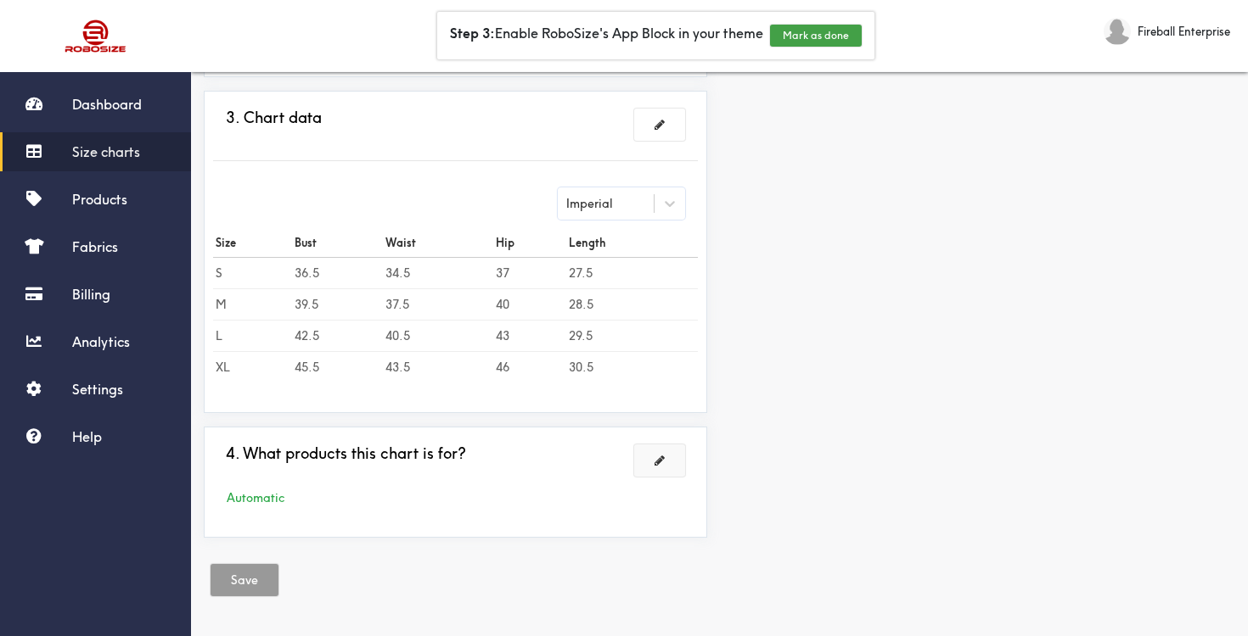
click at [664, 470] on button at bounding box center [659, 461] width 51 height 32
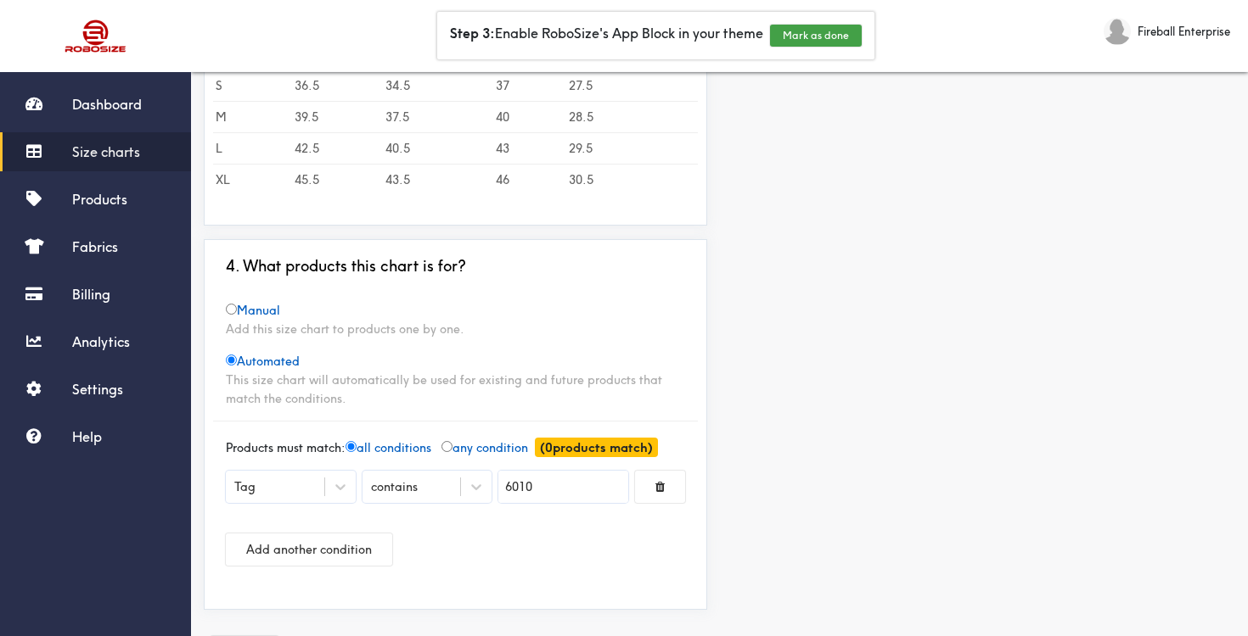
scroll to position [586, 0]
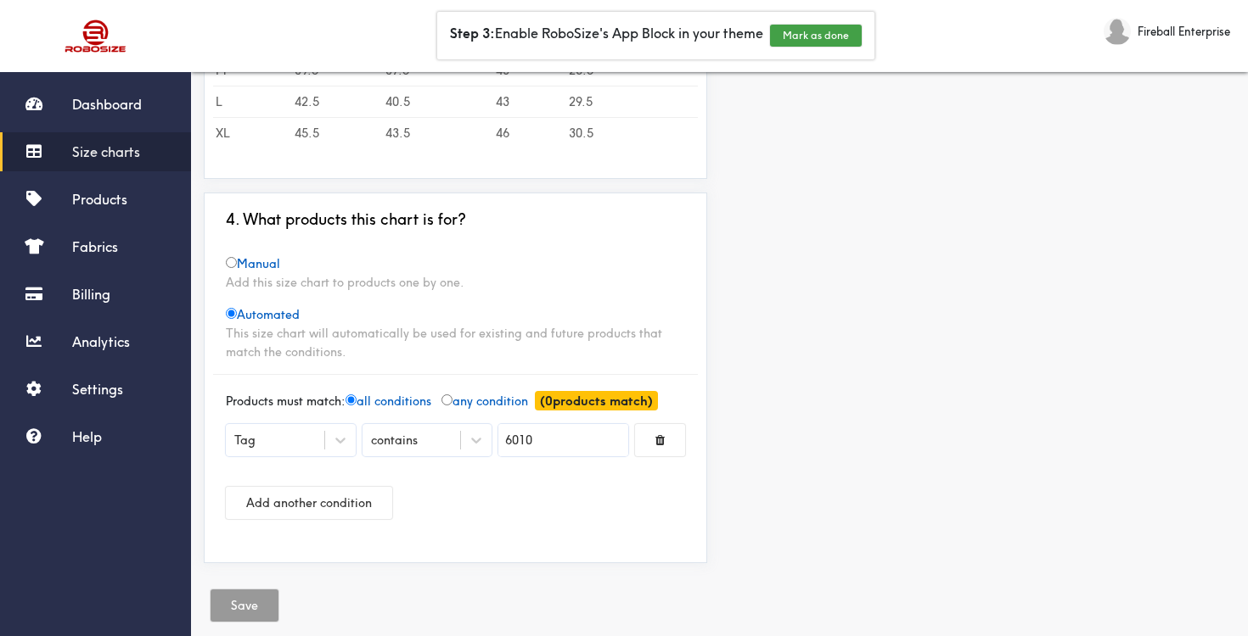
click at [505, 440] on input "6010" at bounding box center [563, 440] width 130 height 32
click at [469, 440] on icon at bounding box center [476, 440] width 17 height 17
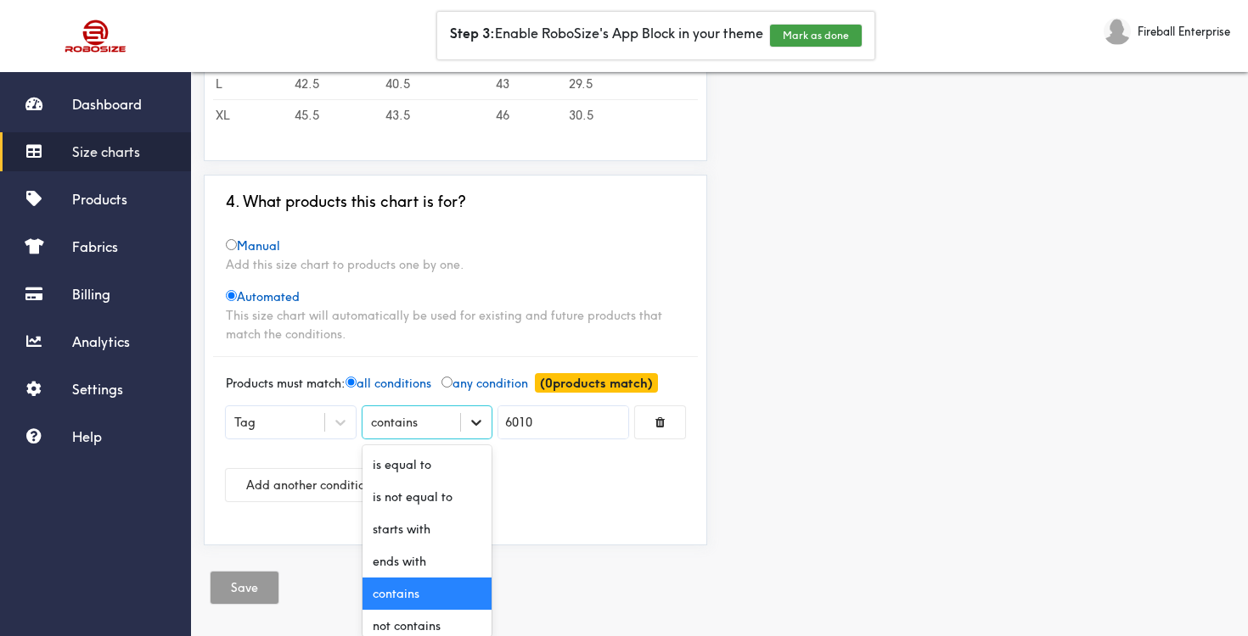
scroll to position [612, 0]
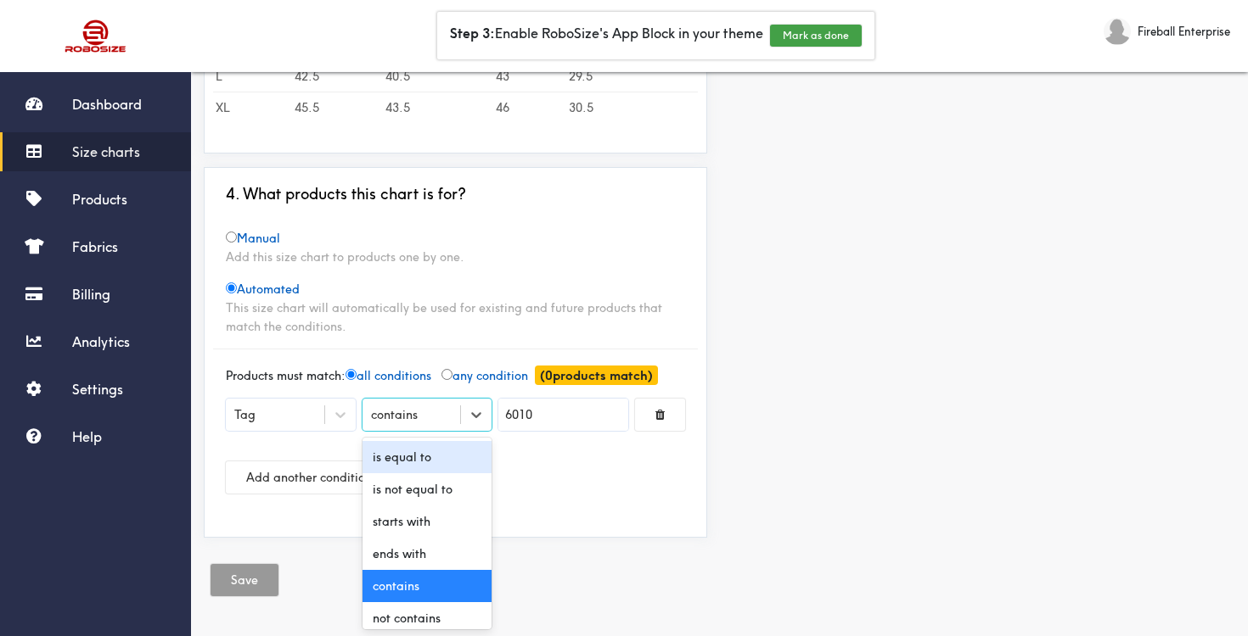
click at [463, 451] on div "is equal to" at bounding box center [427, 457] width 130 height 32
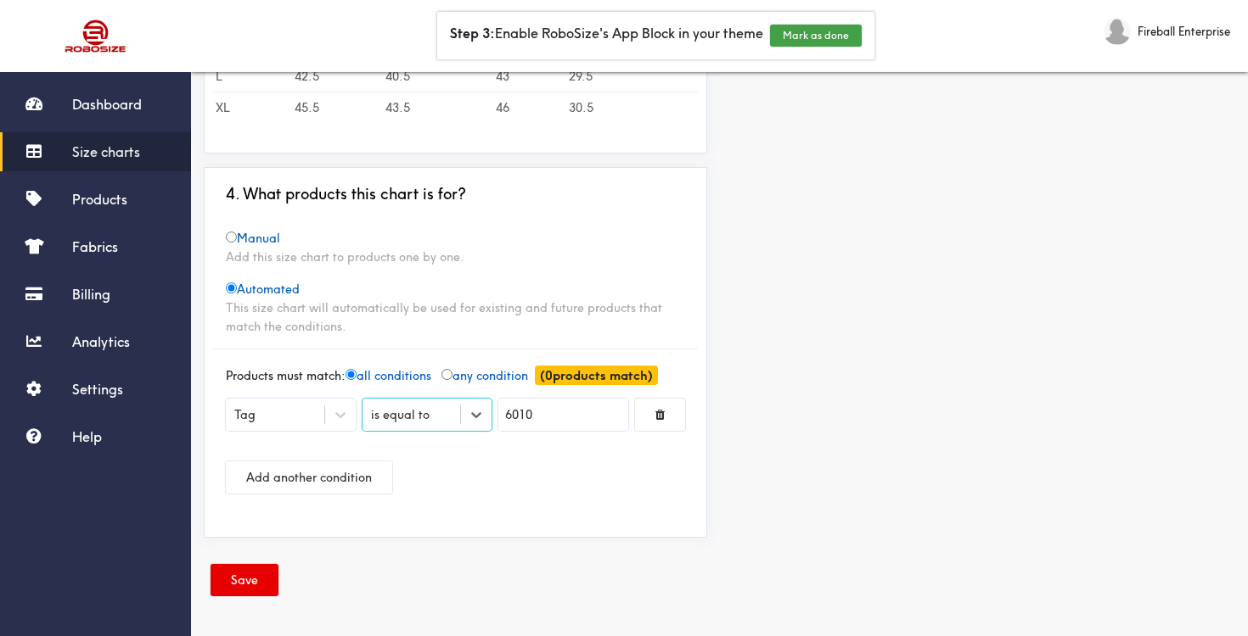
click at [508, 419] on input "6010" at bounding box center [563, 415] width 130 height 32
type input "NL6010"
click at [244, 577] on div at bounding box center [624, 318] width 1248 height 636
click at [249, 579] on button "Save" at bounding box center [244, 580] width 68 height 32
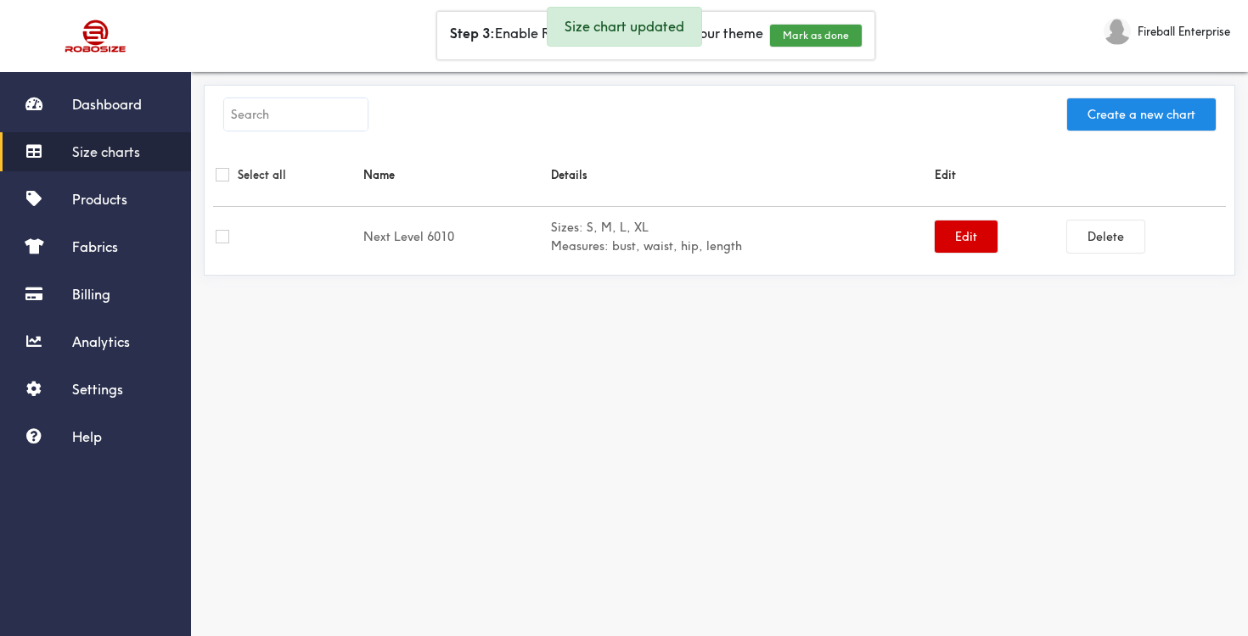
click at [956, 238] on button "Edit" at bounding box center [965, 237] width 63 height 32
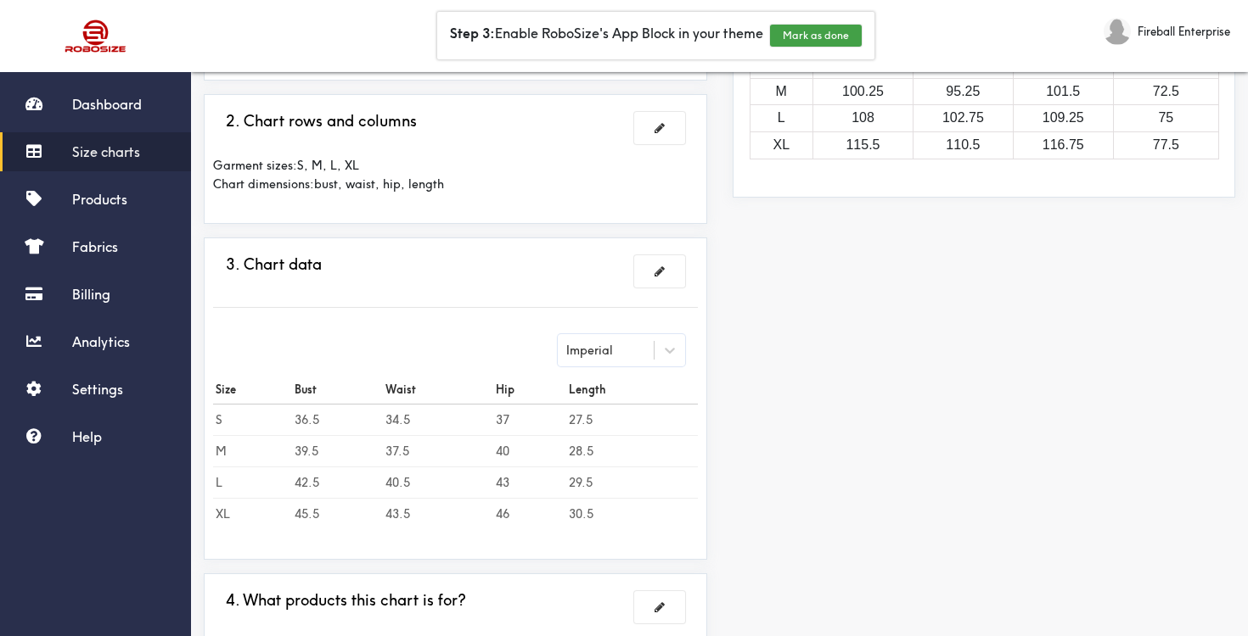
scroll to position [442, 0]
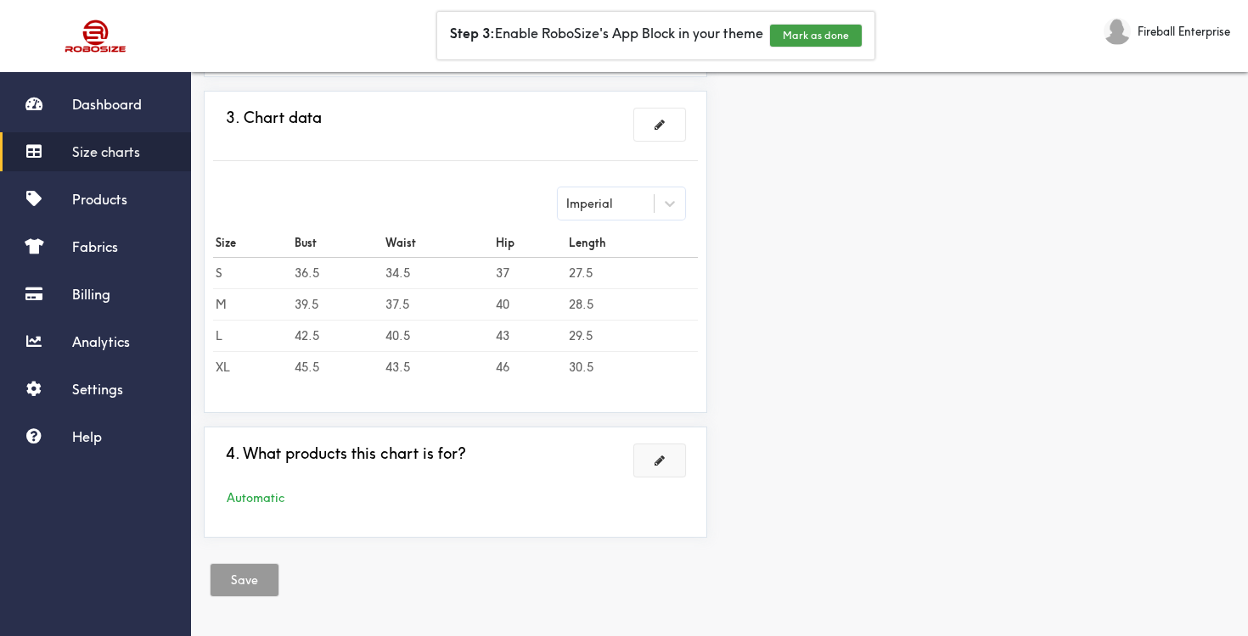
click at [654, 457] on span at bounding box center [659, 461] width 10 height 12
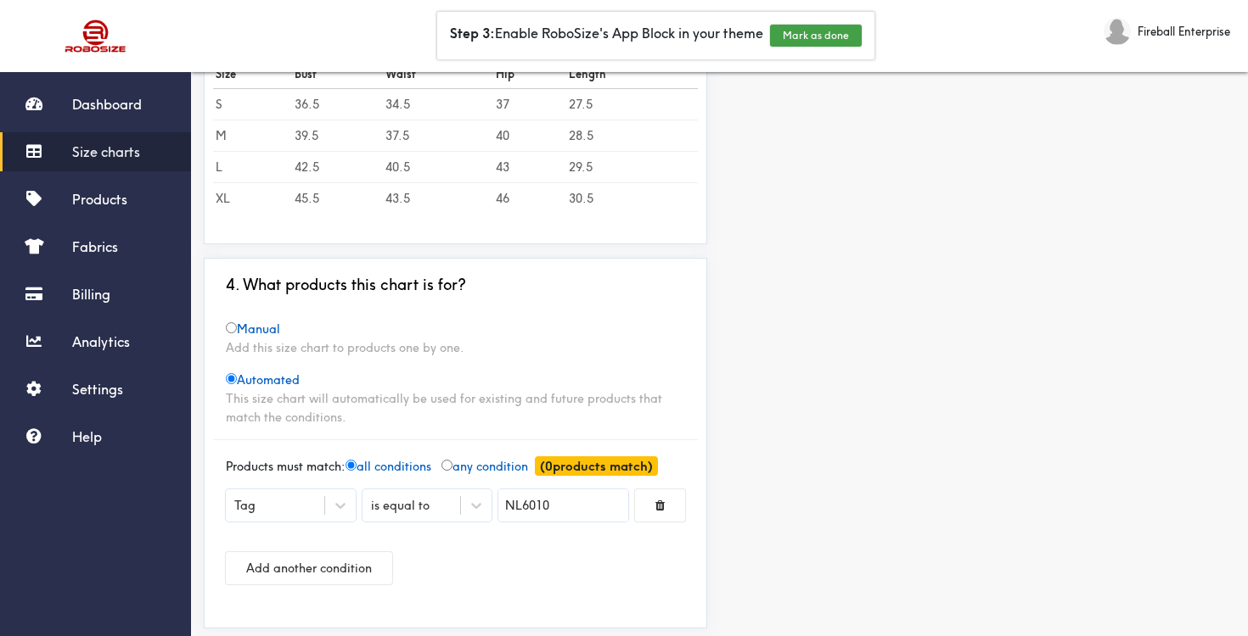
scroll to position [612, 0]
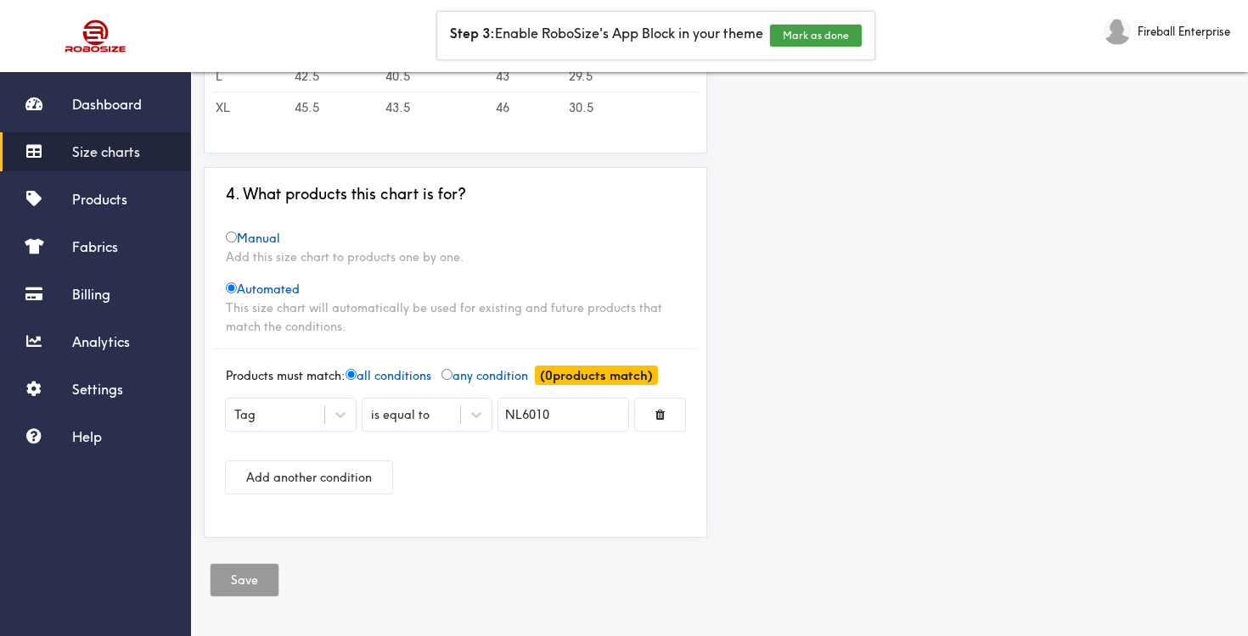
click at [479, 191] on div "4. What products this chart is for?" at bounding box center [455, 200] width 485 height 31
click at [104, 440] on link "Help" at bounding box center [95, 437] width 191 height 39
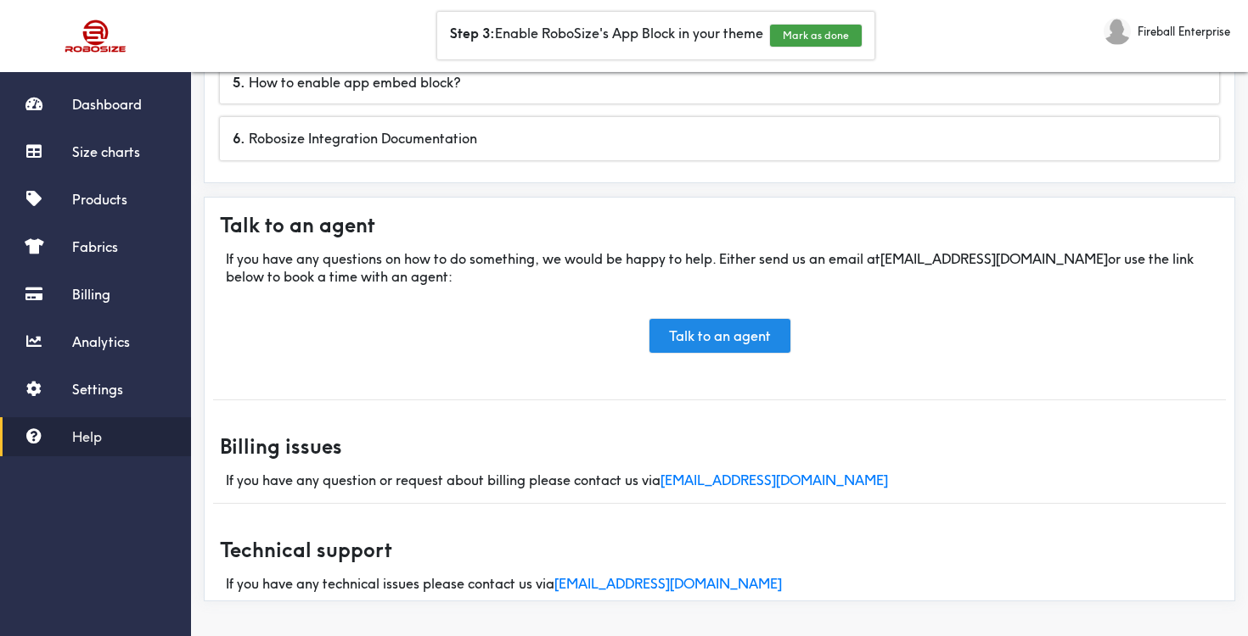
click at [979, 255] on link "support@robosize.com" at bounding box center [993, 258] width 227 height 17
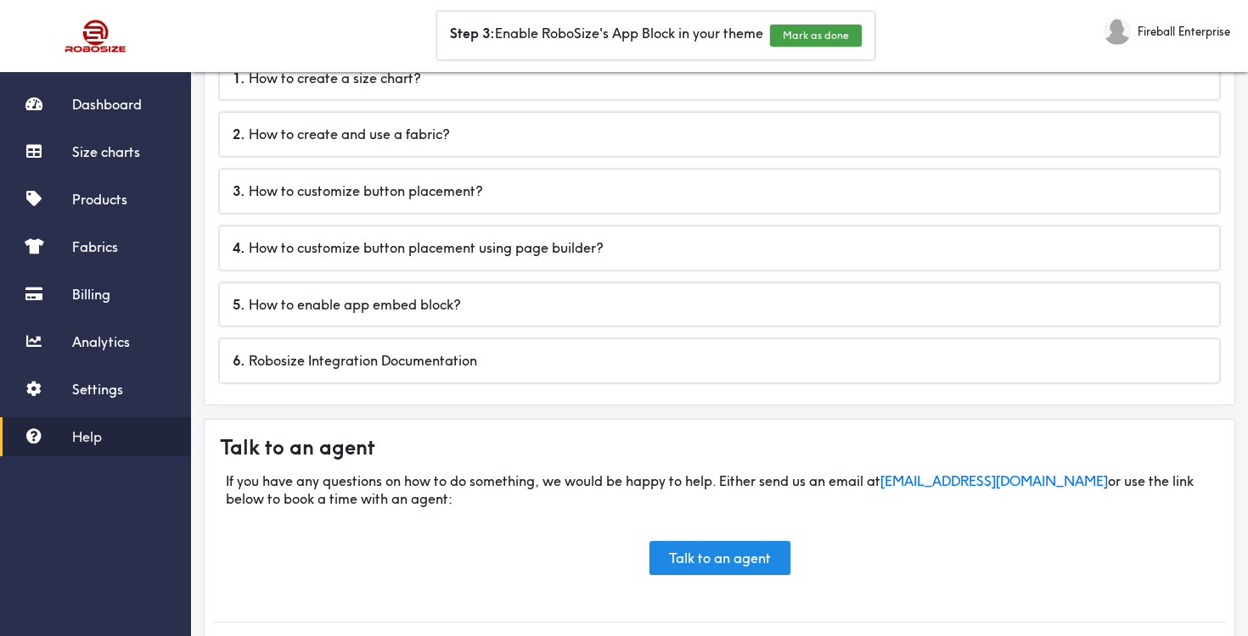
scroll to position [100, 0]
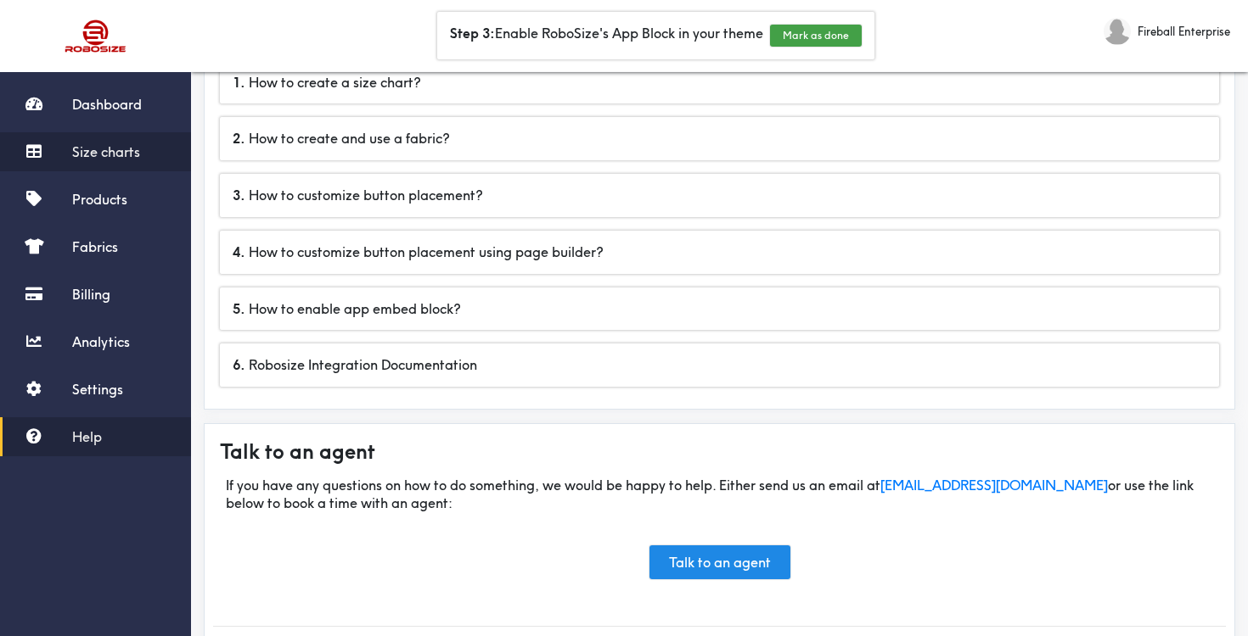
click at [136, 157] on span "Size charts" at bounding box center [106, 151] width 68 height 17
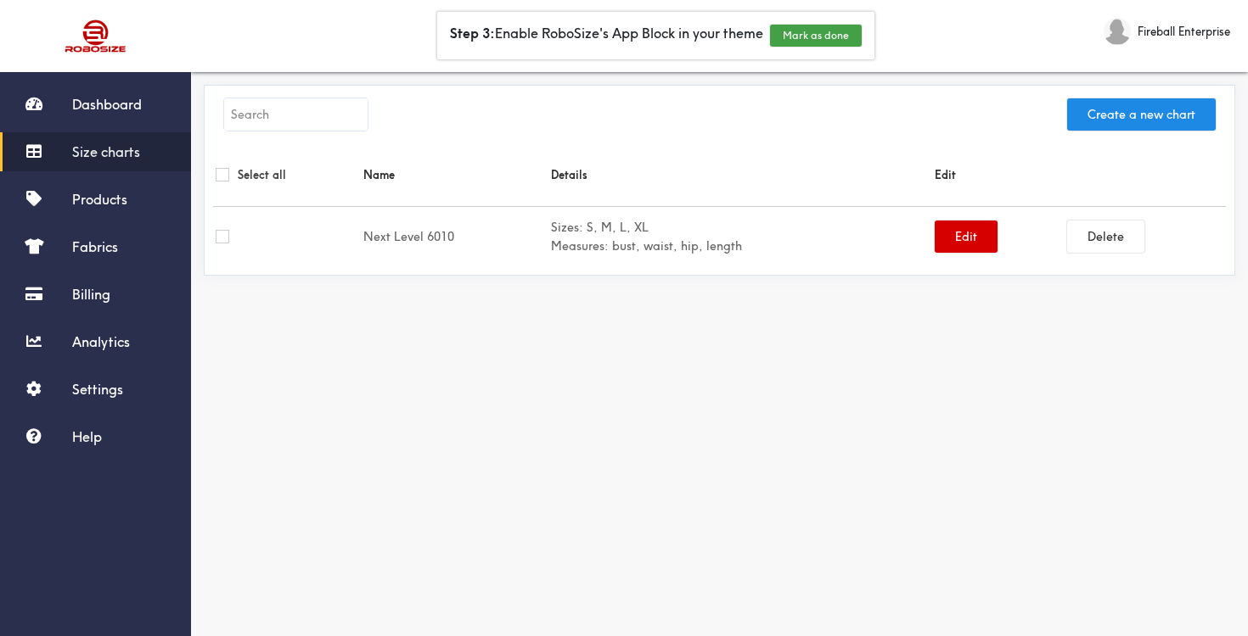
click at [965, 226] on button "Edit" at bounding box center [965, 237] width 63 height 32
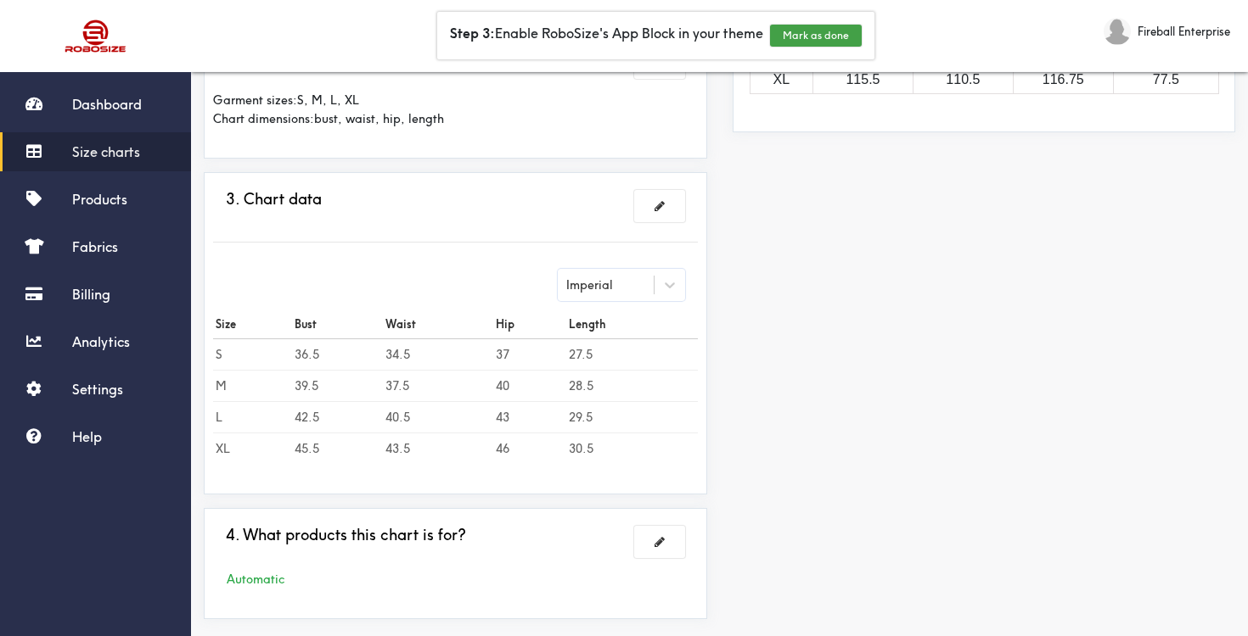
scroll to position [442, 0]
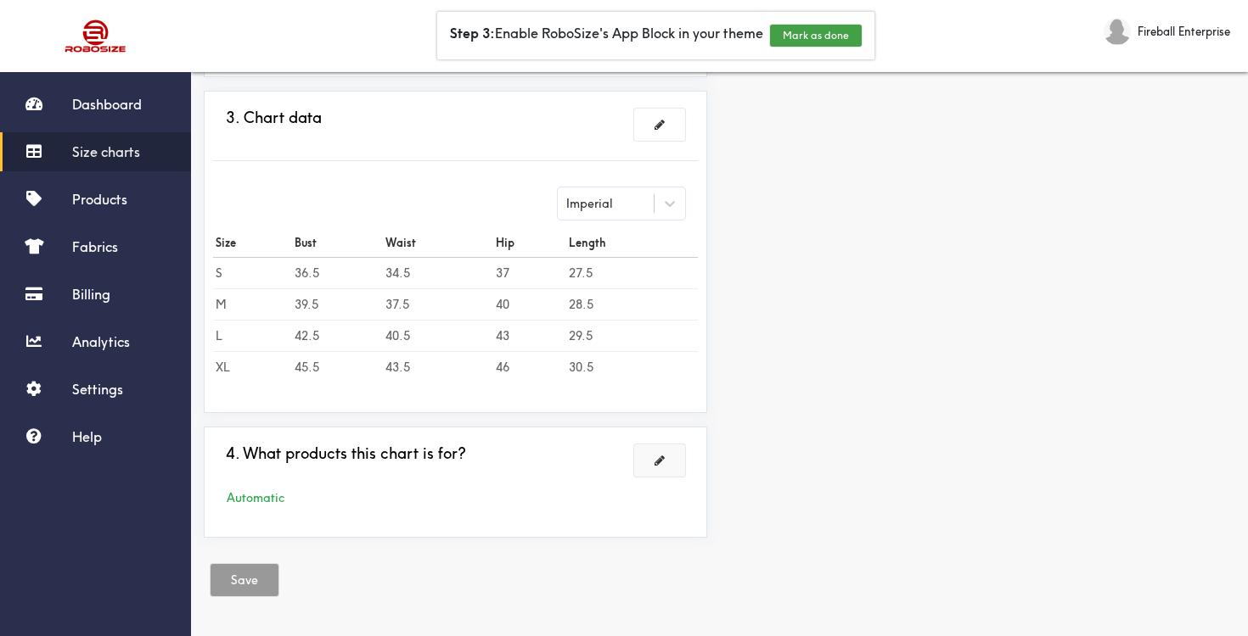
click at [669, 459] on button at bounding box center [659, 461] width 51 height 32
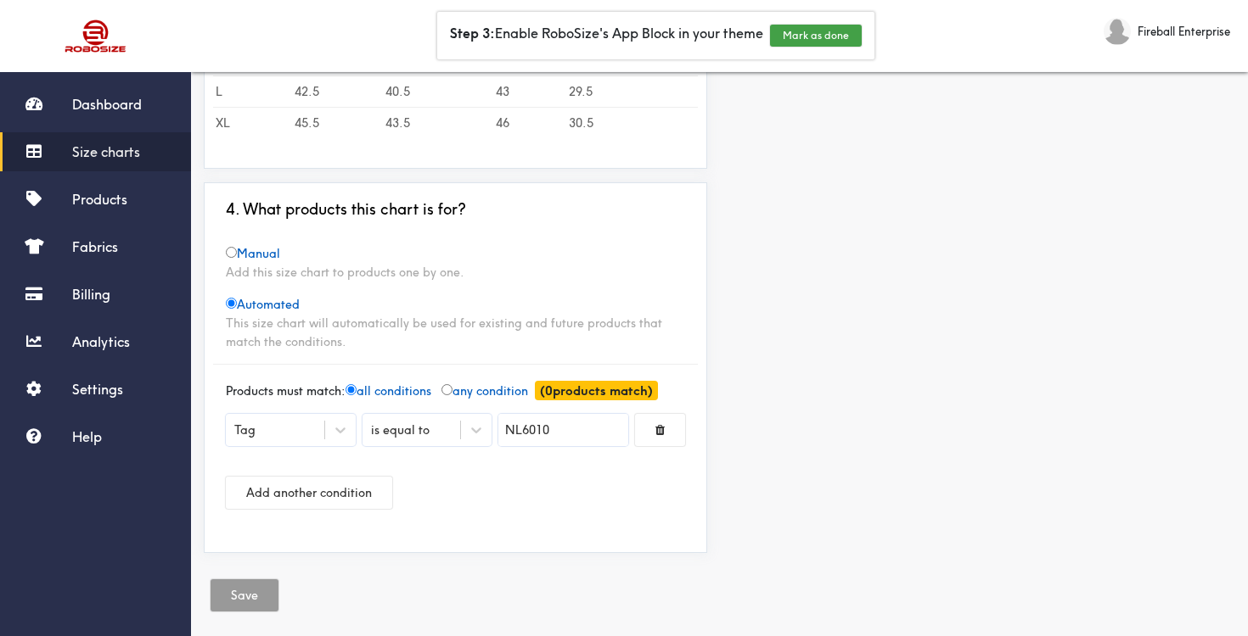
scroll to position [612, 0]
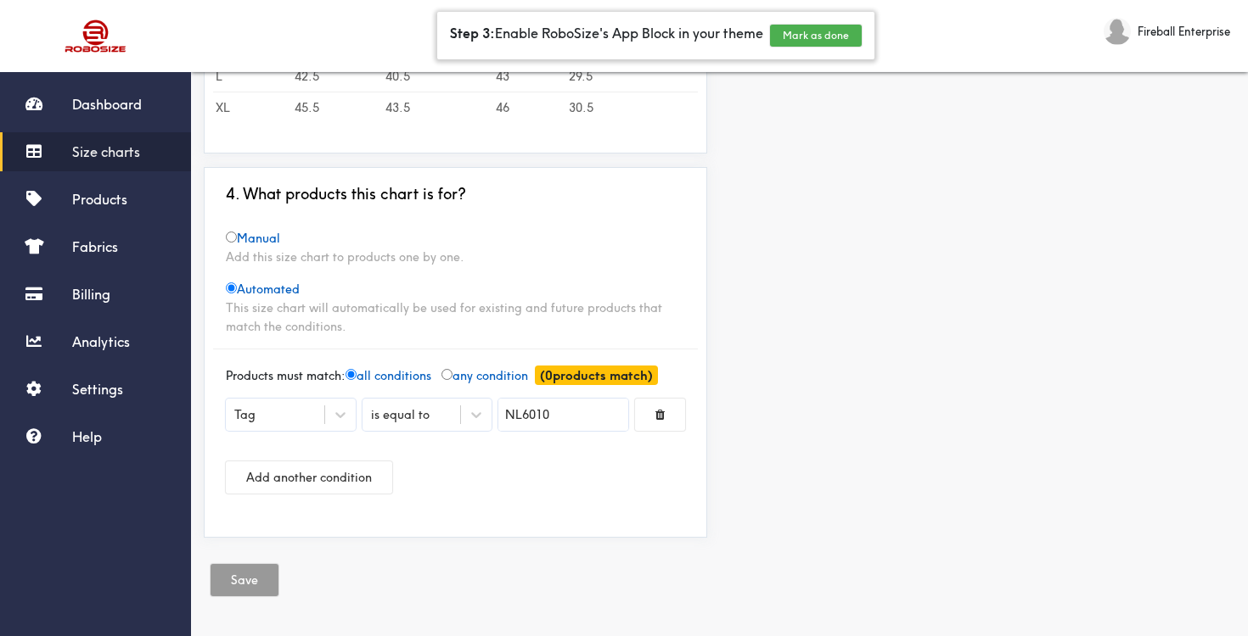
click at [815, 32] on button "Mark as done" at bounding box center [816, 36] width 92 height 22
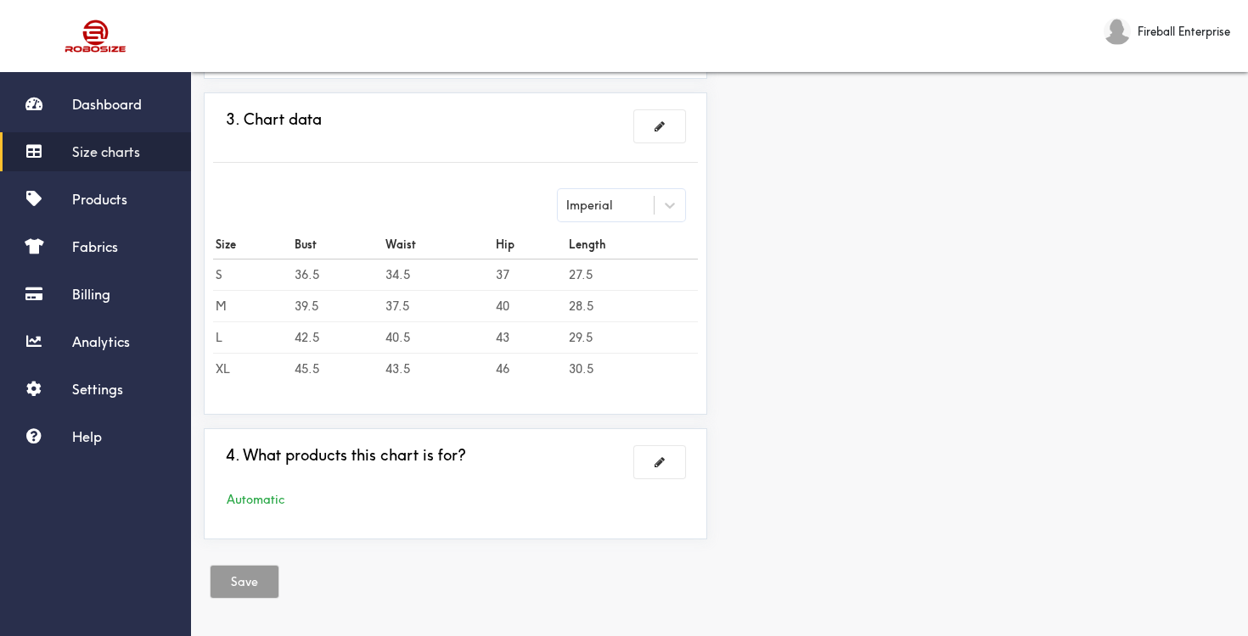
scroll to position [442, 0]
click at [655, 469] on button at bounding box center [659, 461] width 51 height 32
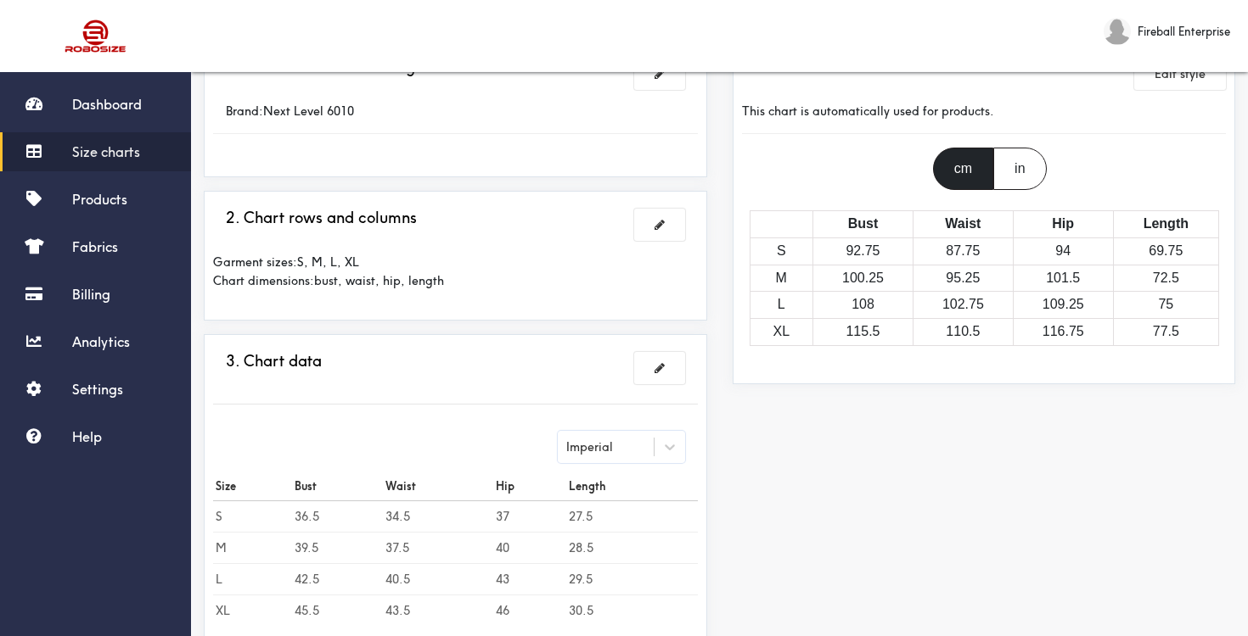
scroll to position [0, 0]
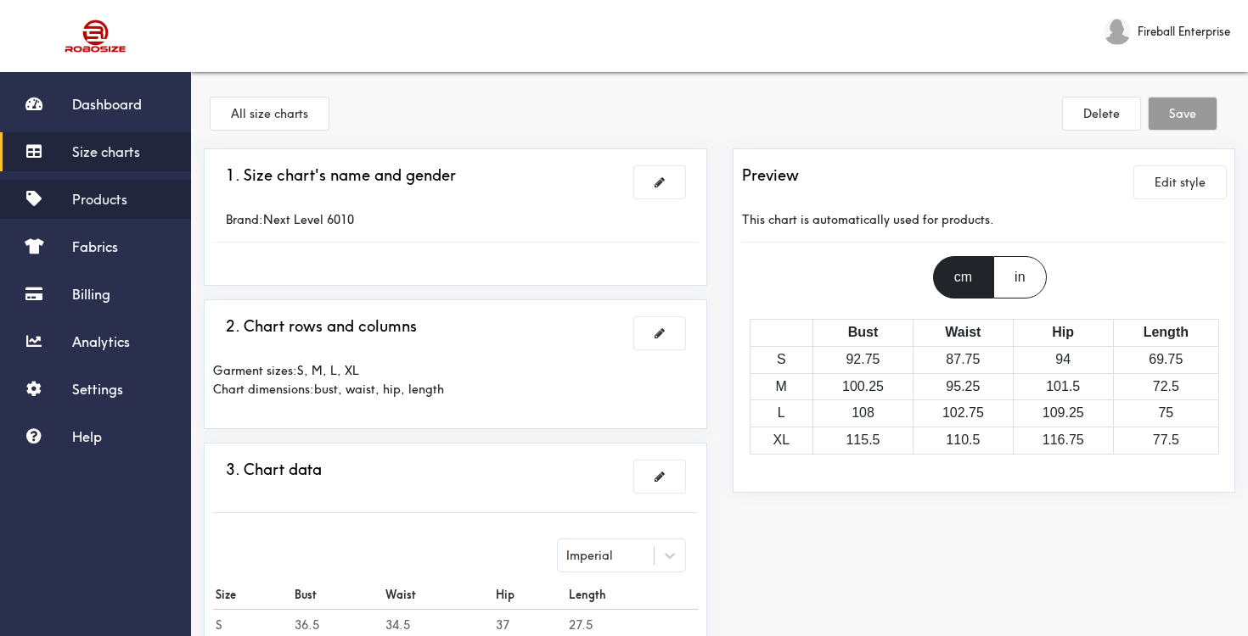
click at [97, 211] on link "Products" at bounding box center [95, 199] width 191 height 39
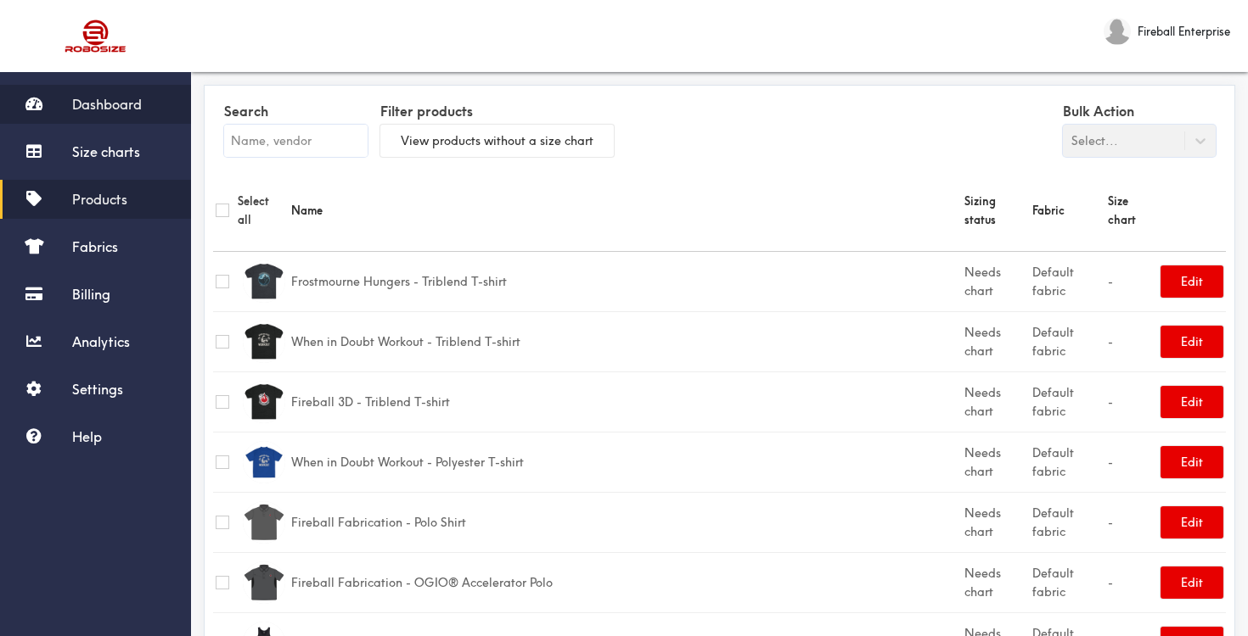
click at [115, 104] on span "Dashboard" at bounding box center [107, 104] width 70 height 17
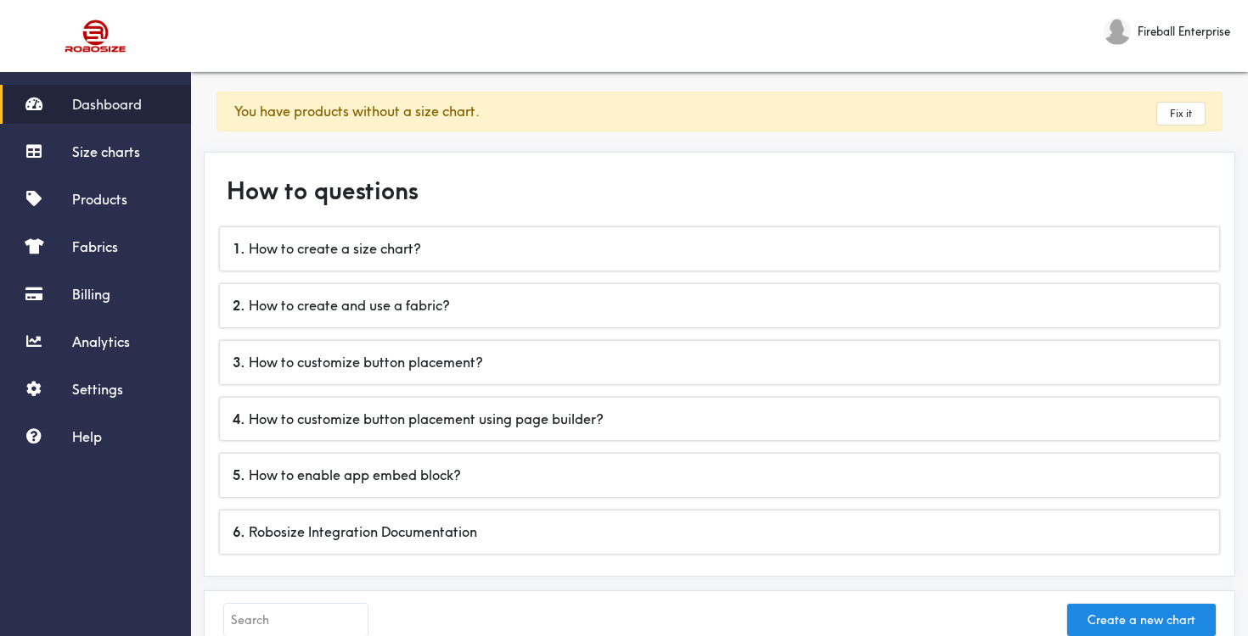
click at [103, 320] on div "Dashboard Size charts Products Fabrics Billing Analytics Settings Help" at bounding box center [95, 271] width 191 height 372
click at [97, 306] on link "Billing" at bounding box center [95, 294] width 191 height 39
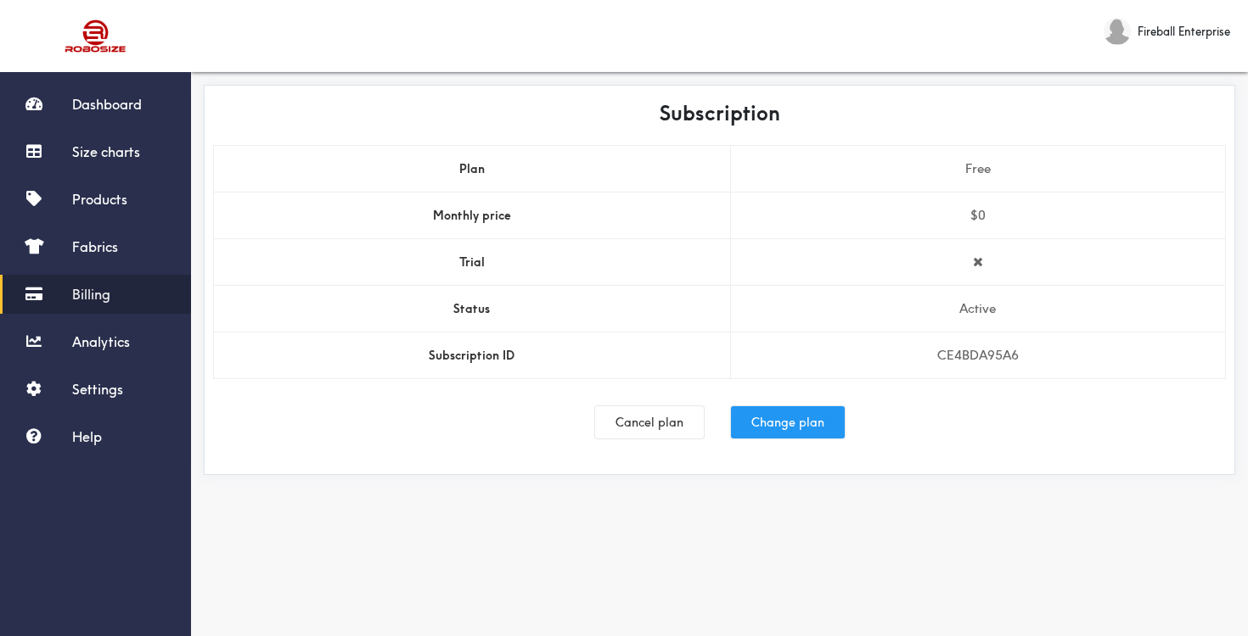
click at [807, 424] on button "Change plan" at bounding box center [788, 423] width 114 height 32
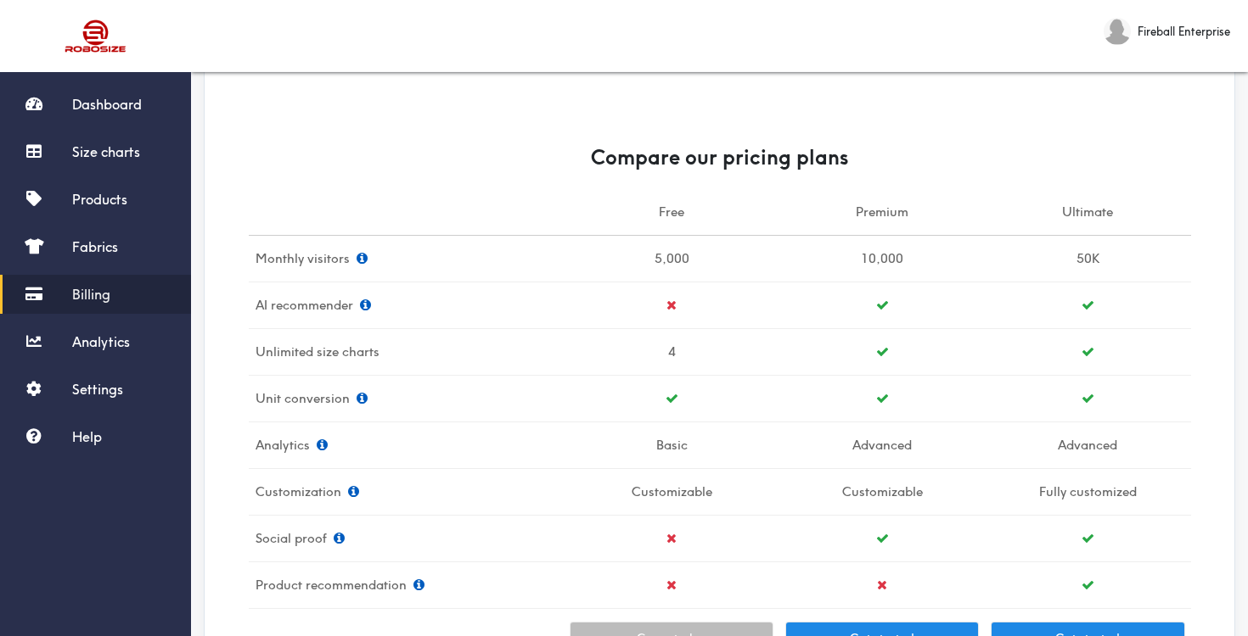
scroll to position [361, 0]
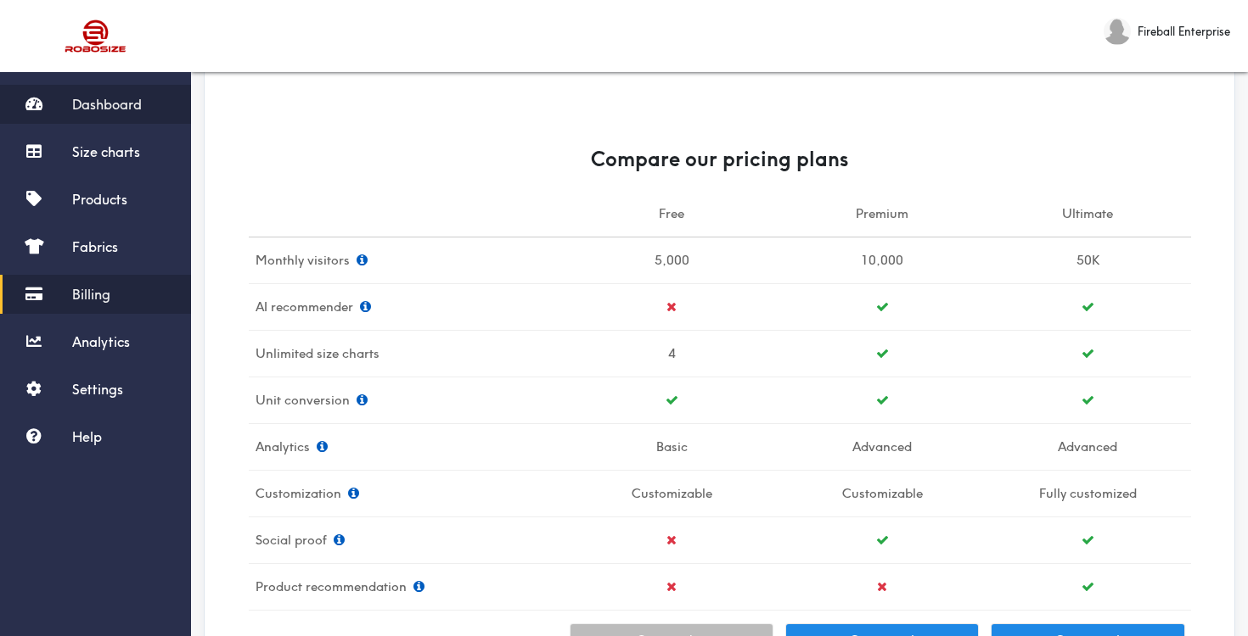
click at [130, 95] on link "Dashboard" at bounding box center [95, 104] width 191 height 39
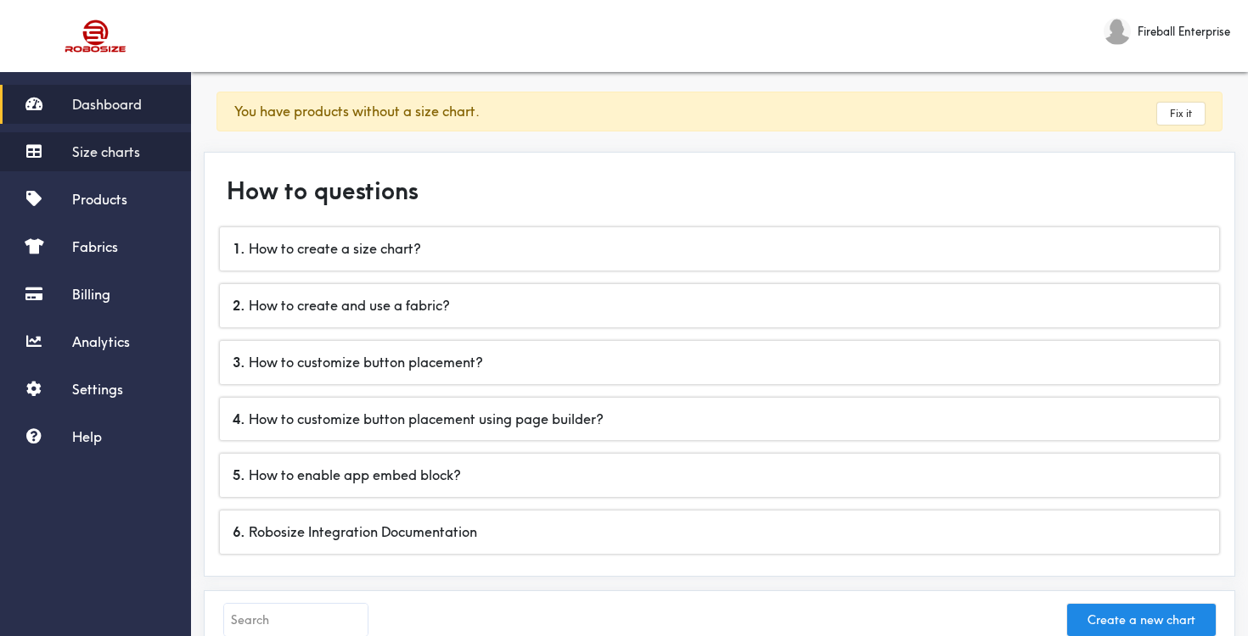
click at [114, 162] on link "Size charts" at bounding box center [95, 151] width 191 height 39
